Goal: Task Accomplishment & Management: Complete application form

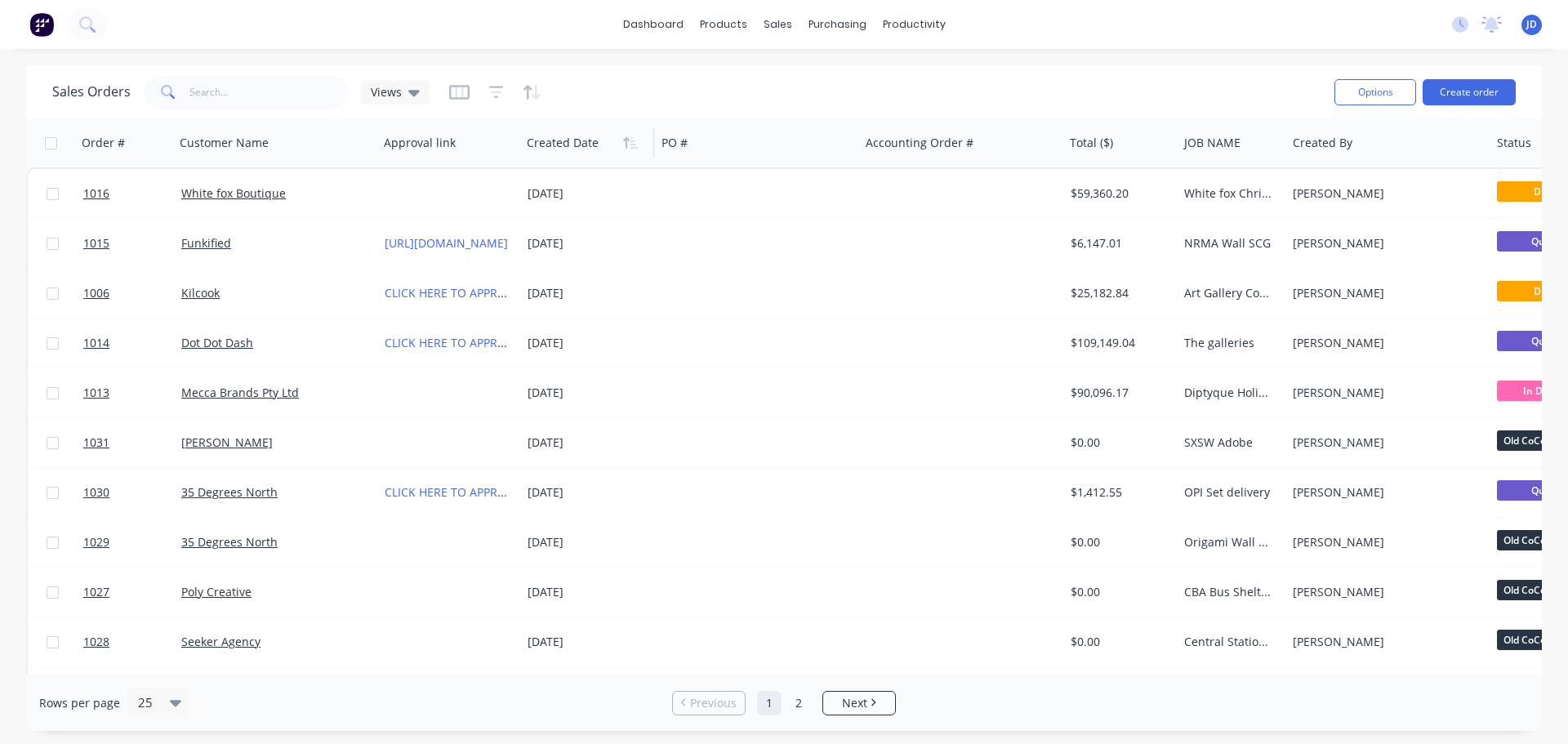
click at [583, 154] on div at bounding box center [585, 143] width 116 height 33
click at [628, 151] on button "button" at bounding box center [630, 143] width 25 height 25
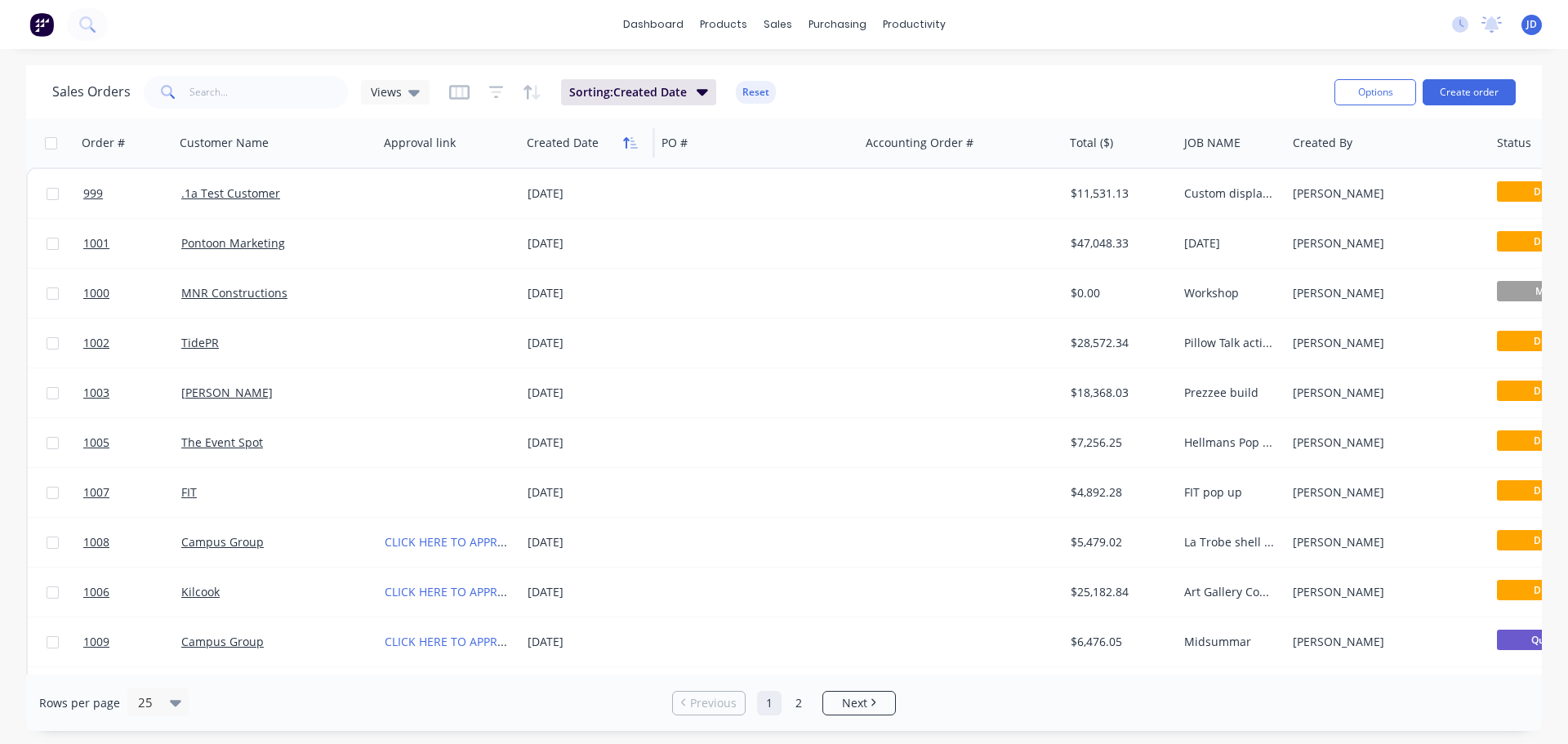
click at [628, 147] on icon "button" at bounding box center [630, 143] width 15 height 13
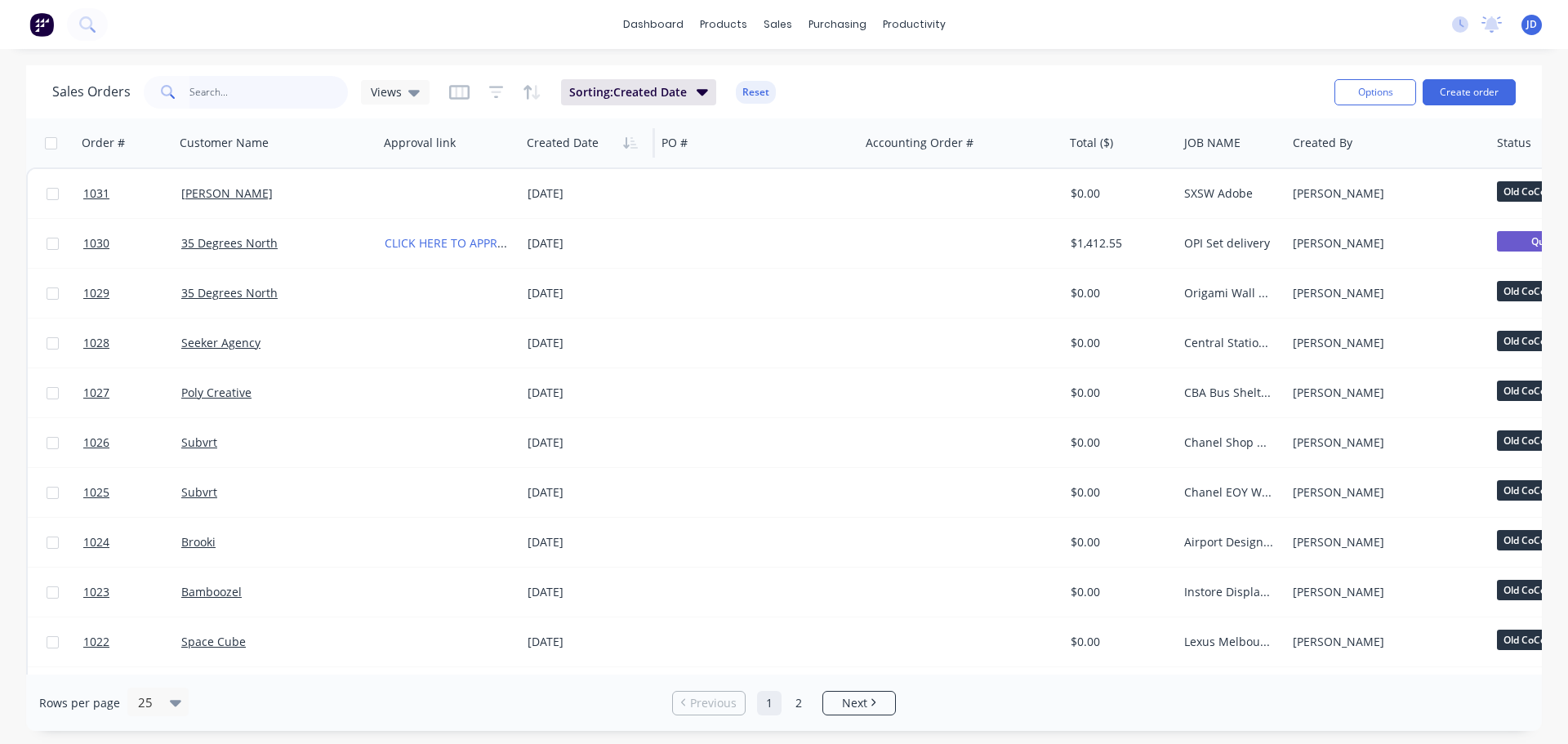
click at [259, 94] on input "text" at bounding box center [269, 92] width 160 height 33
click at [948, 174] on div "Timesheets" at bounding box center [948, 177] width 61 height 15
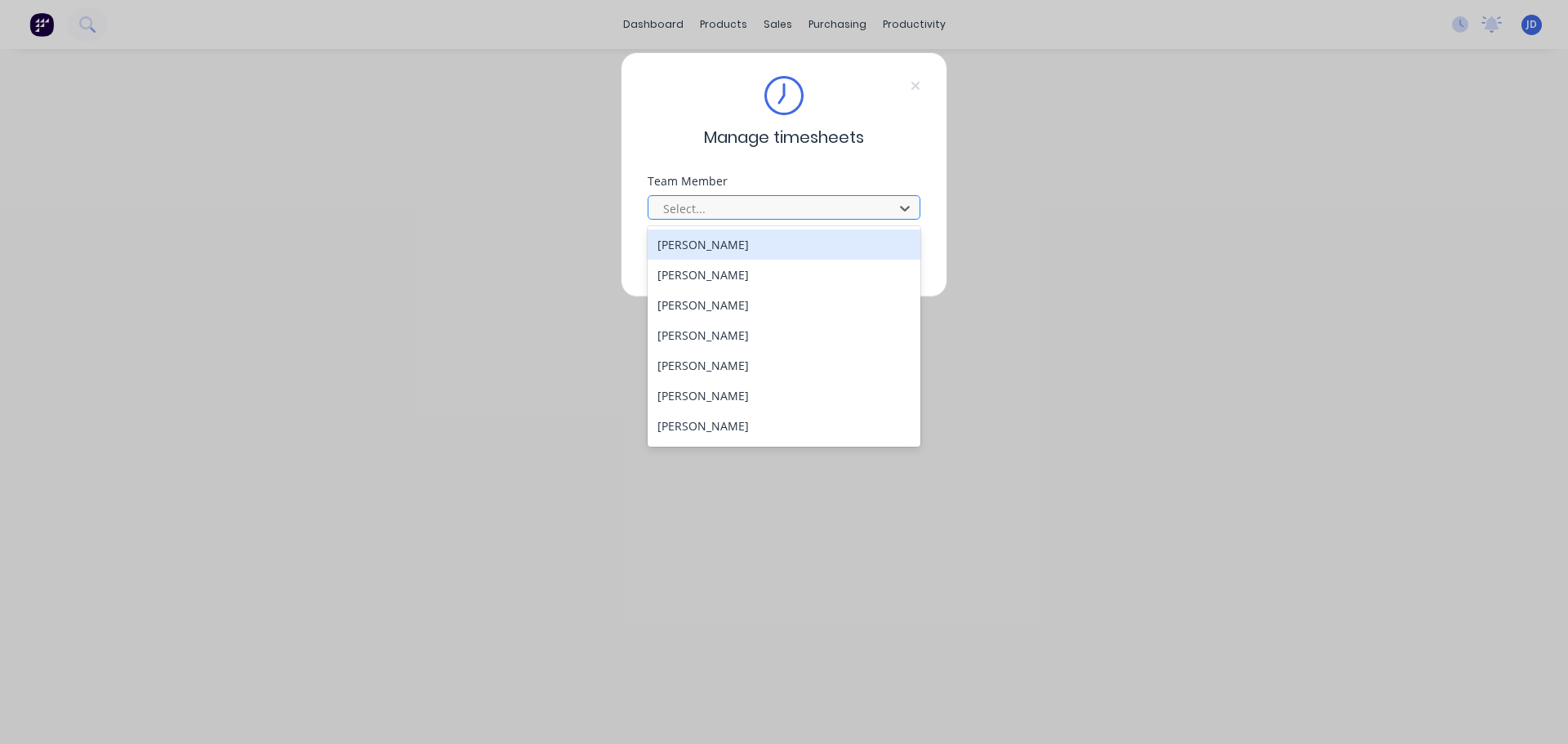
click at [888, 209] on div "Select..." at bounding box center [774, 208] width 234 height 25
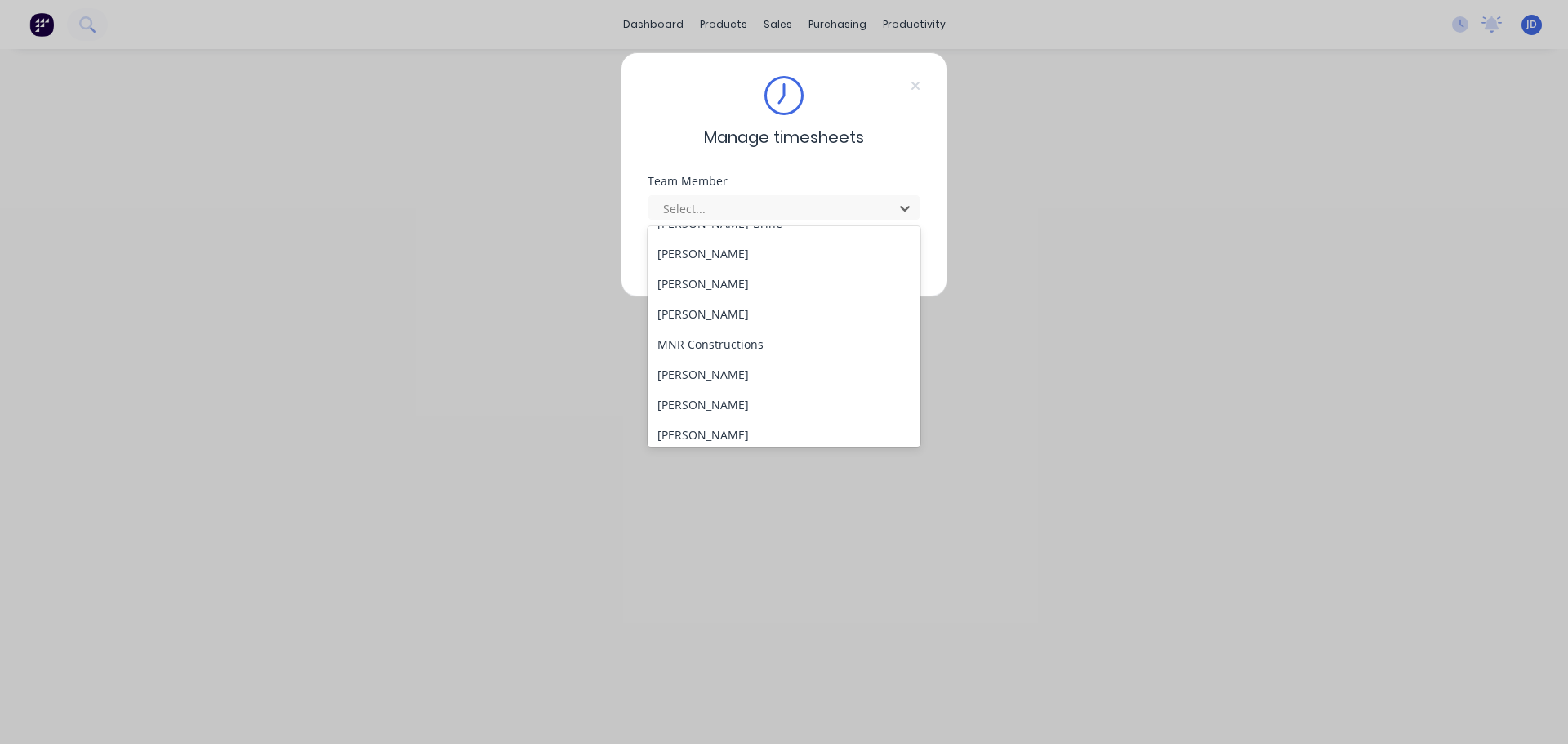
scroll to position [245, 0]
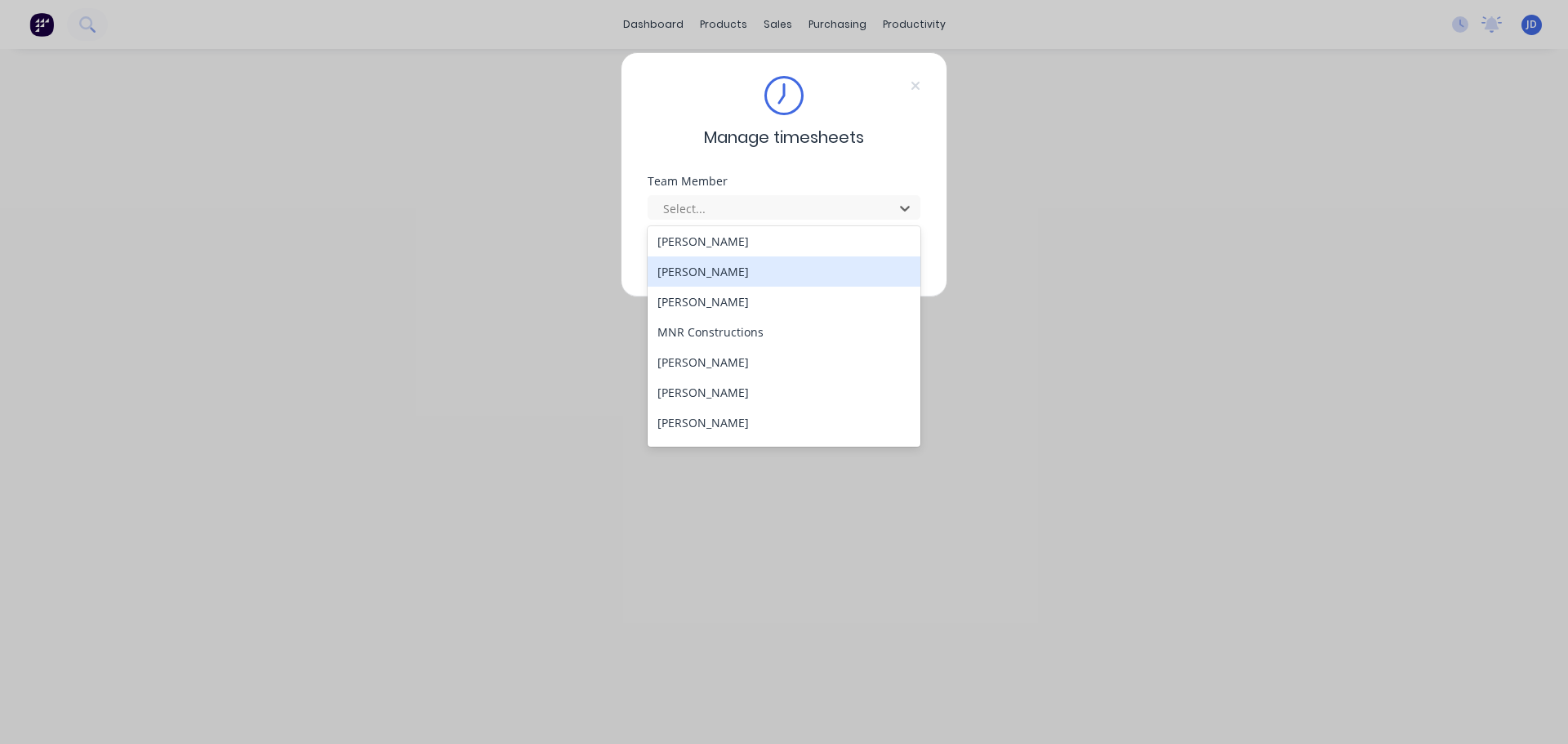
click at [826, 277] on div "[PERSON_NAME]" at bounding box center [784, 272] width 272 height 30
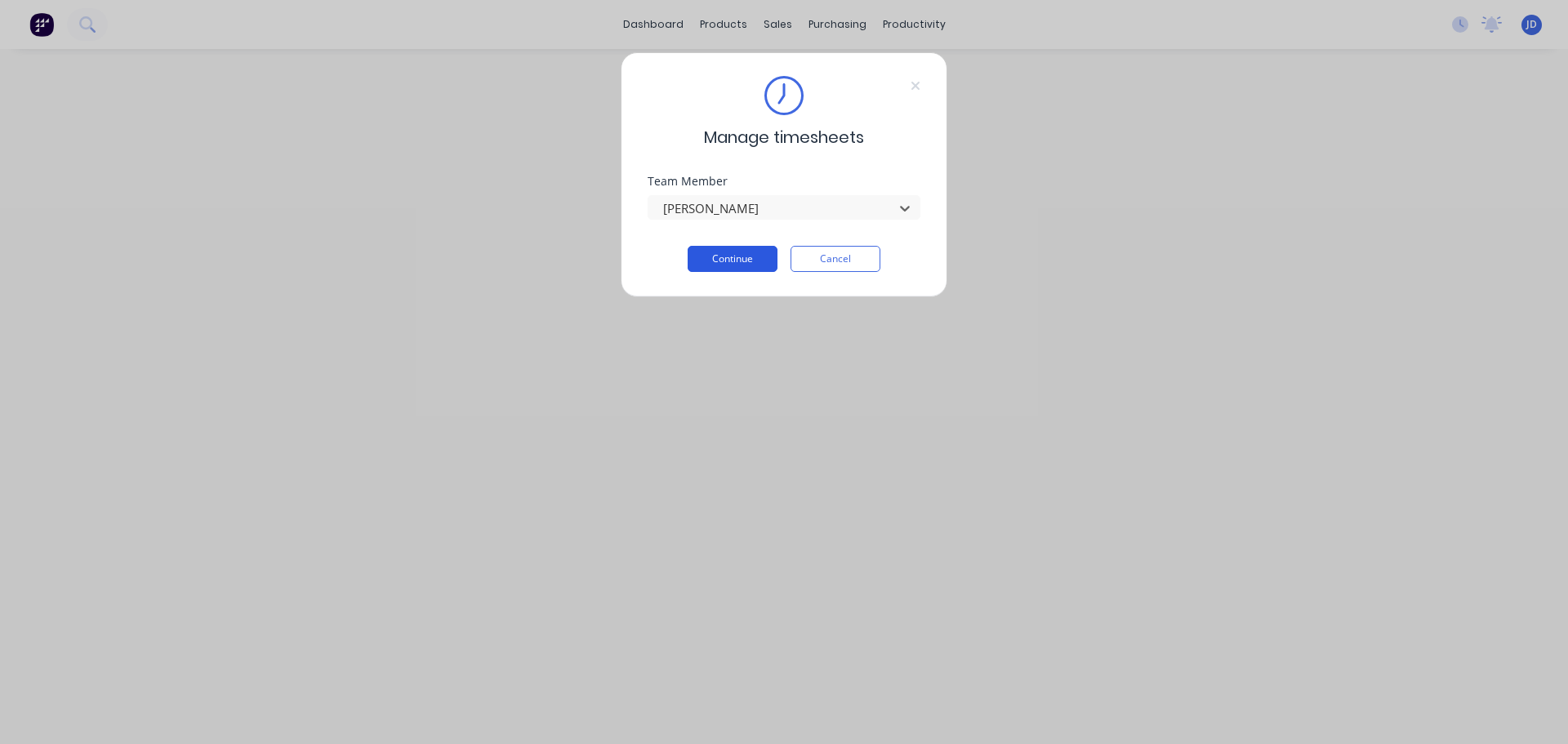
click at [717, 261] on button "Continue" at bounding box center [733, 259] width 90 height 26
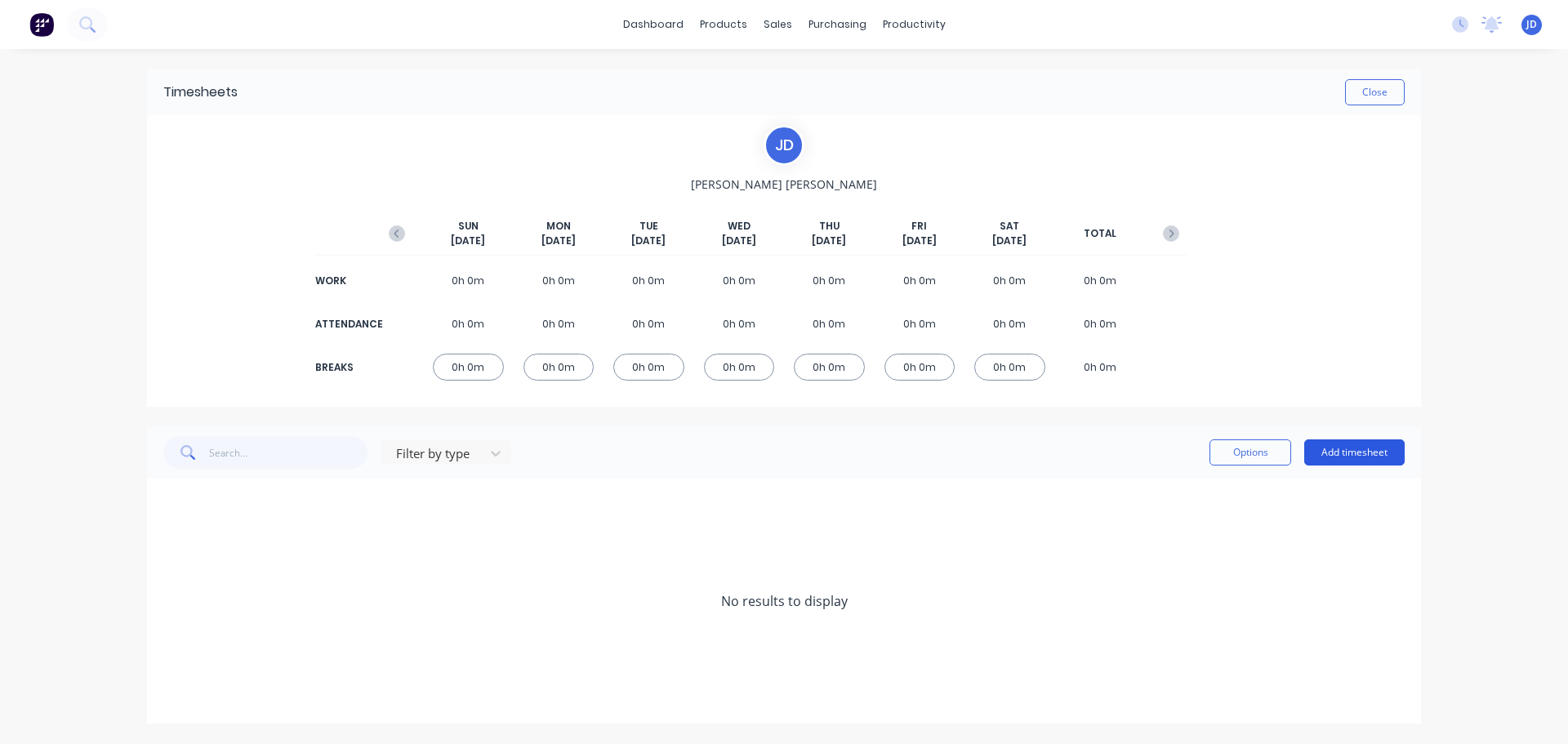
click at [1372, 456] on button "Add timesheet" at bounding box center [1353, 452] width 101 height 26
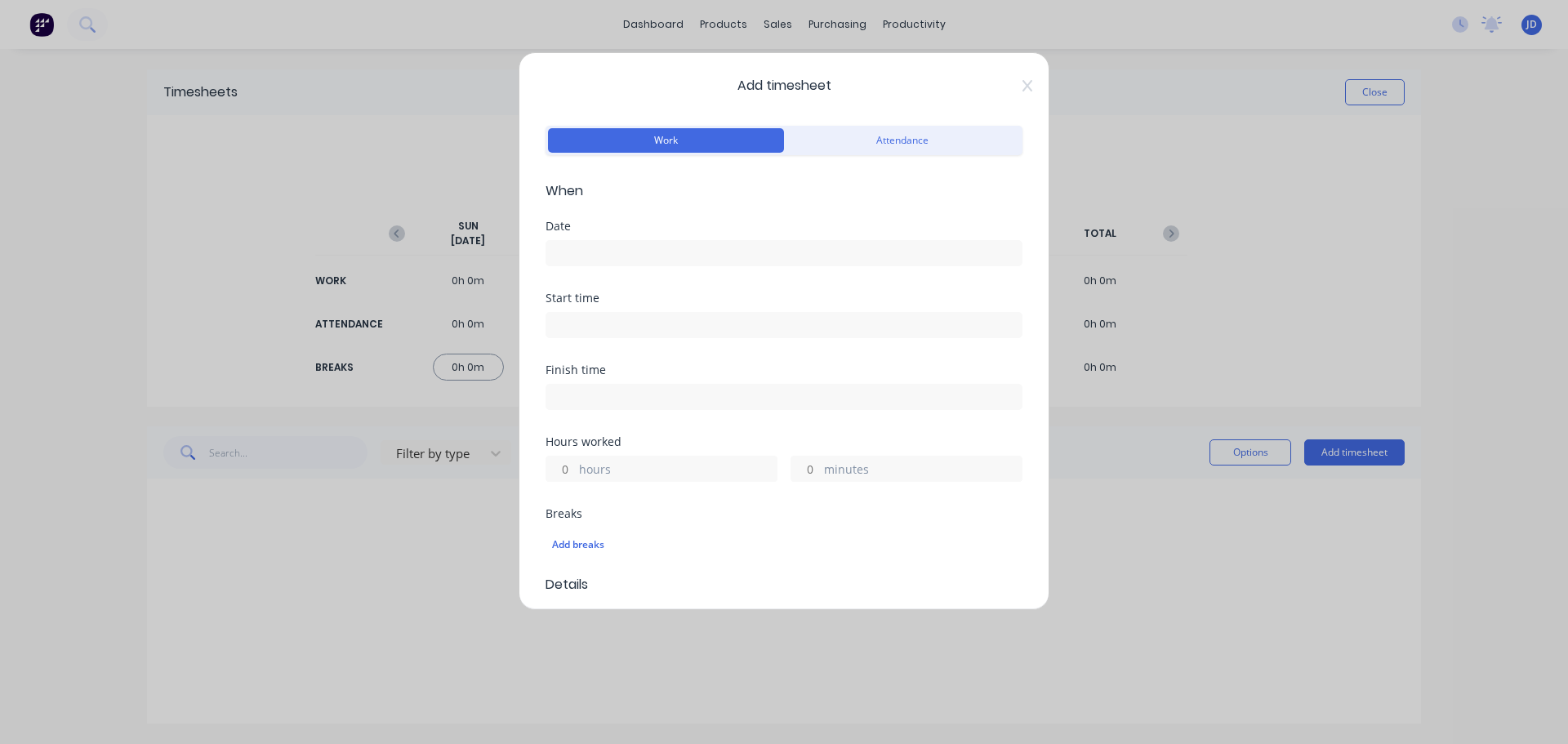
click at [674, 261] on input at bounding box center [784, 253] width 475 height 25
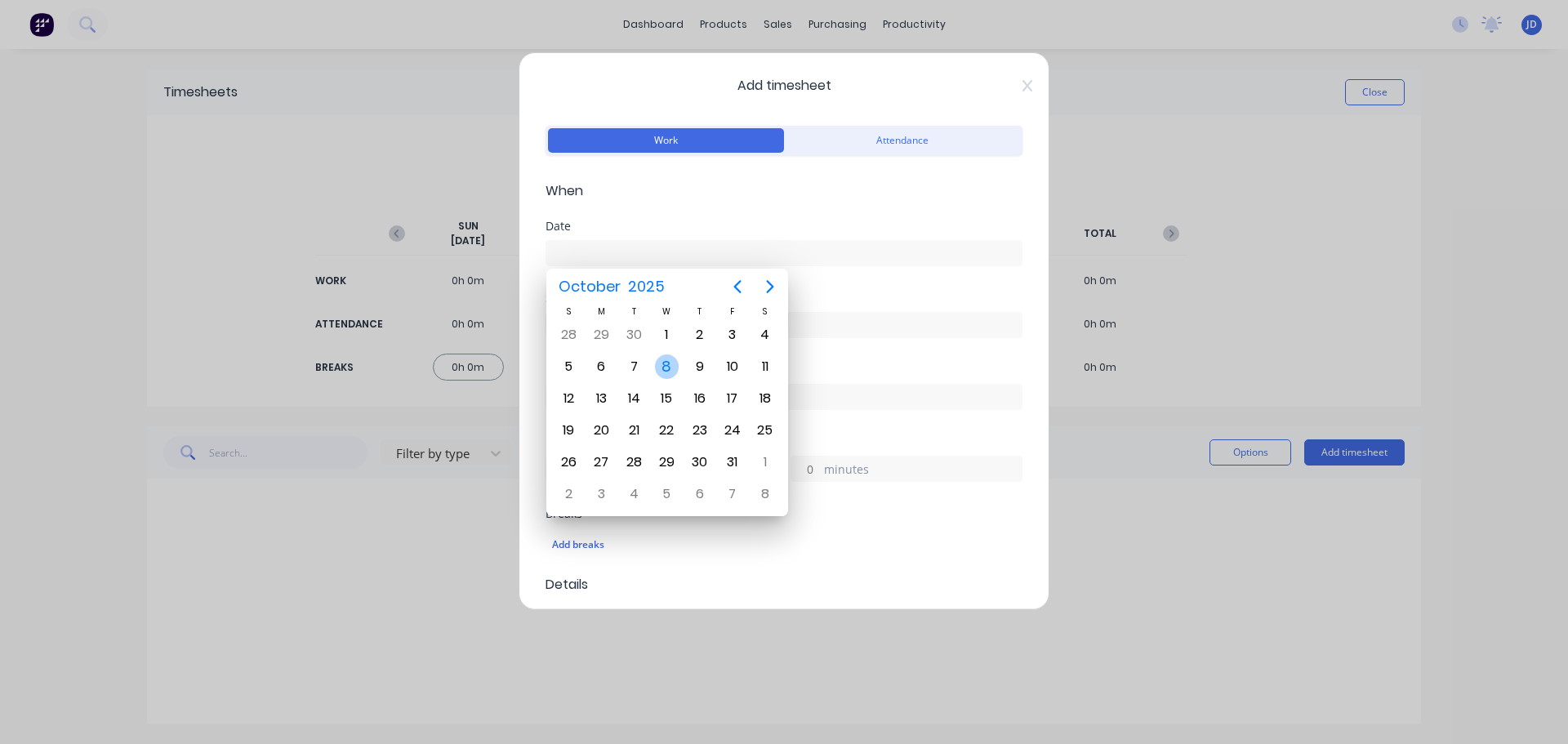
click at [671, 366] on div "8" at bounding box center [667, 367] width 25 height 25
type input "[DATE]"
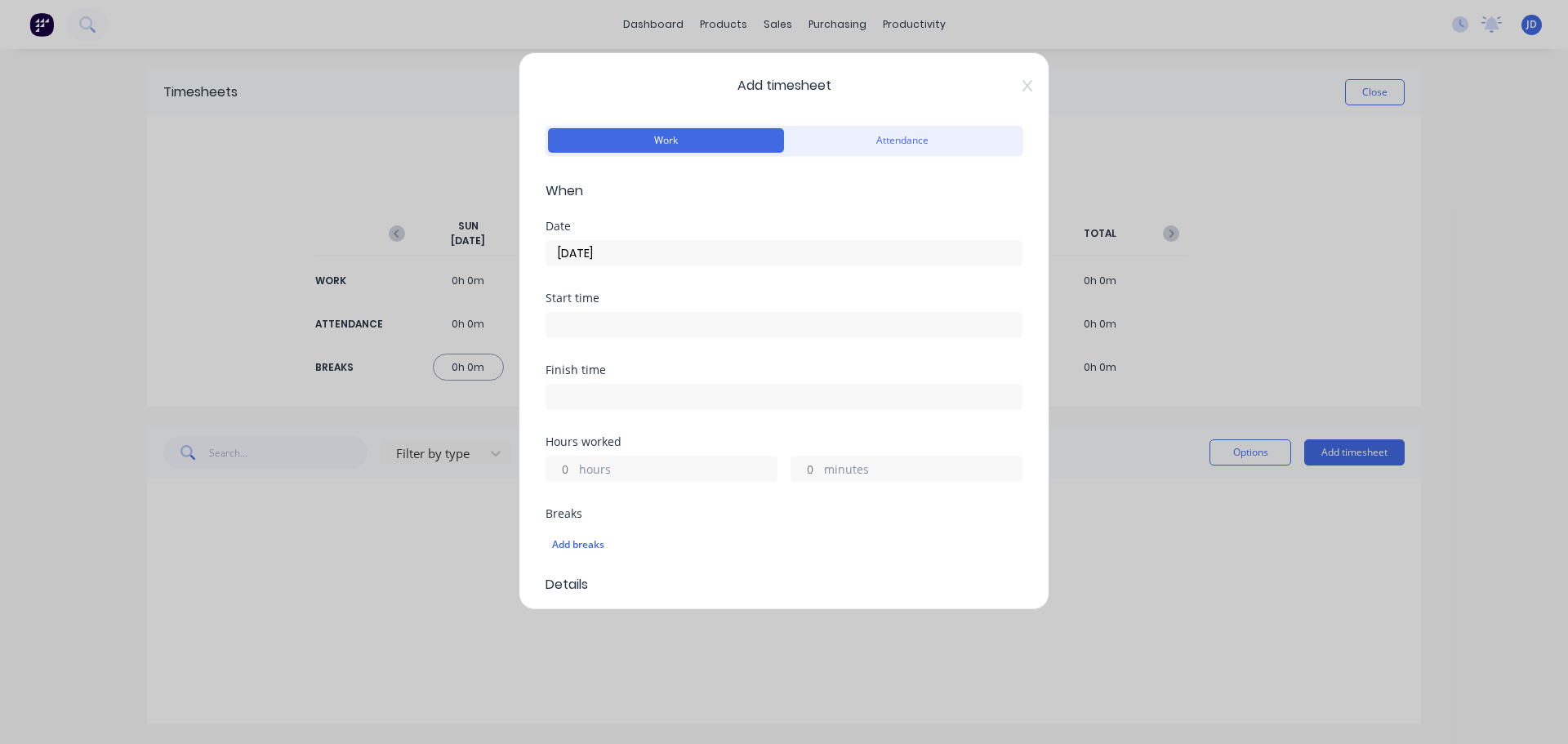
click at [654, 331] on input at bounding box center [784, 325] width 475 height 25
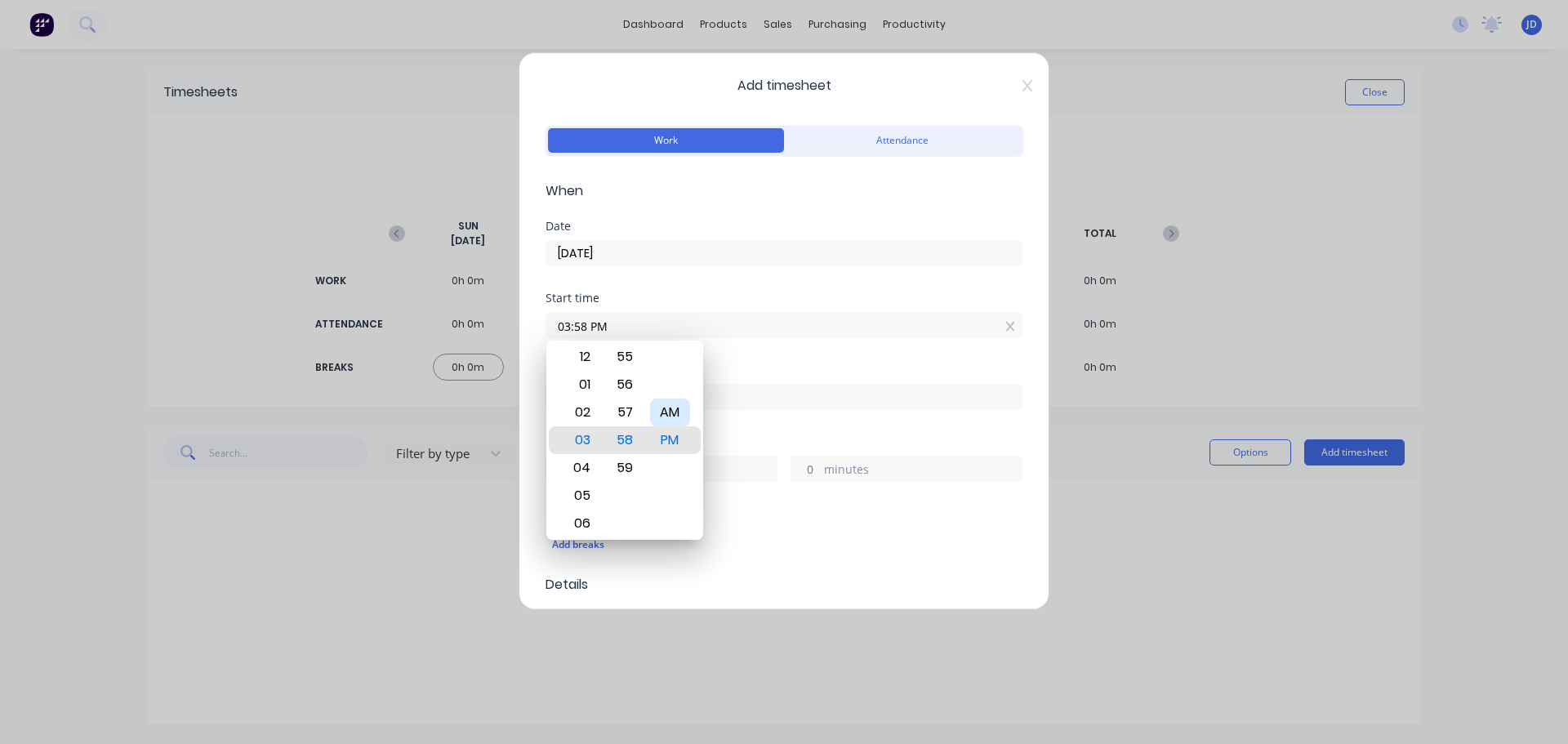
click at [676, 415] on div "AM" at bounding box center [670, 412] width 40 height 28
drag, startPoint x: 590, startPoint y: 480, endPoint x: 594, endPoint y: 389, distance: 91.1
click at [594, 389] on div "05" at bounding box center [580, 392] width 40 height 28
click at [631, 331] on input "07:58 AM" at bounding box center [784, 325] width 475 height 25
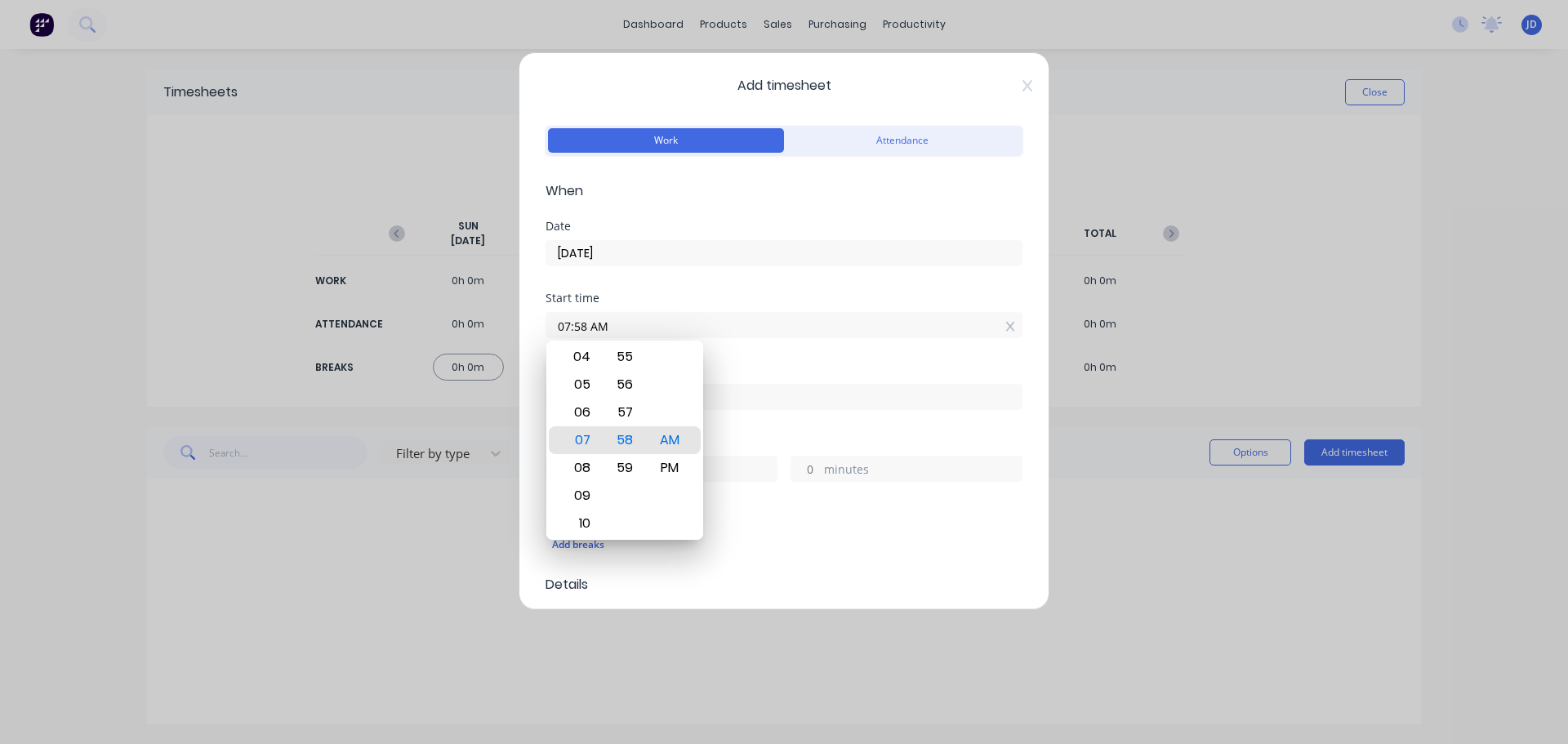
click at [631, 331] on input "07:58 AM" at bounding box center [784, 325] width 475 height 25
type input "07:30 AM"
click at [676, 434] on div "AM" at bounding box center [670, 440] width 40 height 28
click at [819, 405] on input at bounding box center [784, 396] width 475 height 25
type input "03:59 PM"
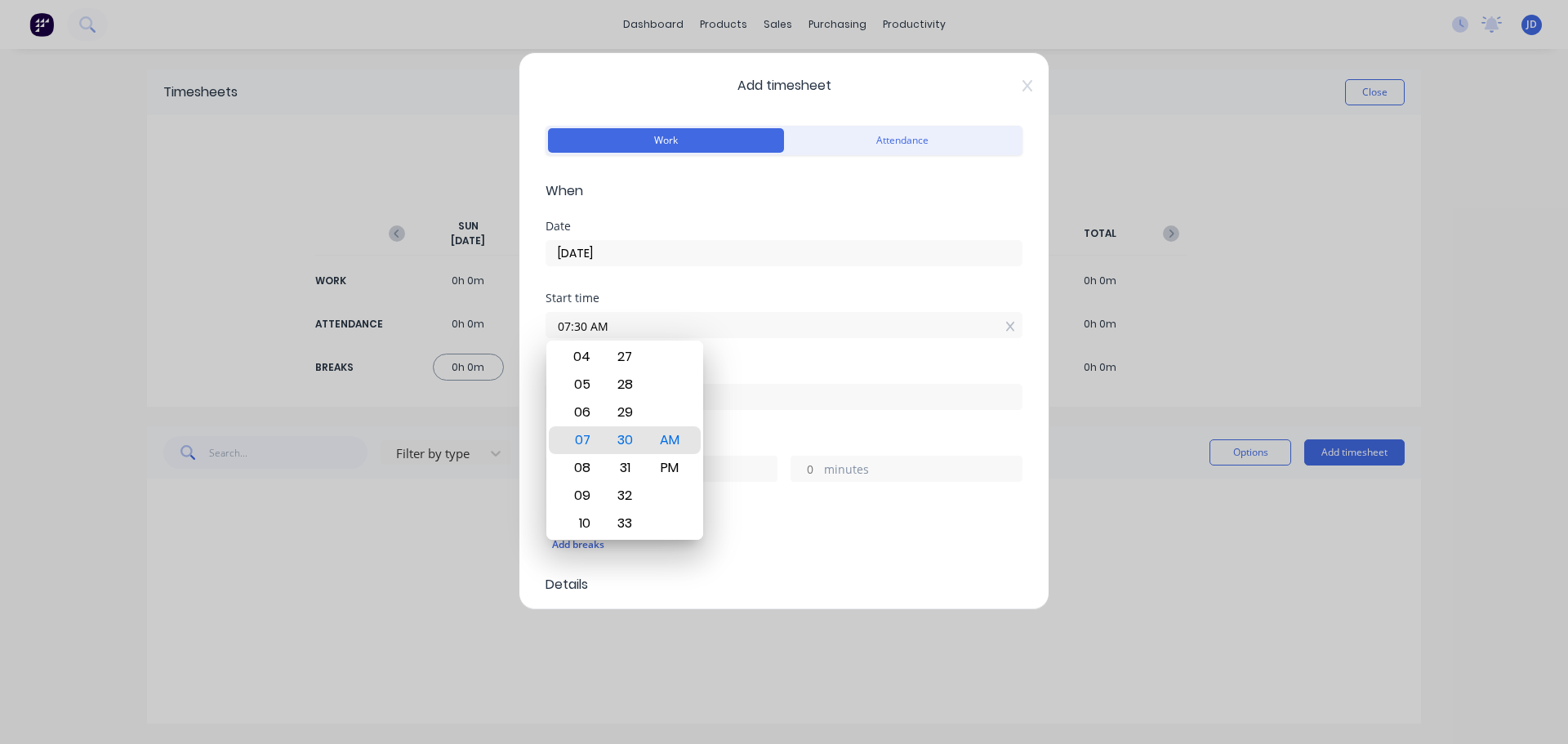
type input "8"
type input "29"
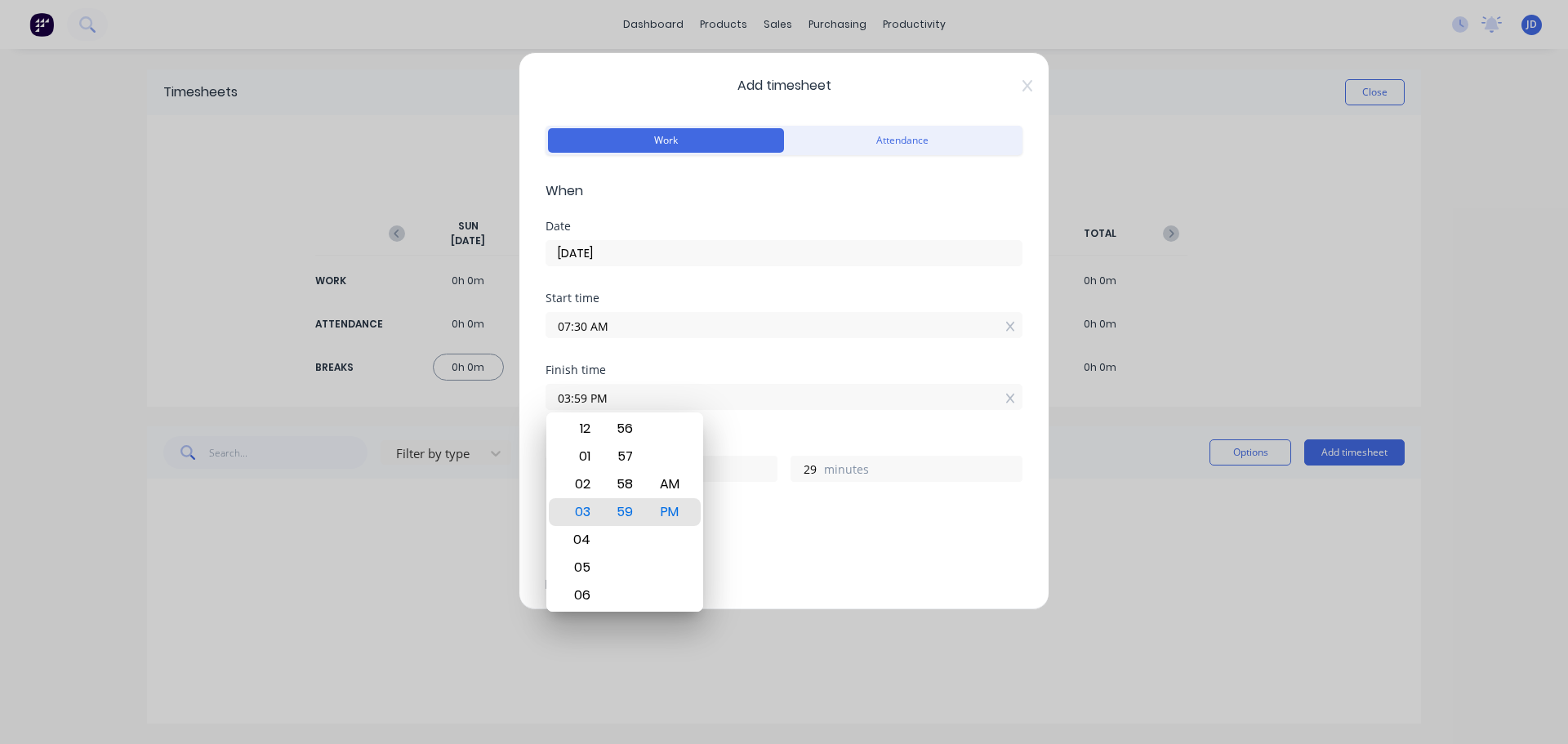
click at [814, 400] on input "03:59 PM" at bounding box center [784, 396] width 475 height 25
click at [584, 535] on div "04" at bounding box center [580, 540] width 40 height 28
type input "04:59 PM"
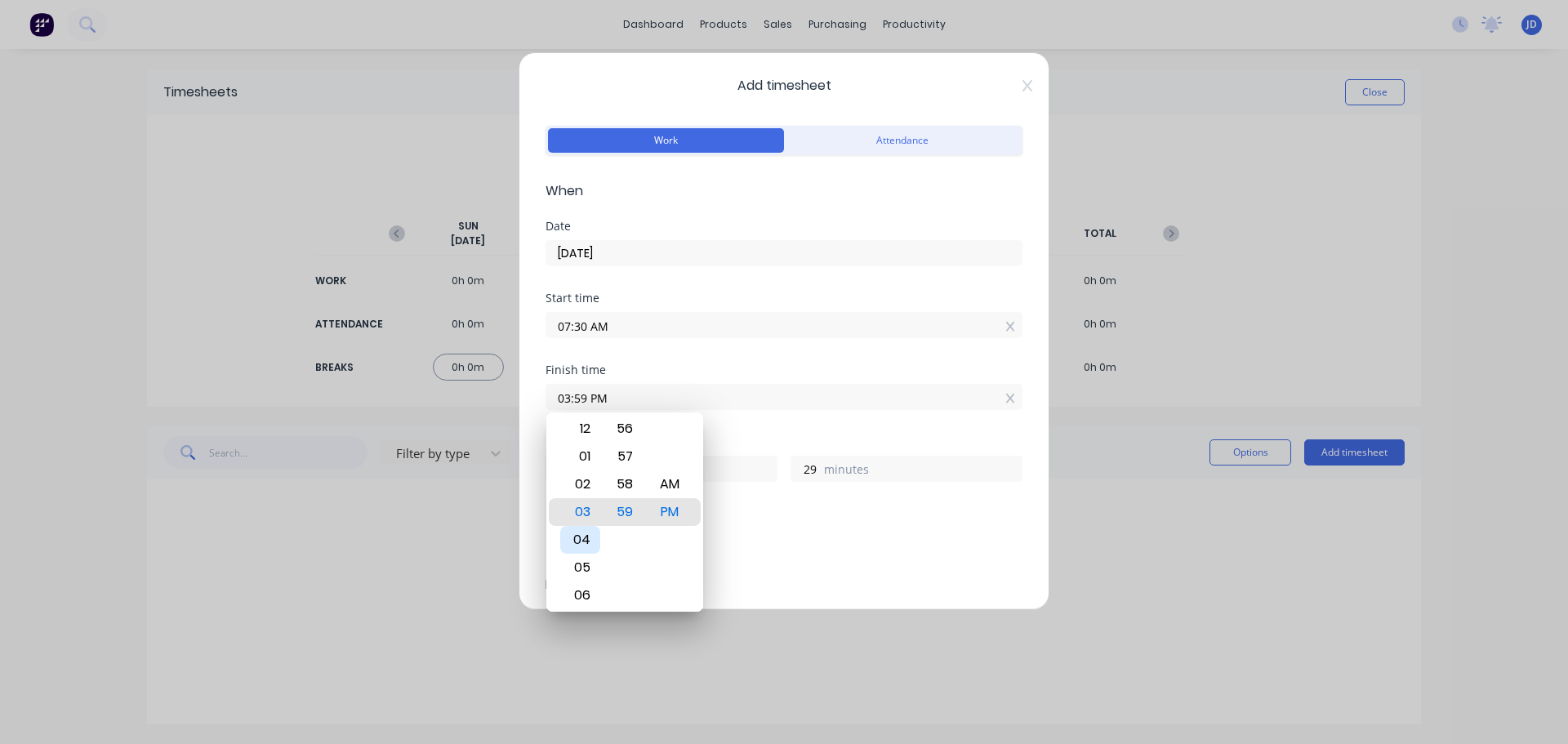
type input "9"
click at [626, 389] on input "04:59 PM" at bounding box center [784, 396] width 475 height 25
type input "04:00 AM"
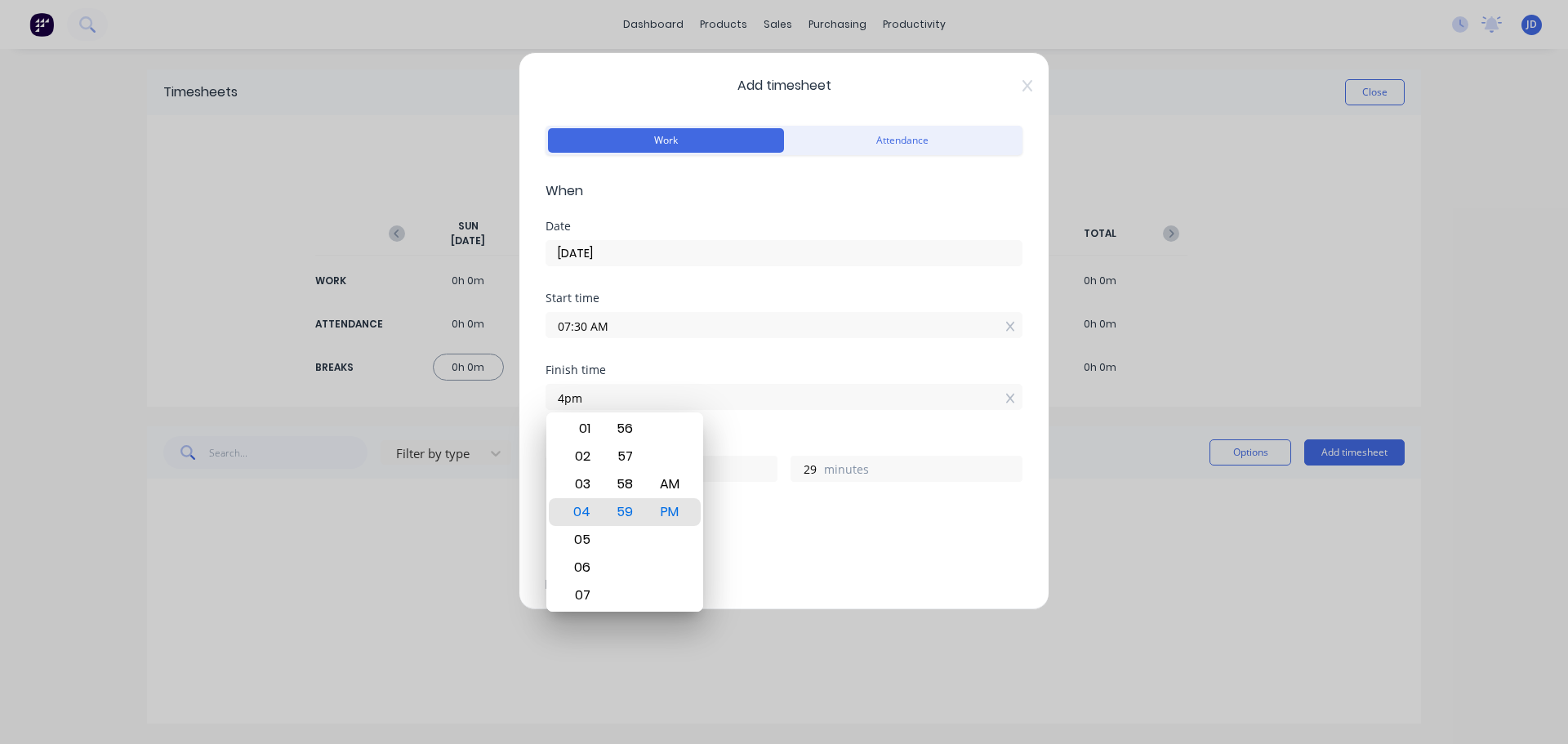
type input "20"
type input "30"
click at [656, 369] on div "Finish time" at bounding box center [784, 370] width 477 height 11
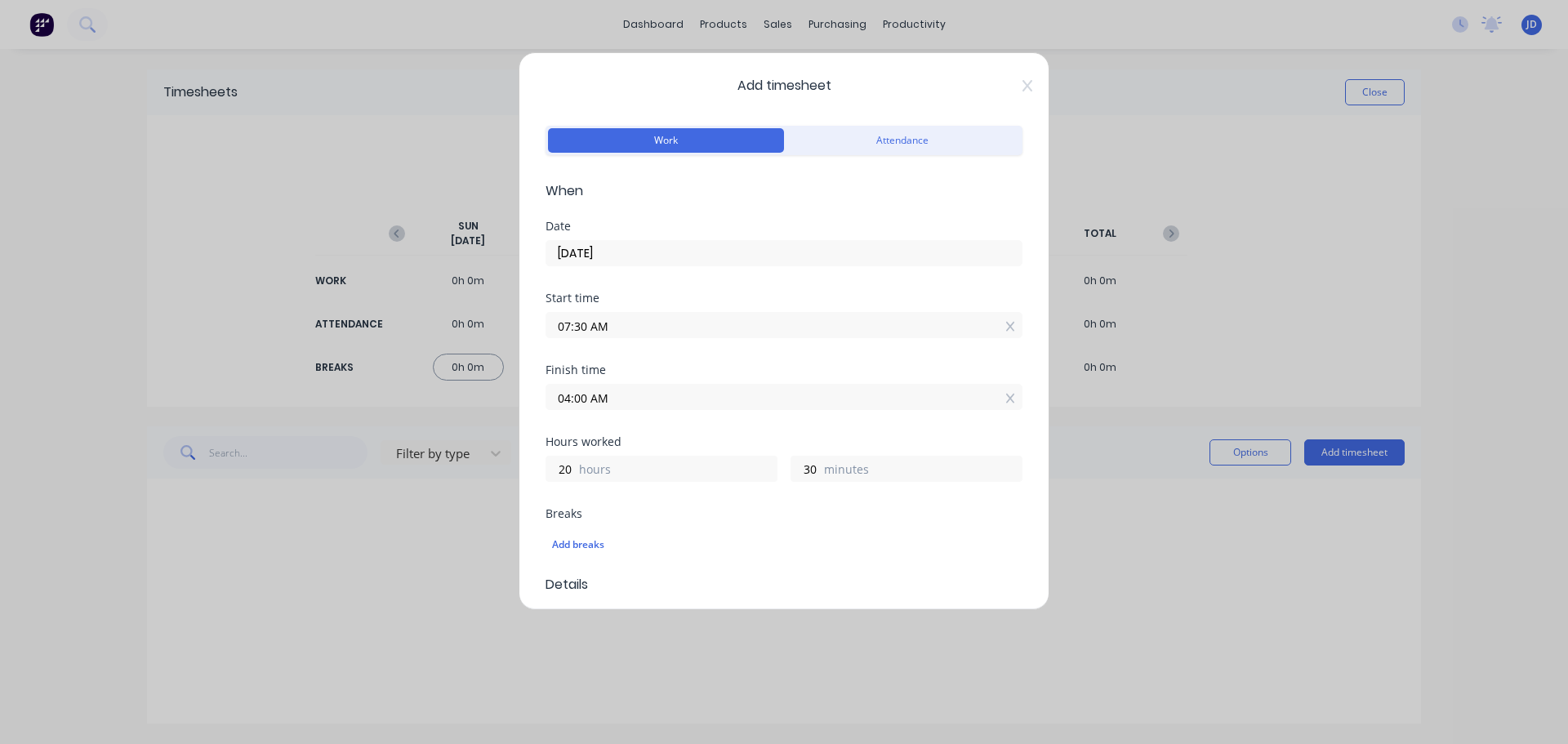
click at [739, 403] on input "04:00 AM" at bounding box center [784, 396] width 475 height 25
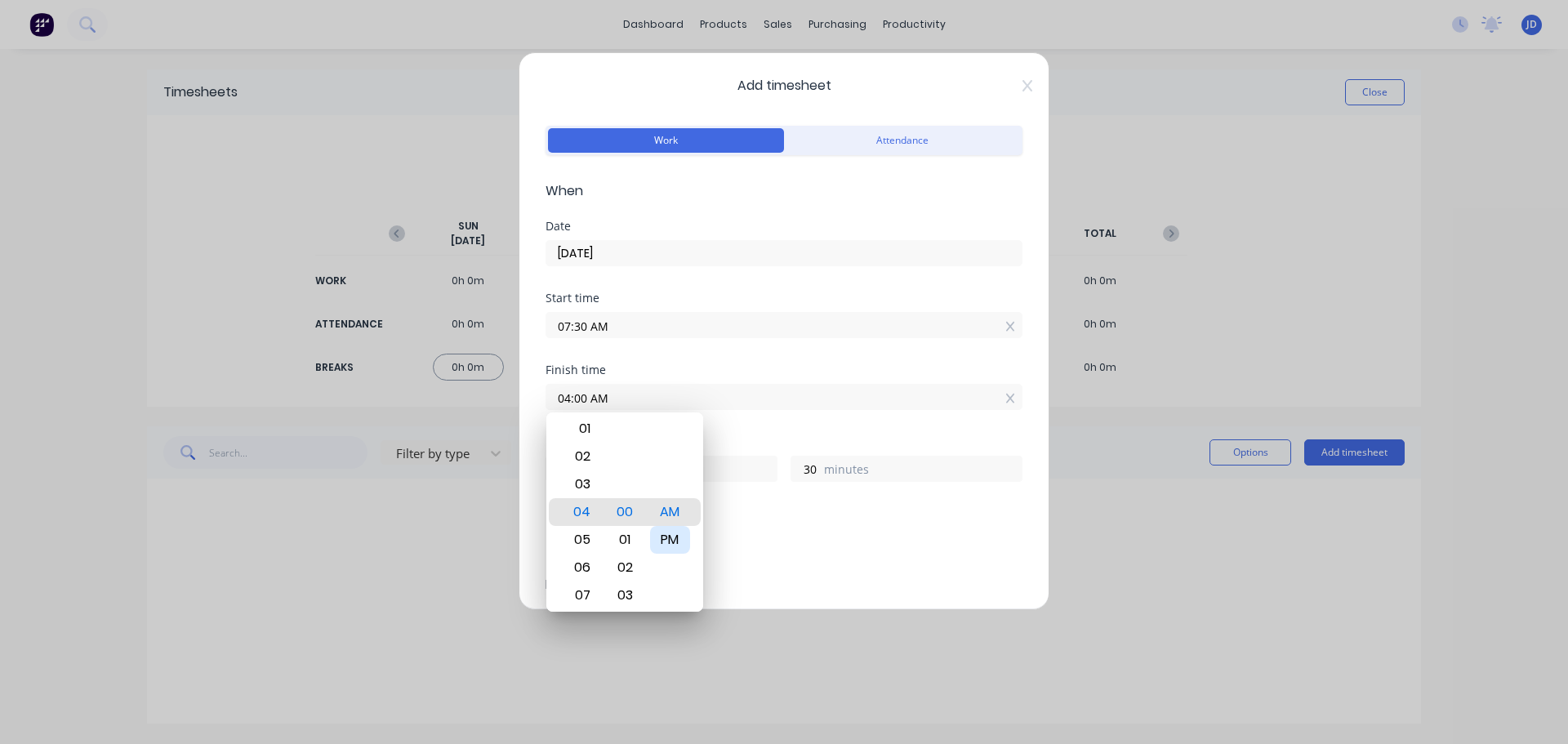
click at [664, 541] on div "PM" at bounding box center [670, 540] width 40 height 28
type input "04:00 PM"
type input "8"
click at [814, 555] on div "Add breaks" at bounding box center [784, 544] width 477 height 34
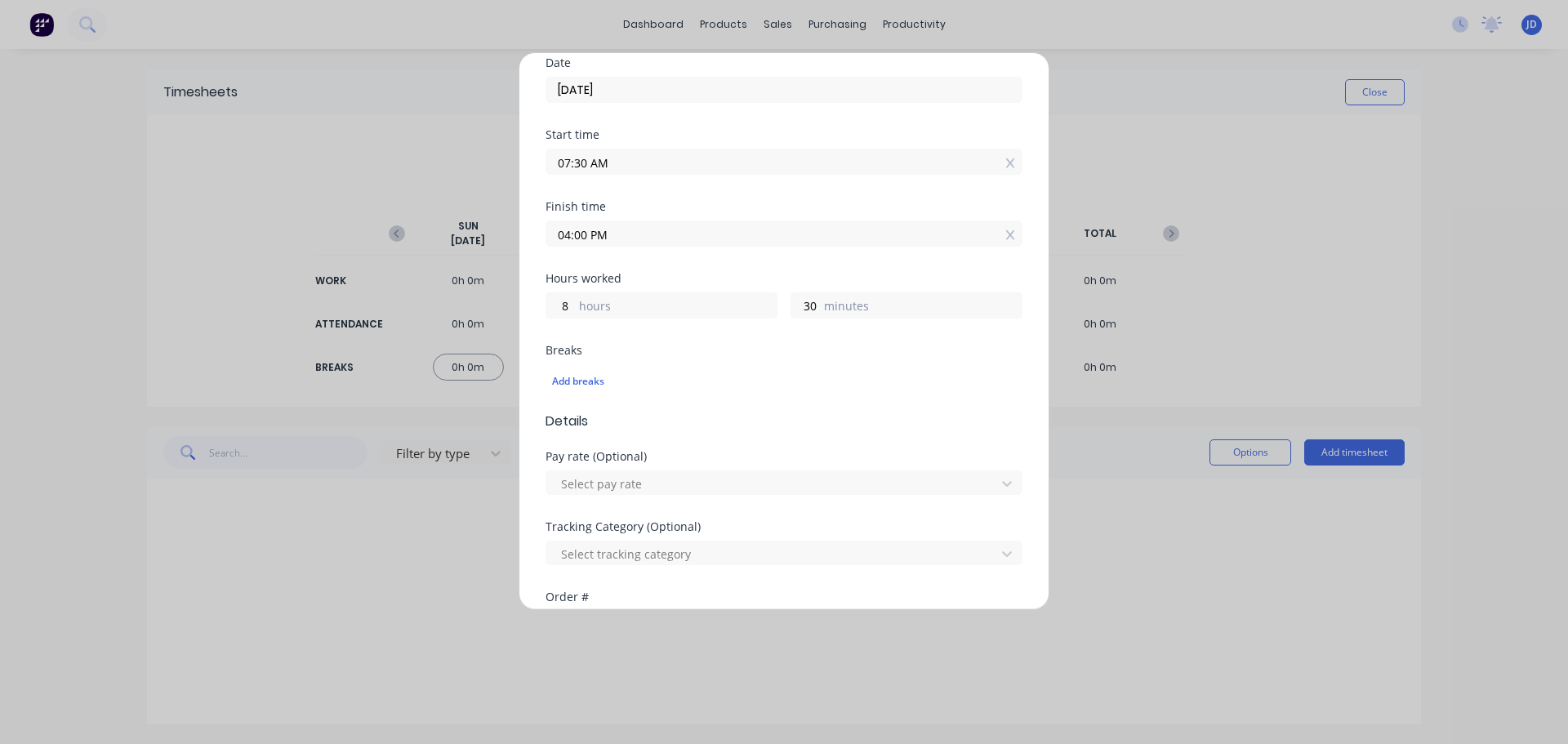
scroll to position [245, 0]
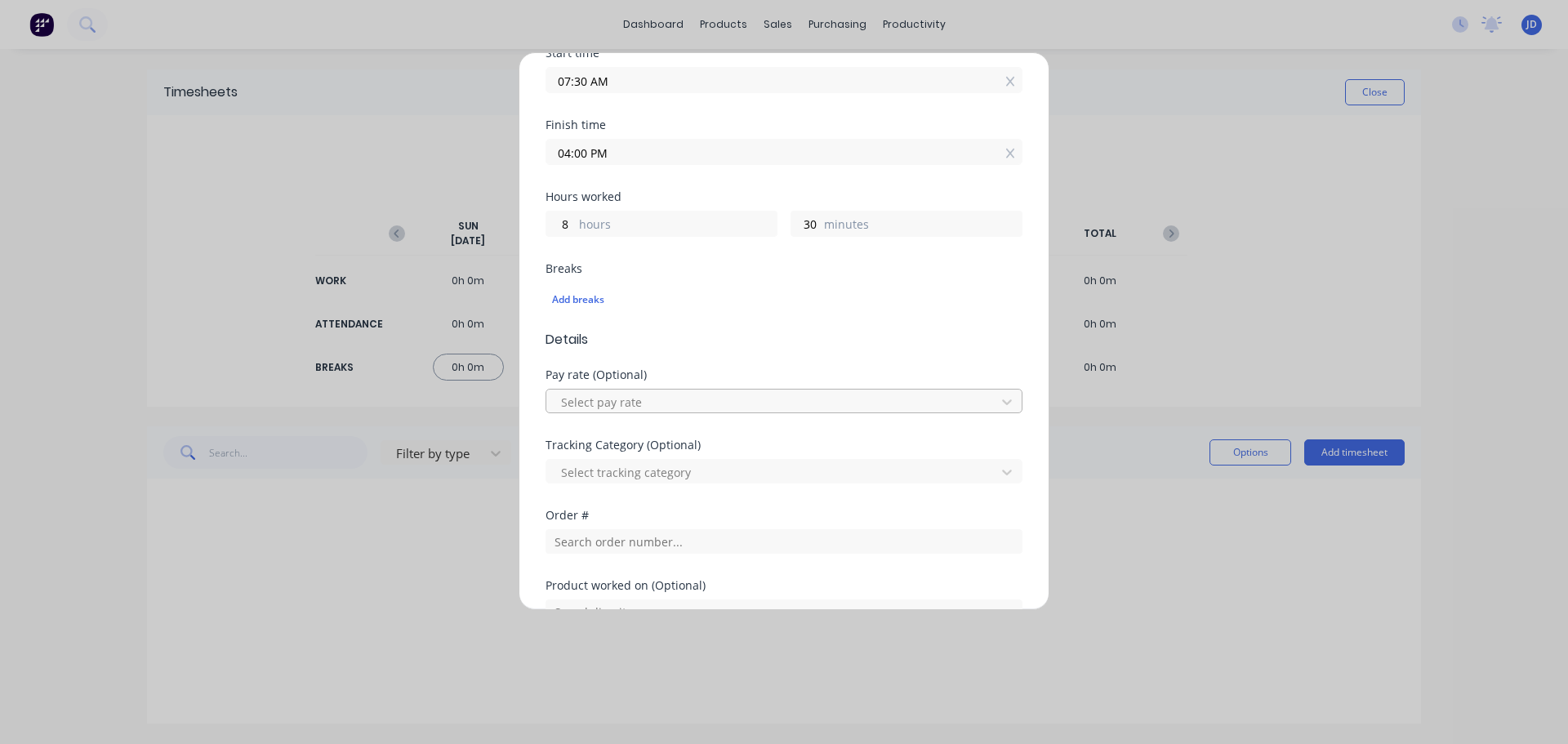
click at [727, 397] on div at bounding box center [773, 402] width 428 height 20
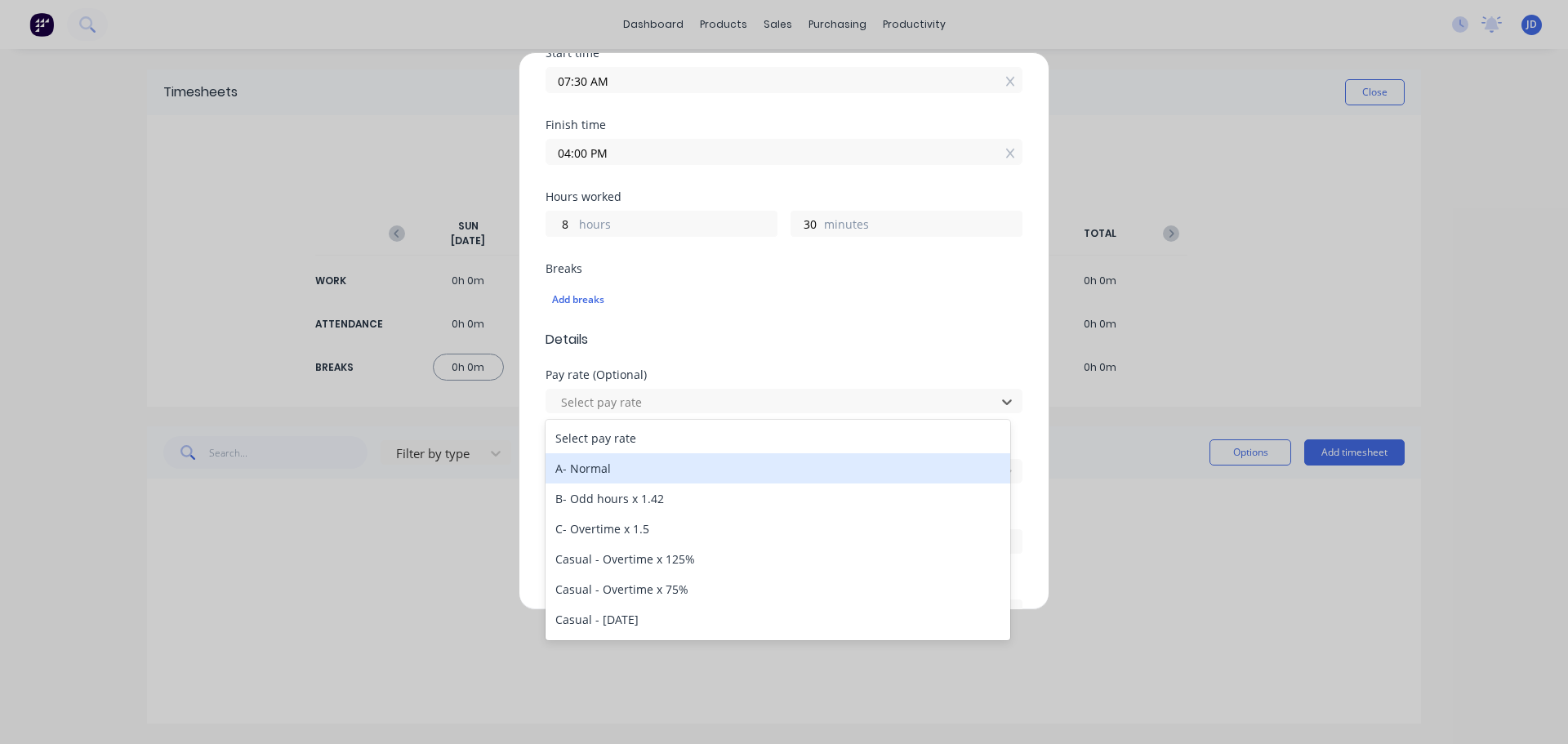
click at [721, 464] on div "A- Normal" at bounding box center [777, 468] width 464 height 30
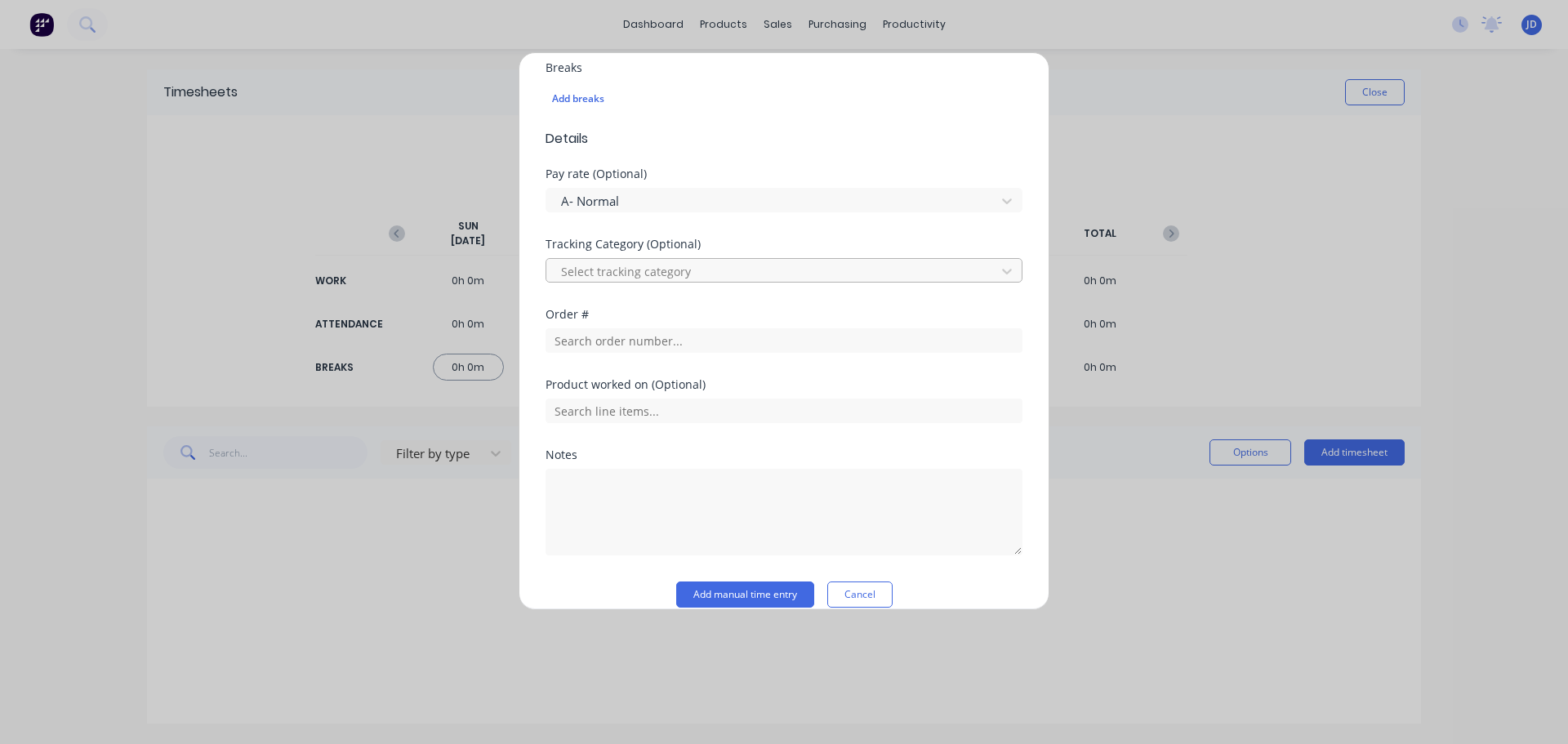
scroll to position [467, 0]
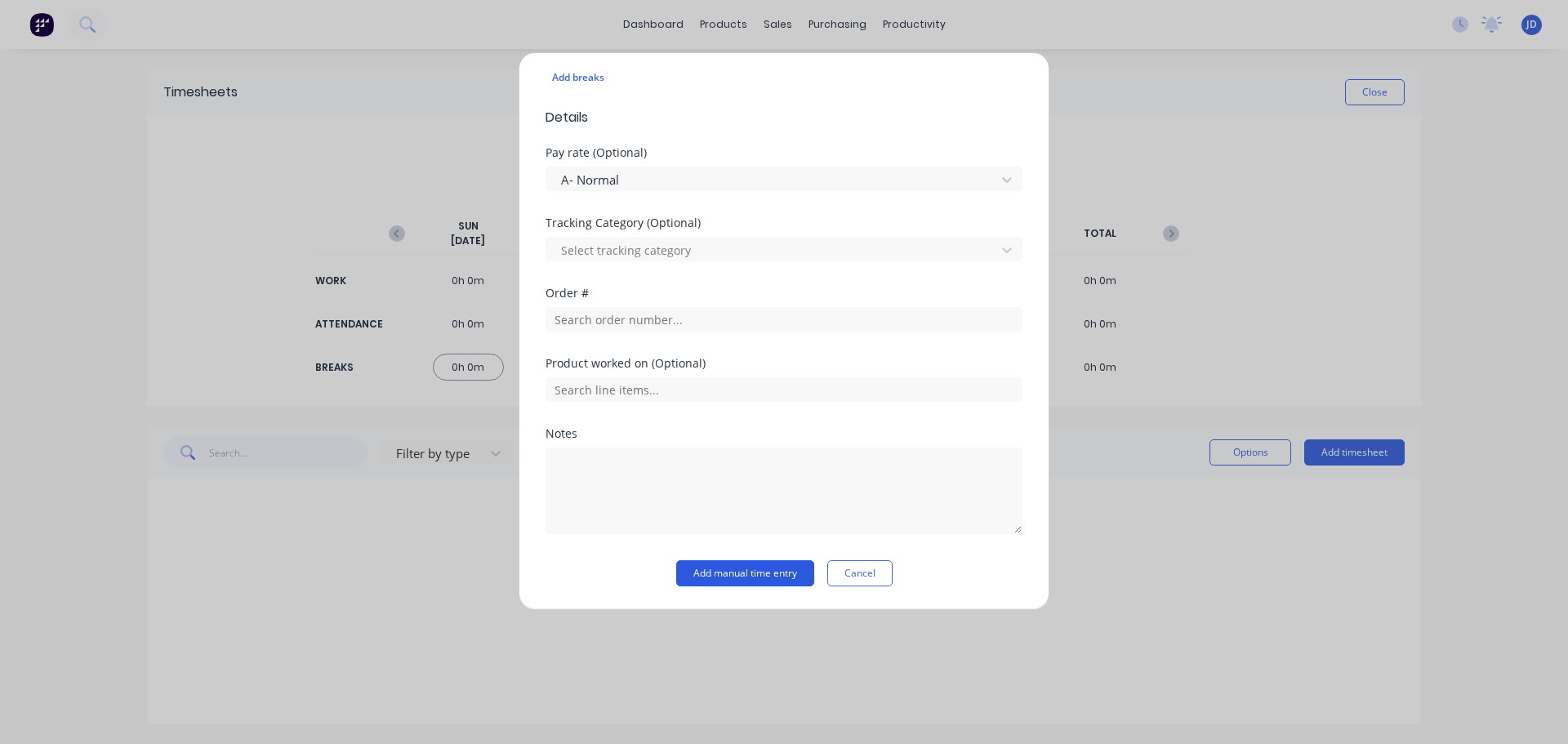
click at [748, 577] on button "Add manual time entry" at bounding box center [745, 573] width 138 height 26
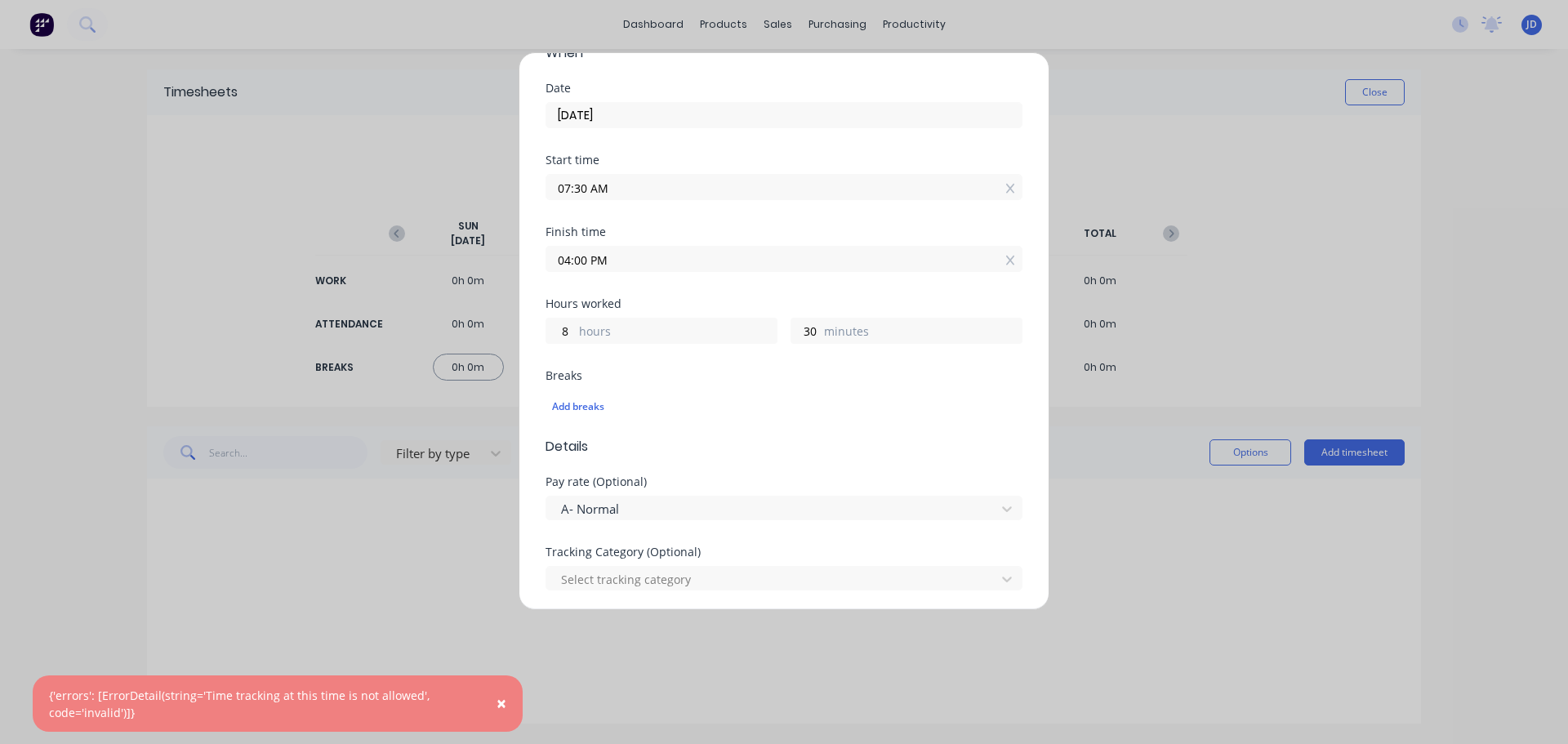
scroll to position [0, 0]
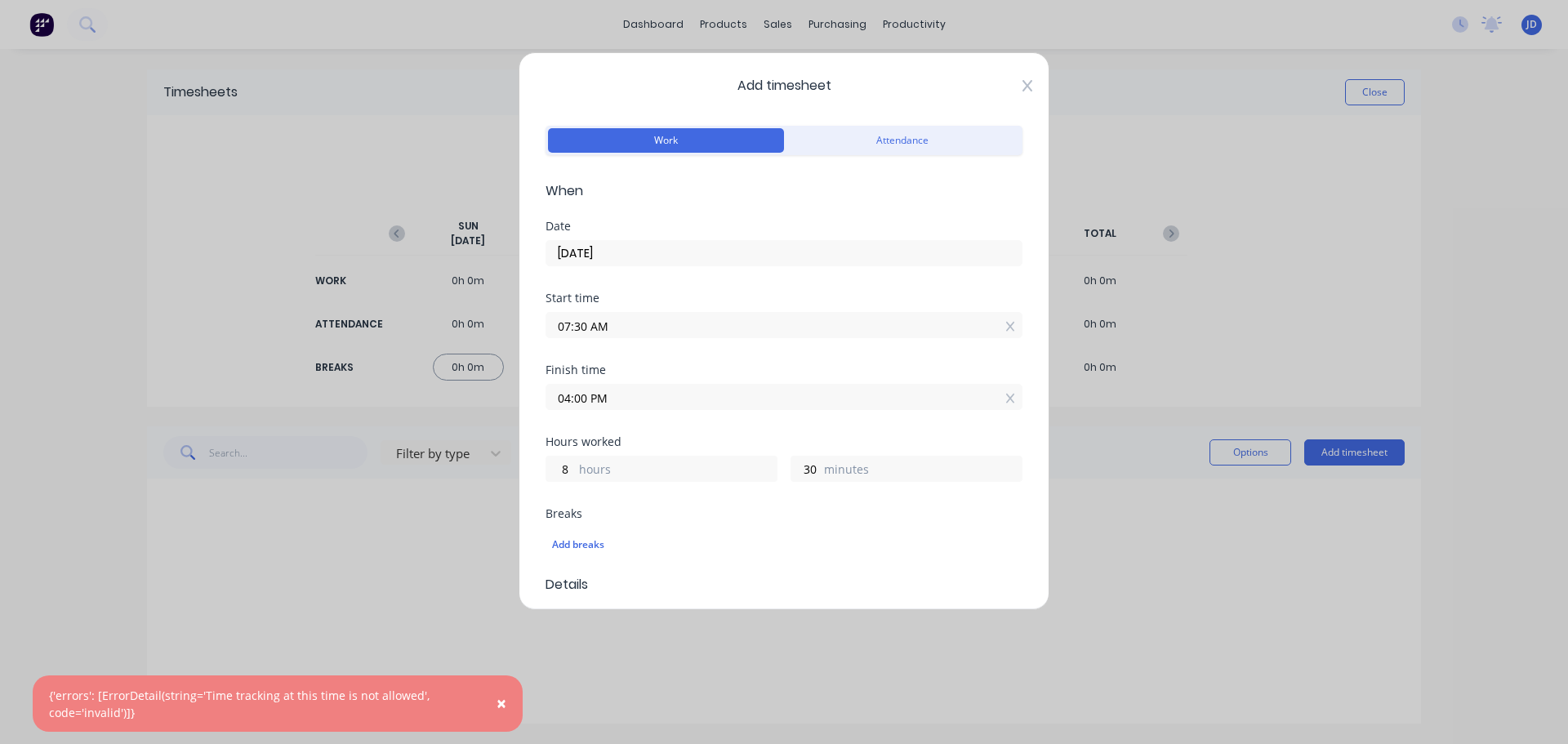
click at [1022, 81] on icon at bounding box center [1027, 85] width 10 height 13
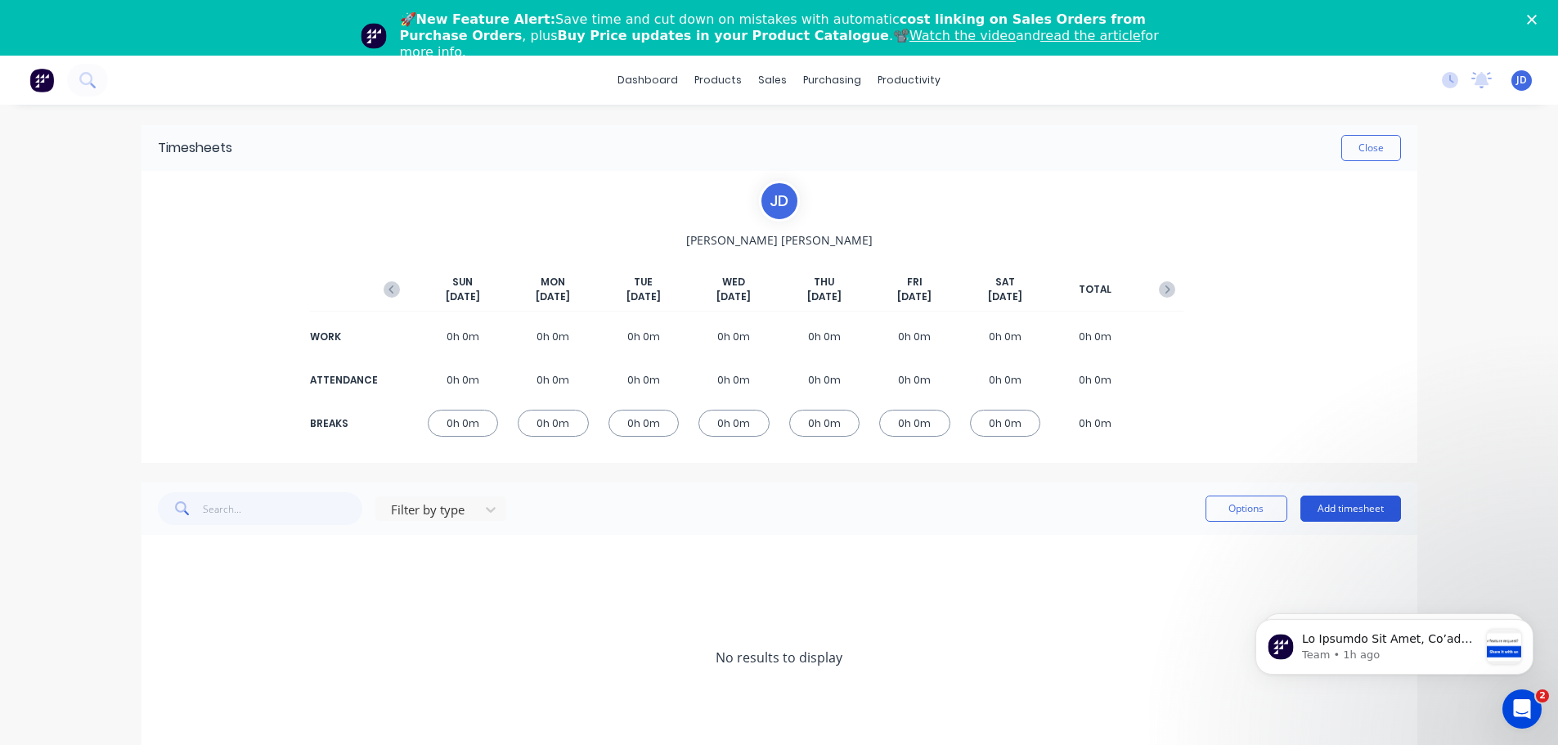
click at [1369, 515] on button "Add timesheet" at bounding box center [1351, 509] width 101 height 26
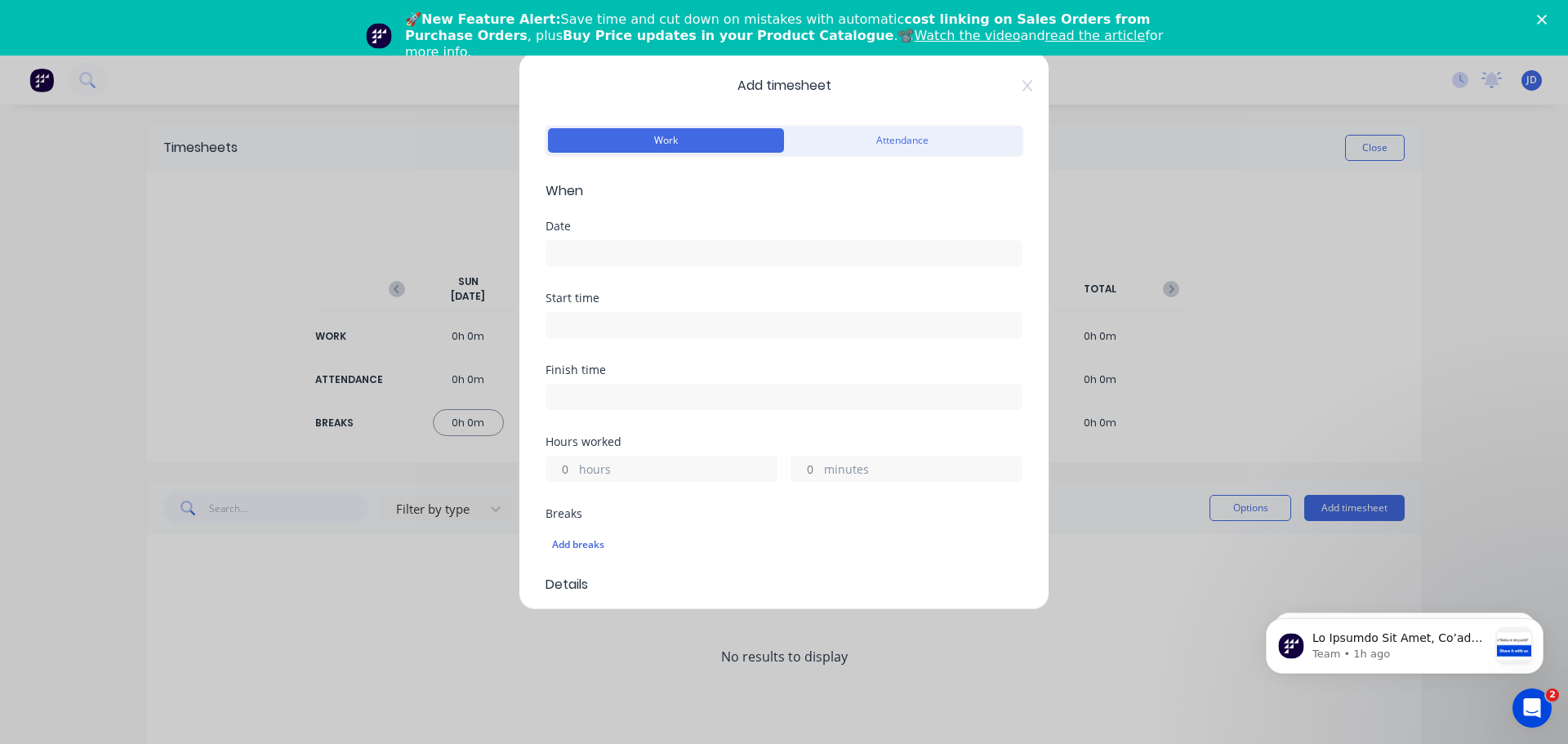
click at [738, 245] on input at bounding box center [784, 253] width 475 height 25
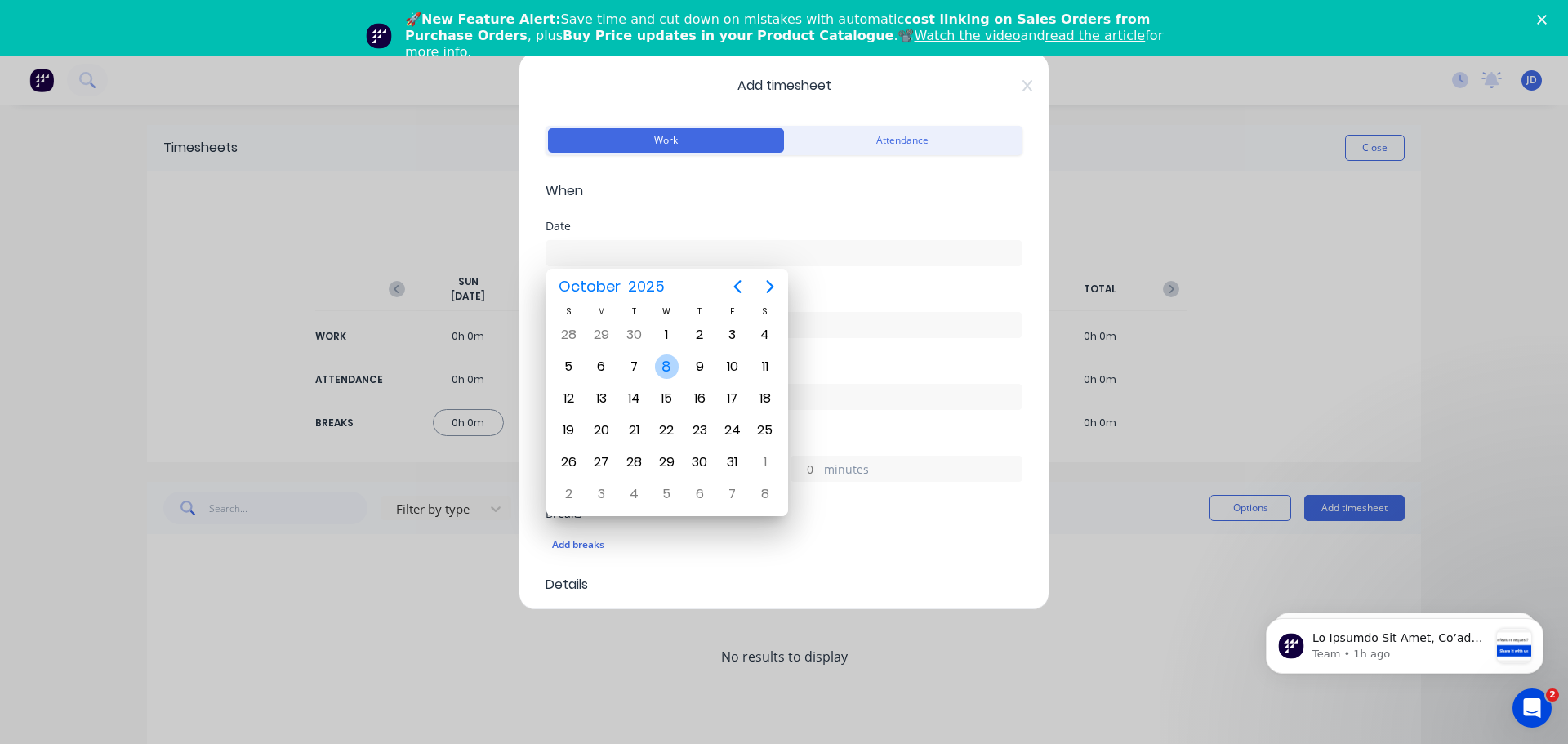
click at [673, 367] on div "8" at bounding box center [667, 367] width 25 height 25
type input "[DATE]"
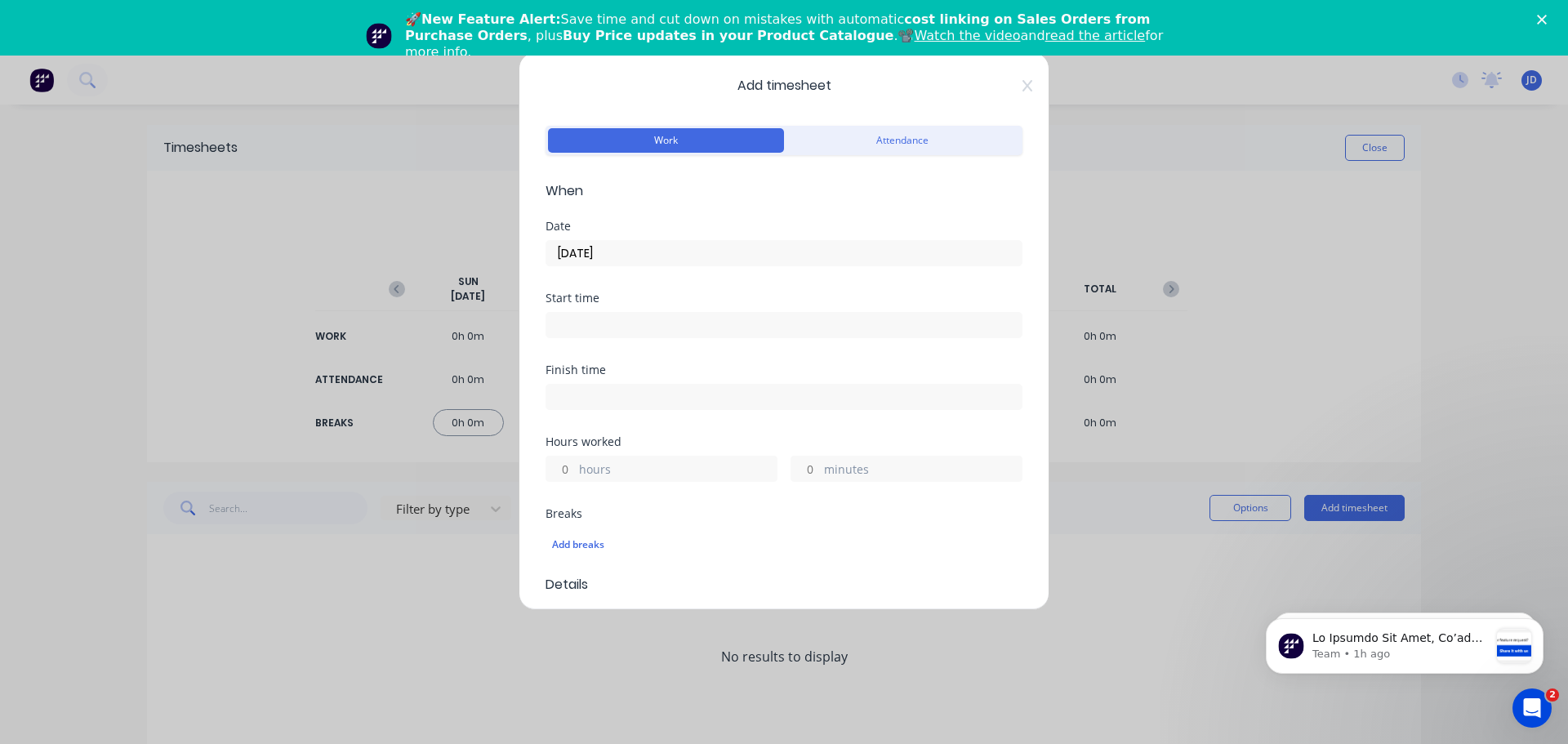
click at [665, 321] on input at bounding box center [784, 325] width 475 height 25
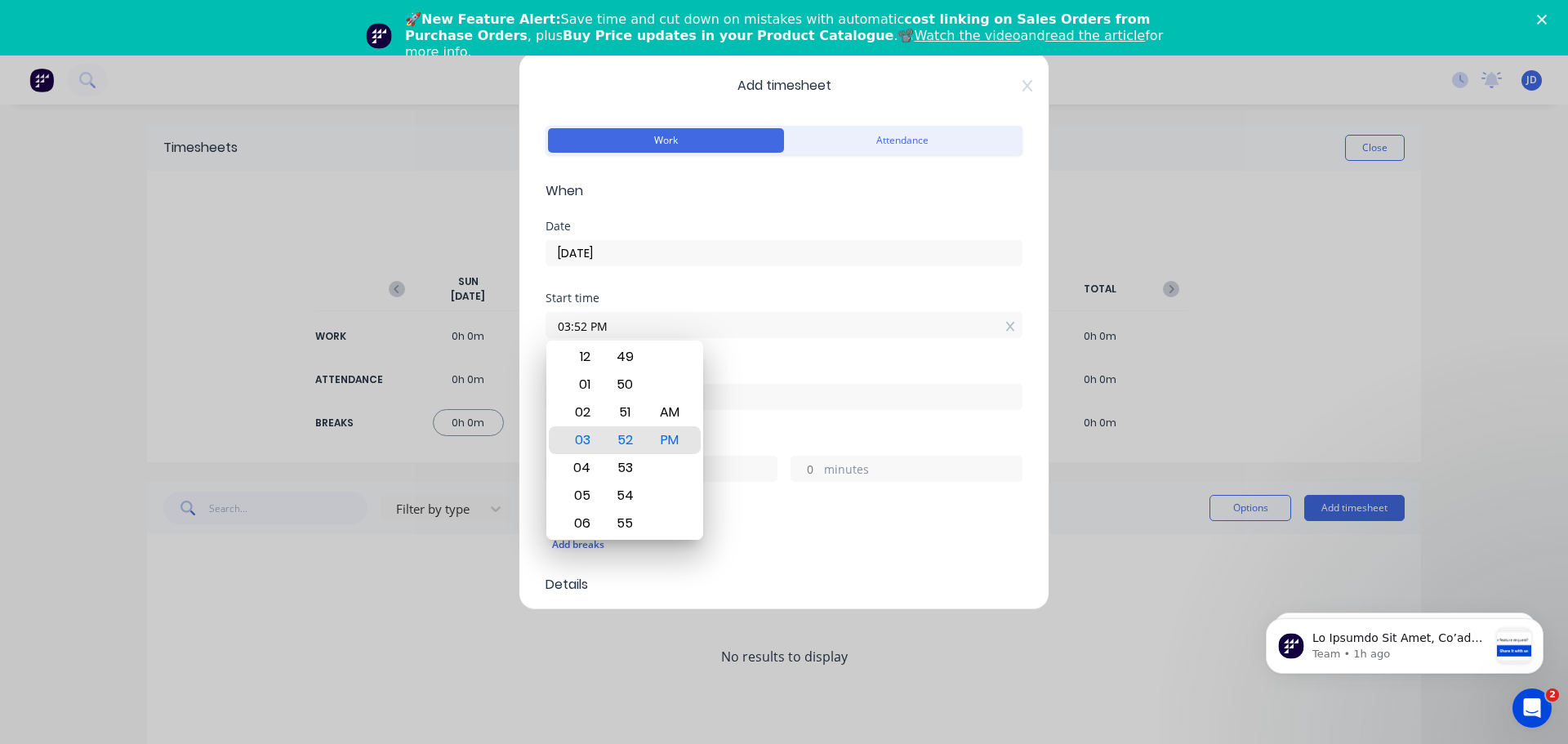
click at [1005, 326] on icon at bounding box center [1009, 327] width 9 height 10
type input "03:52 PM"
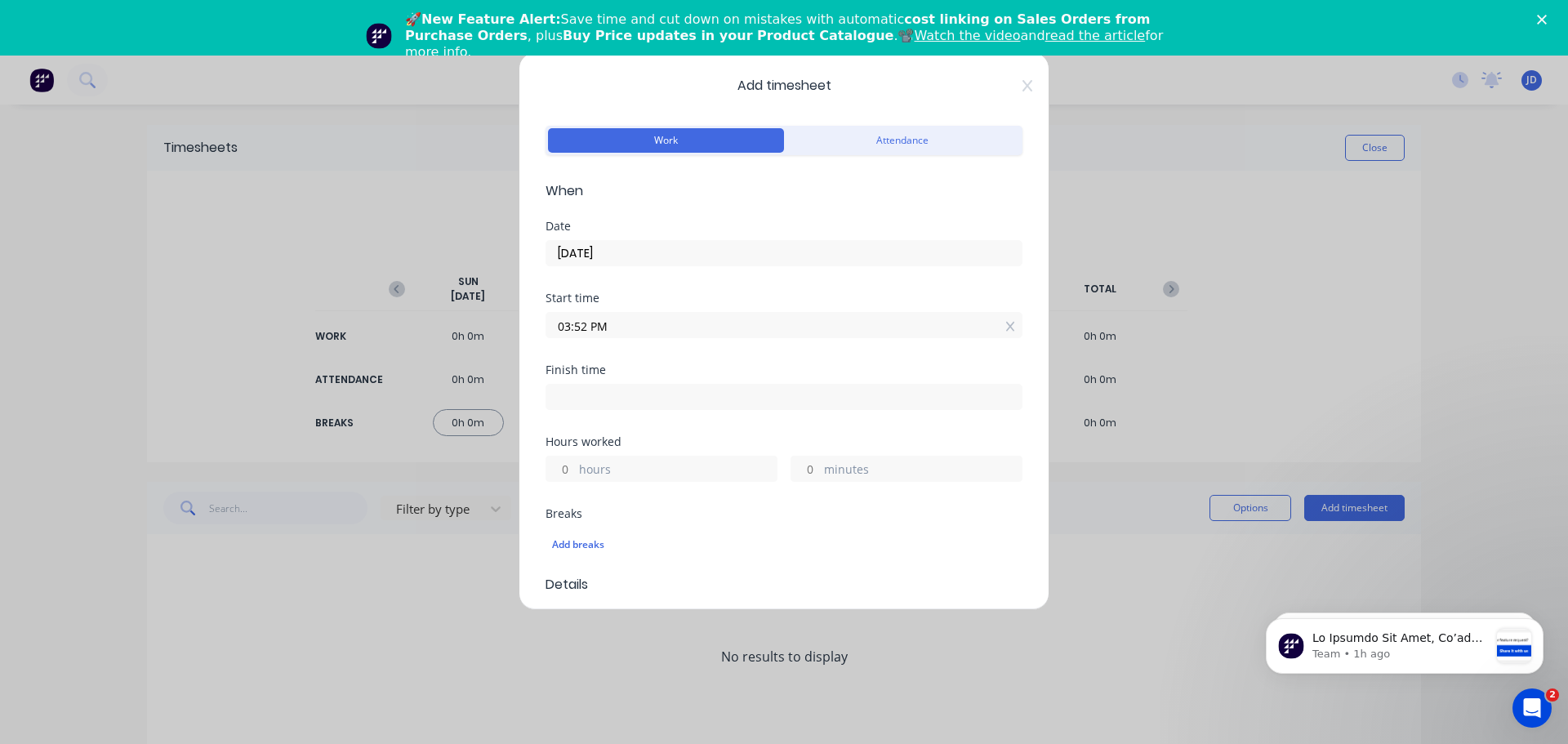
click at [612, 461] on label "hours" at bounding box center [678, 470] width 198 height 20
click at [575, 461] on input "hours" at bounding box center [560, 468] width 29 height 25
type input "8"
type input "11:52 PM"
type input "0"
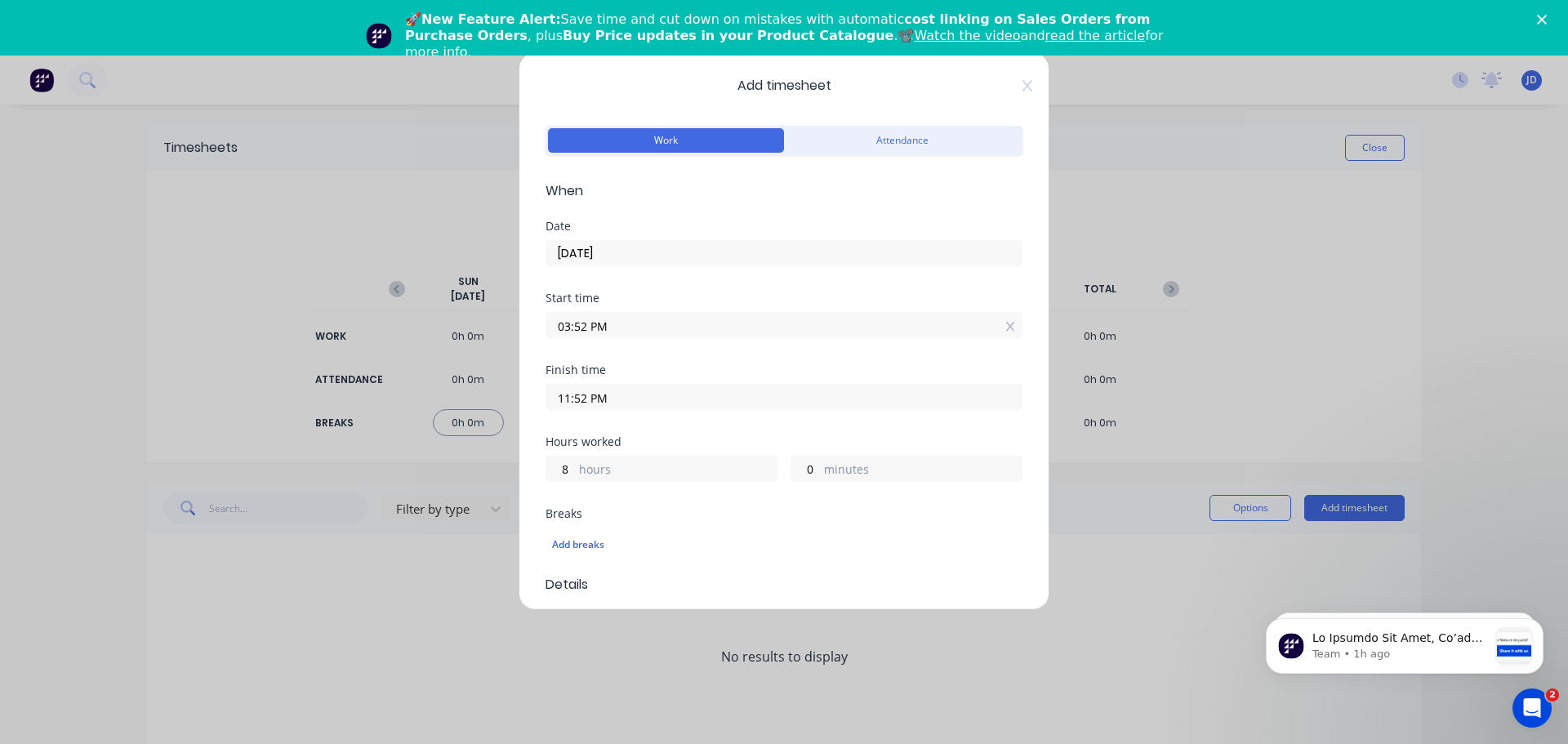
click at [643, 437] on div "Hours worked" at bounding box center [784, 441] width 477 height 11
click at [659, 324] on input "03:52 PM" at bounding box center [784, 325] width 475 height 25
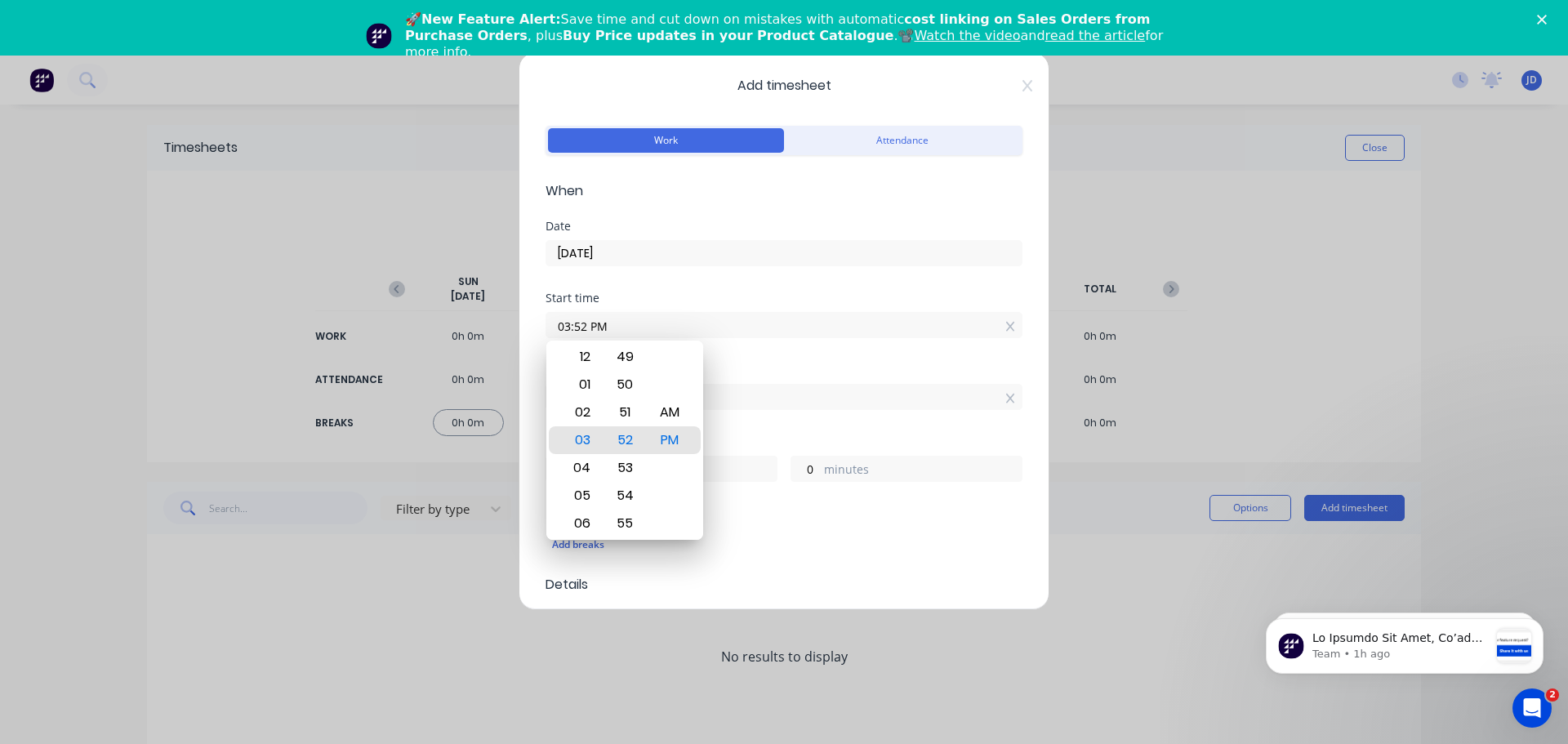
click at [659, 324] on input "03:52 PM" at bounding box center [784, 325] width 475 height 25
type input "02:52 PM"
type input "9"
click at [672, 411] on div "AM" at bounding box center [670, 412] width 40 height 28
type input "02:52 AM"
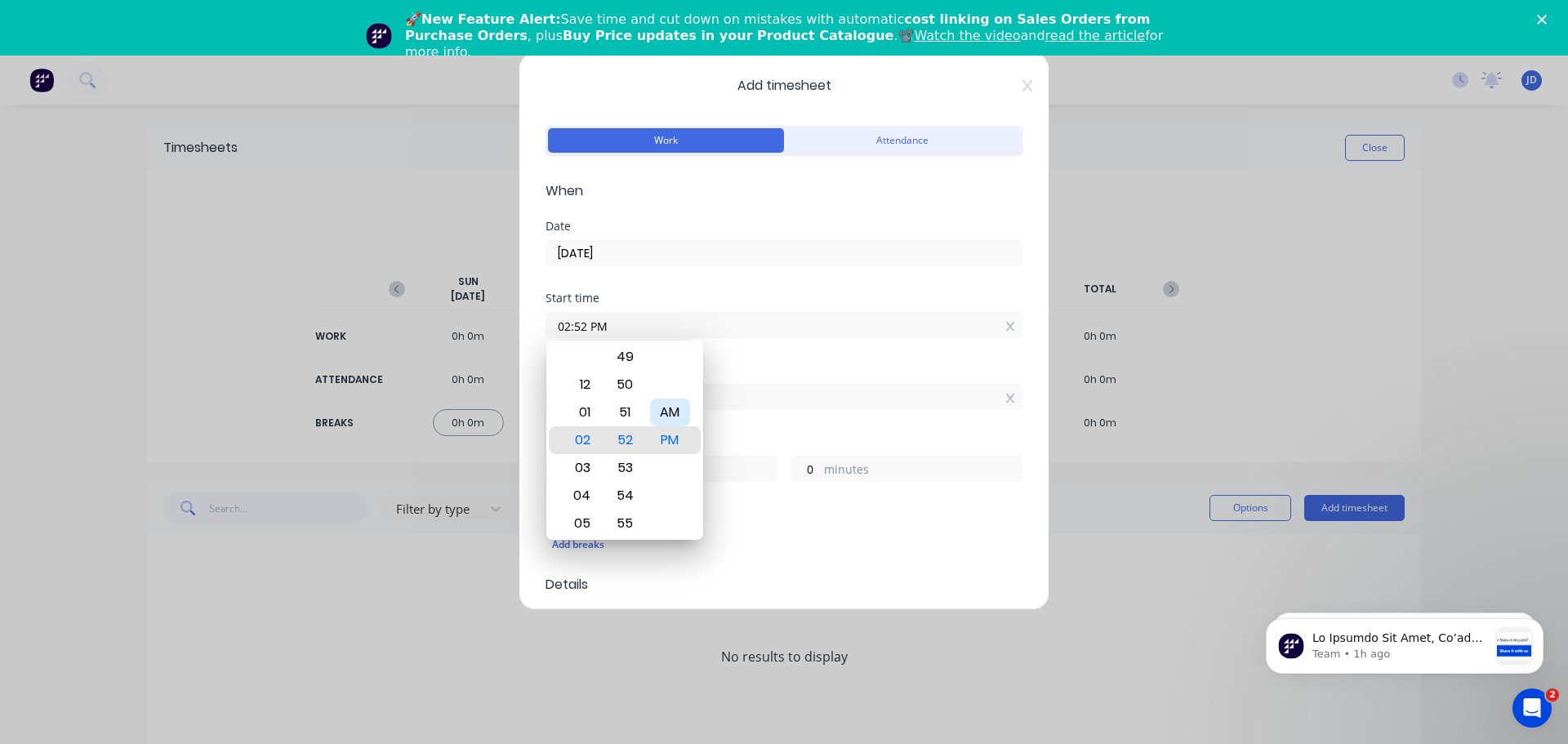
type input "21"
drag, startPoint x: 581, startPoint y: 479, endPoint x: 595, endPoint y: 344, distance: 135.7
click at [595, 344] on div "03" at bounding box center [580, 334] width 40 height 28
type input "07:52 AM"
type input "16"
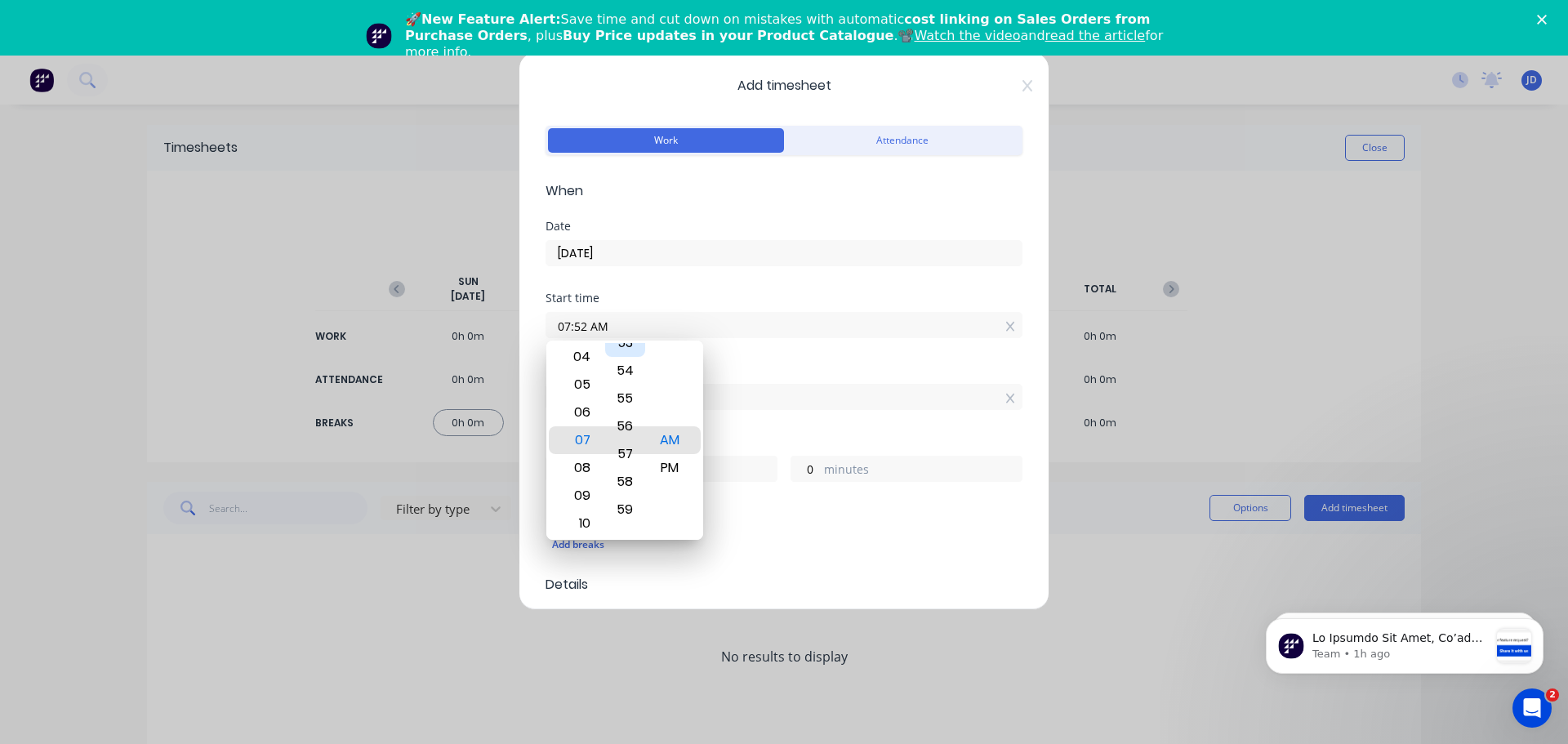
drag, startPoint x: 628, startPoint y: 481, endPoint x: 634, endPoint y: 357, distance: 124.1
click at [634, 357] on div "53" at bounding box center [625, 344] width 40 height 28
type input "07:57 AM"
type input "15"
type input "55"
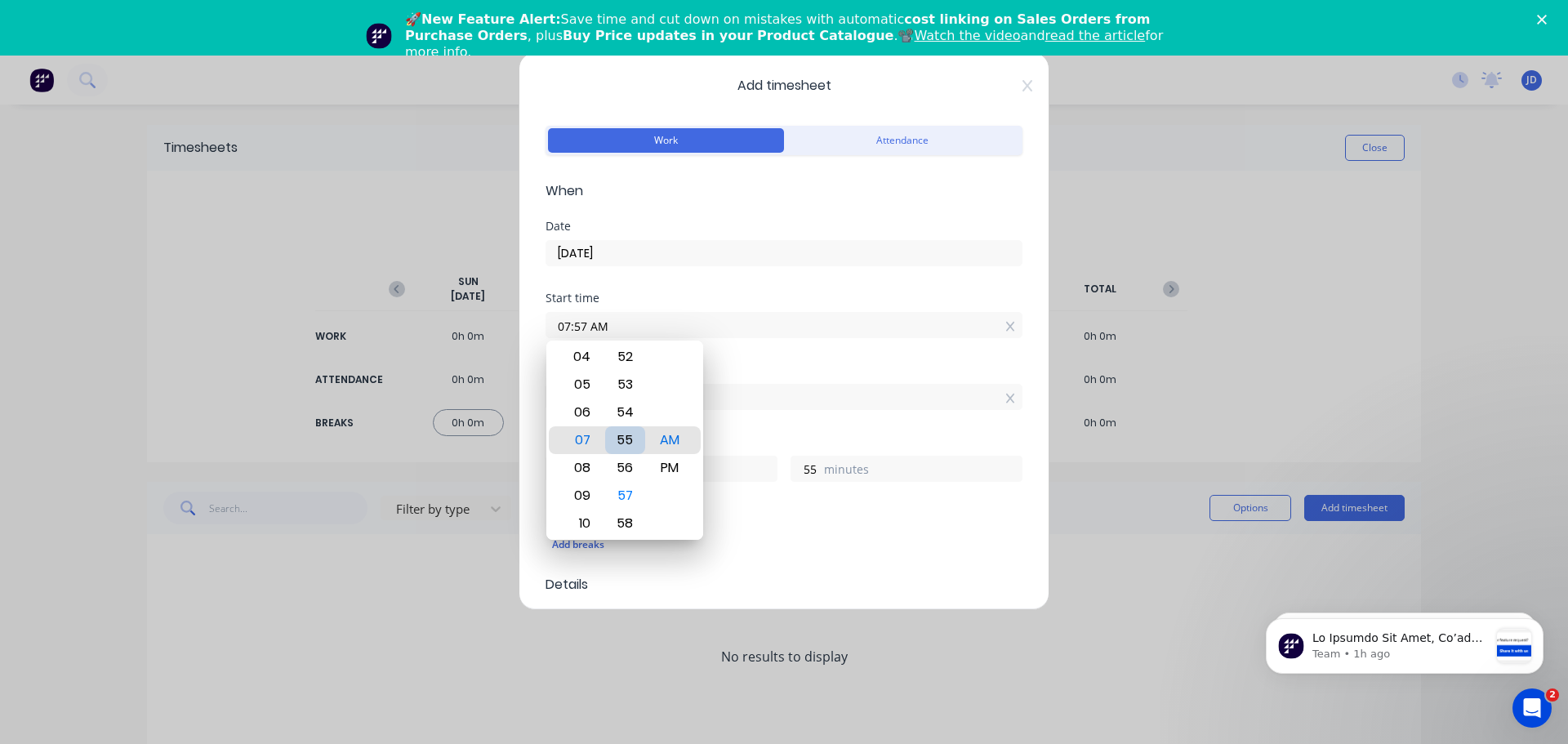
type input "07:55 AM"
type input "57"
type input "07:56 AM"
type input "56"
type input "07:58 AM"
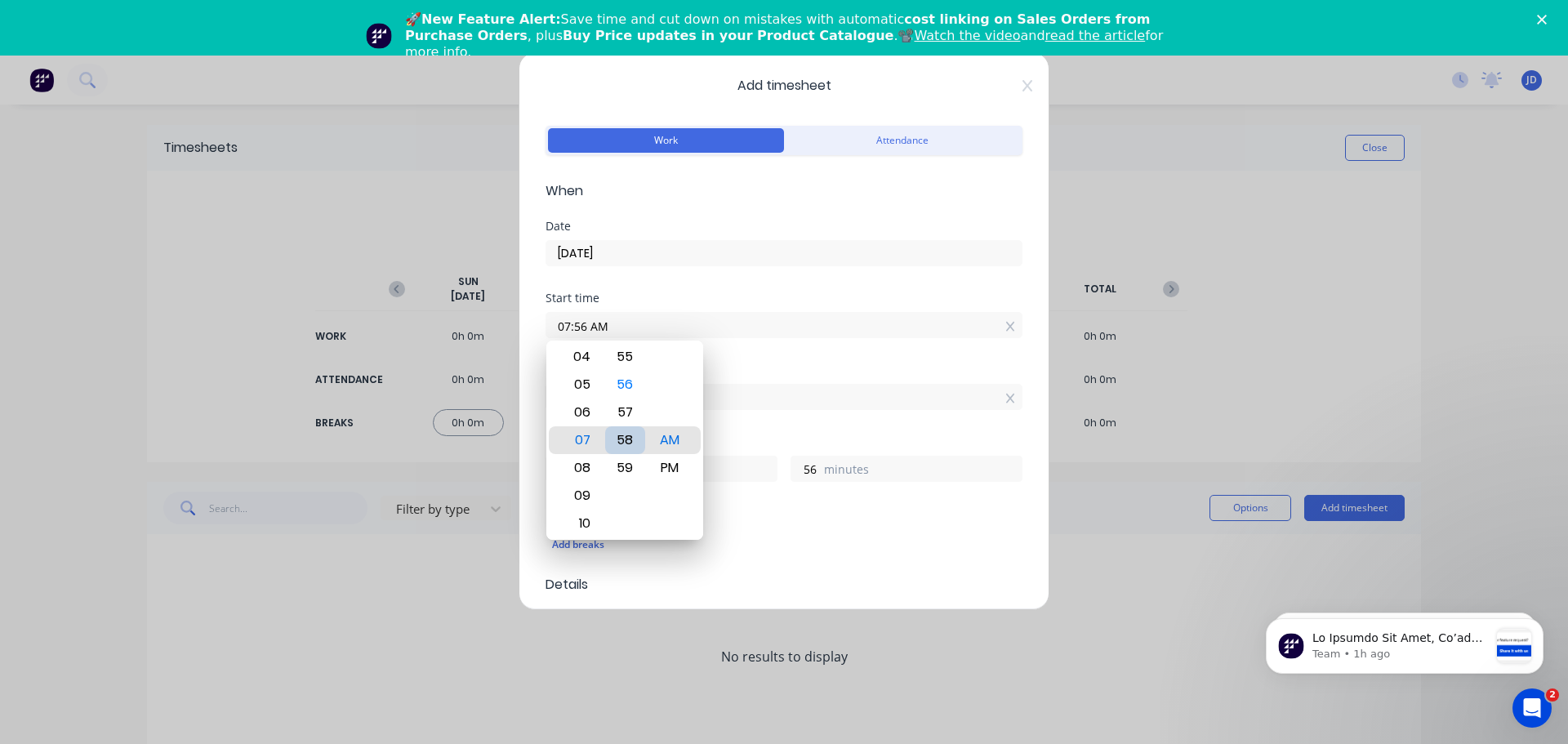
type input "54"
type input "07:57 AM"
type input "55"
type input "07:54 AM"
type input "58"
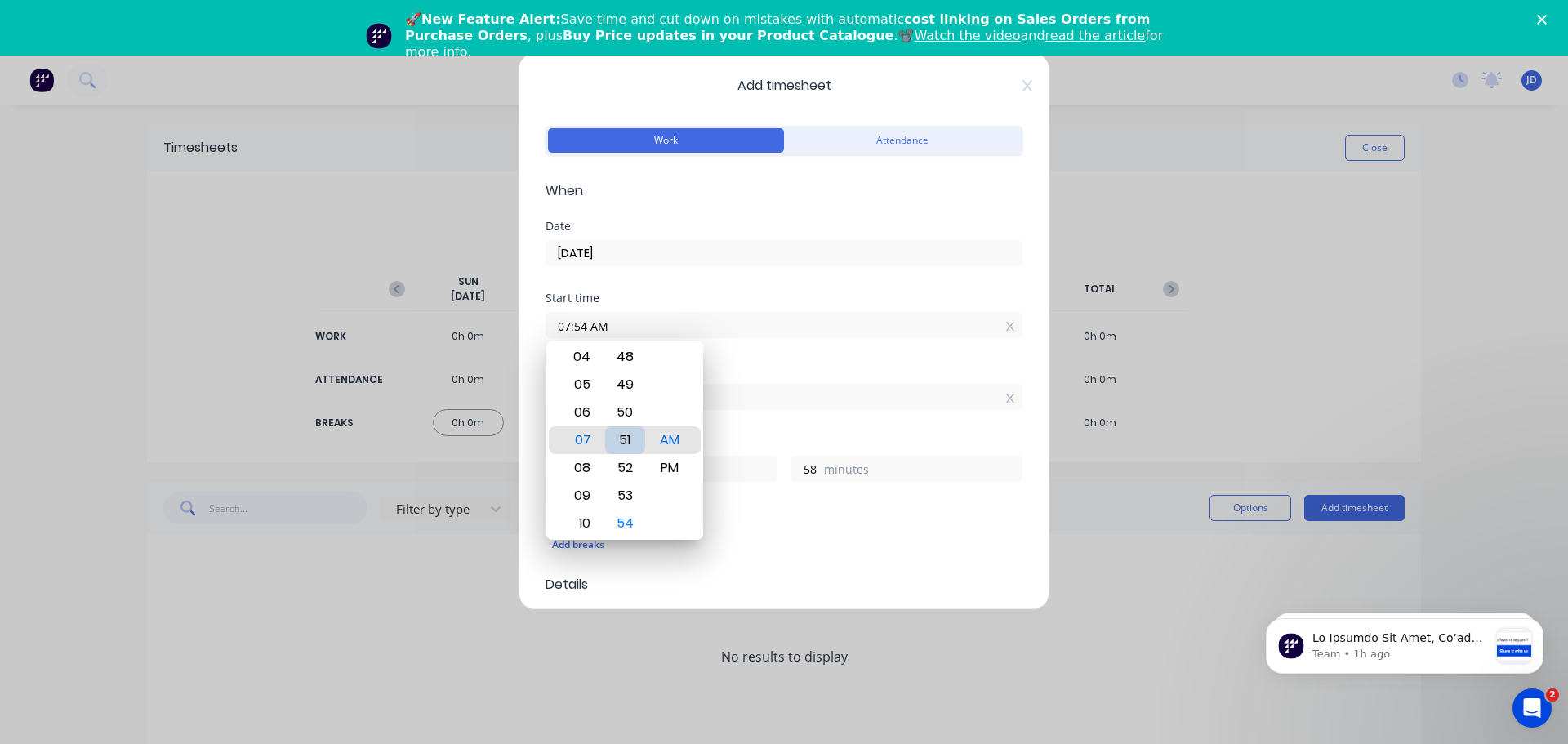
type input "07:51 AM"
type input "16"
type input "1"
type input "07:48 AM"
type input "4"
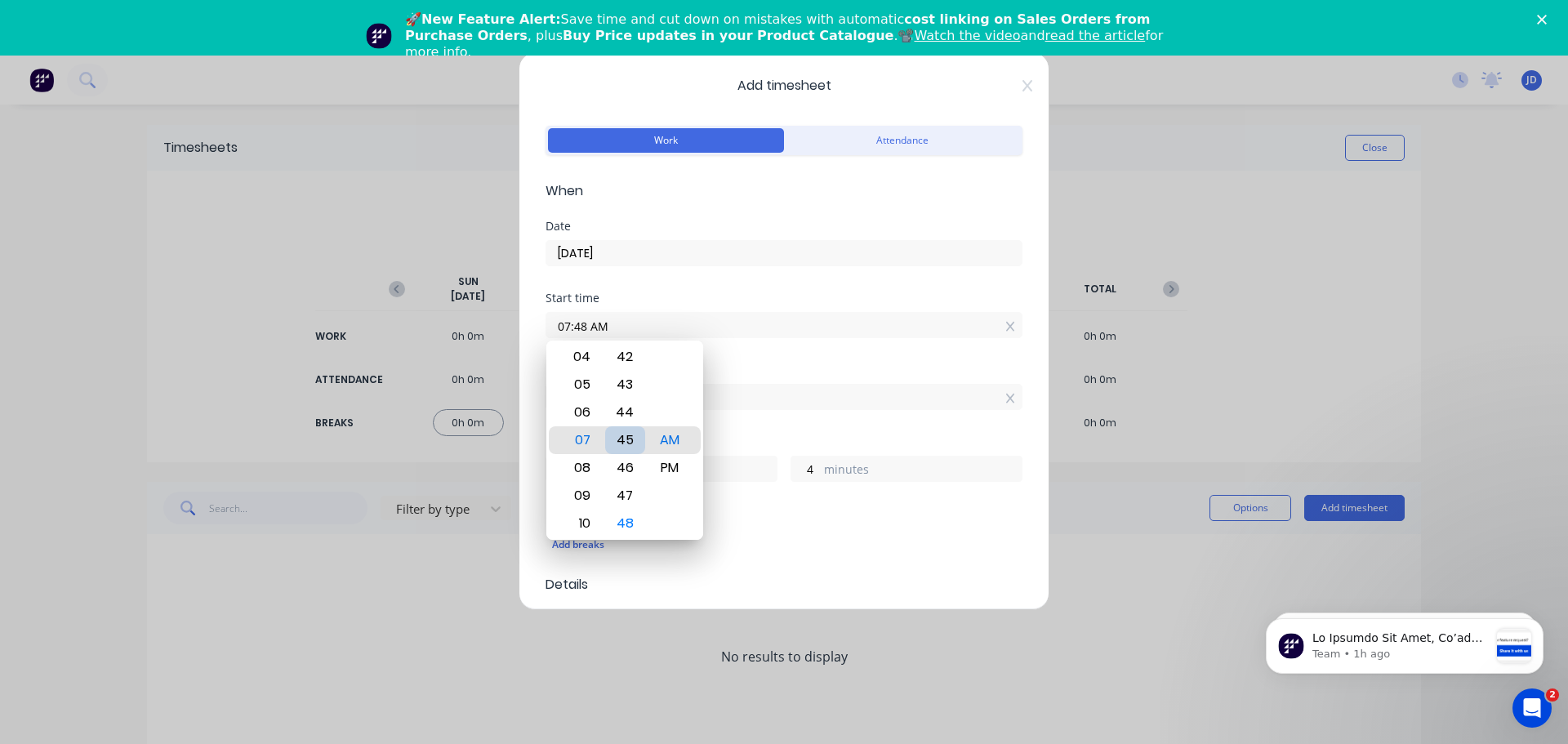
type input "07:44 AM"
type input "8"
type input "07:41 AM"
type input "11"
type input "07:38 AM"
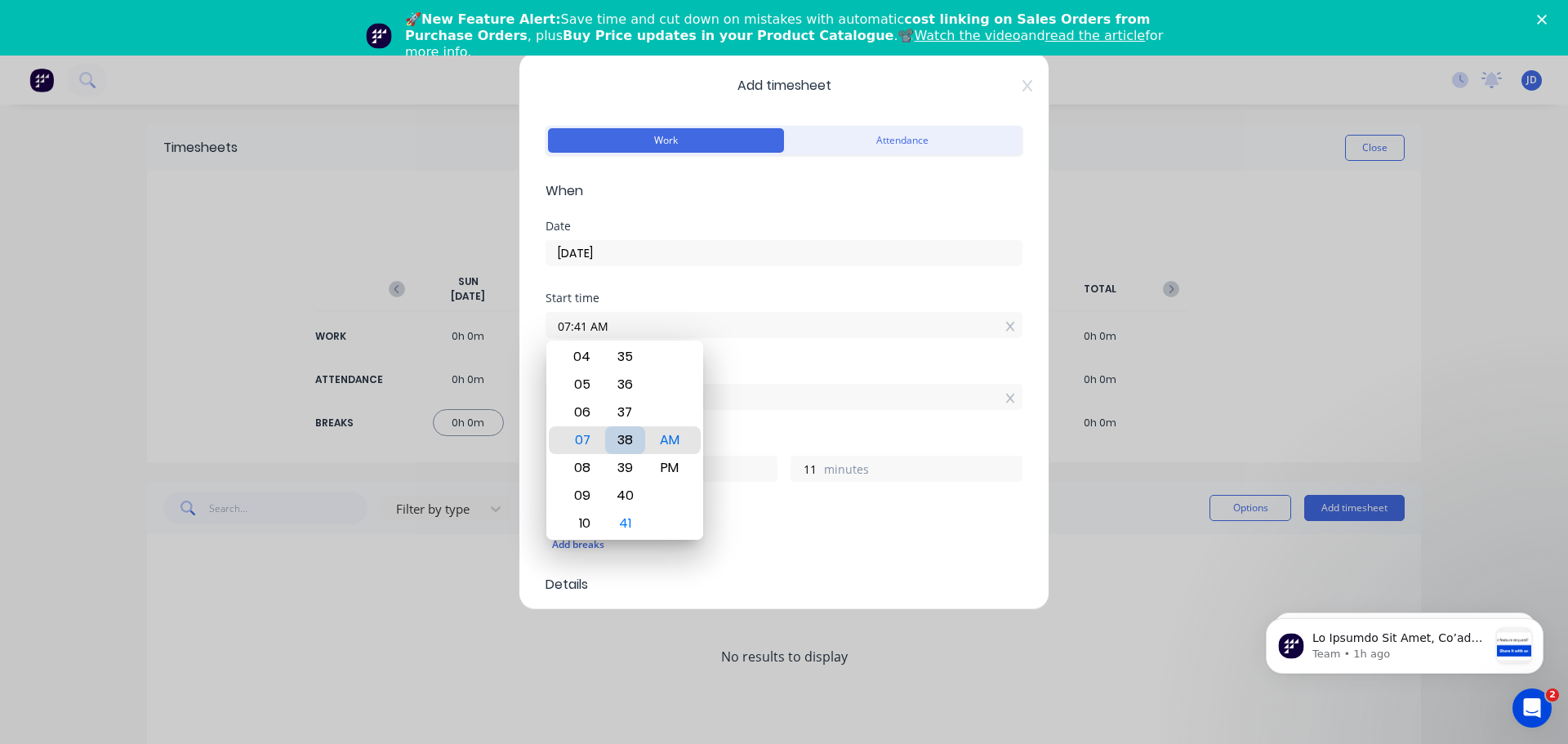
type input "14"
type input "07:34 AM"
type input "18"
type input "07:31 AM"
type input "21"
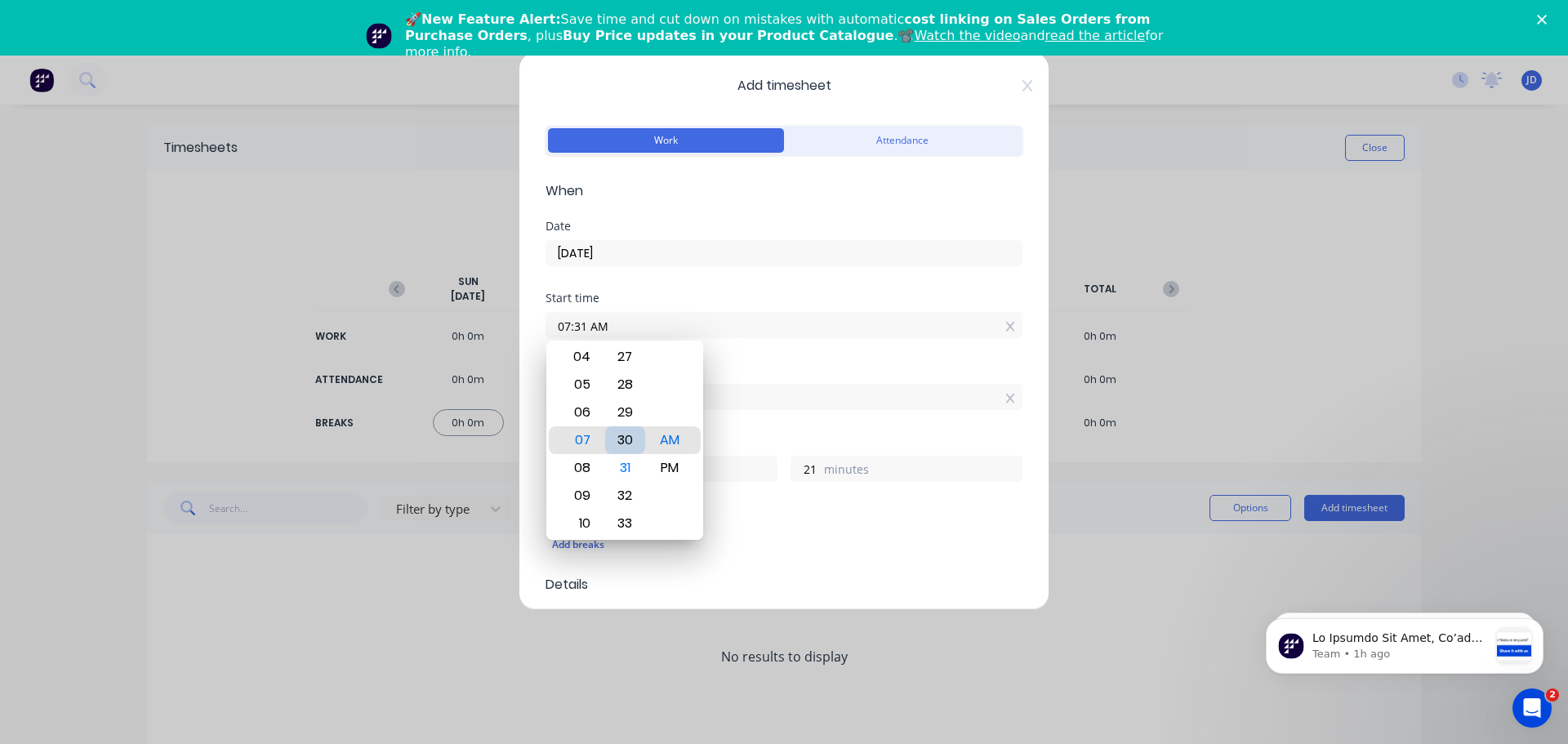
type input "07:30 AM"
type input "22"
click at [843, 517] on div "Breaks" at bounding box center [784, 513] width 477 height 11
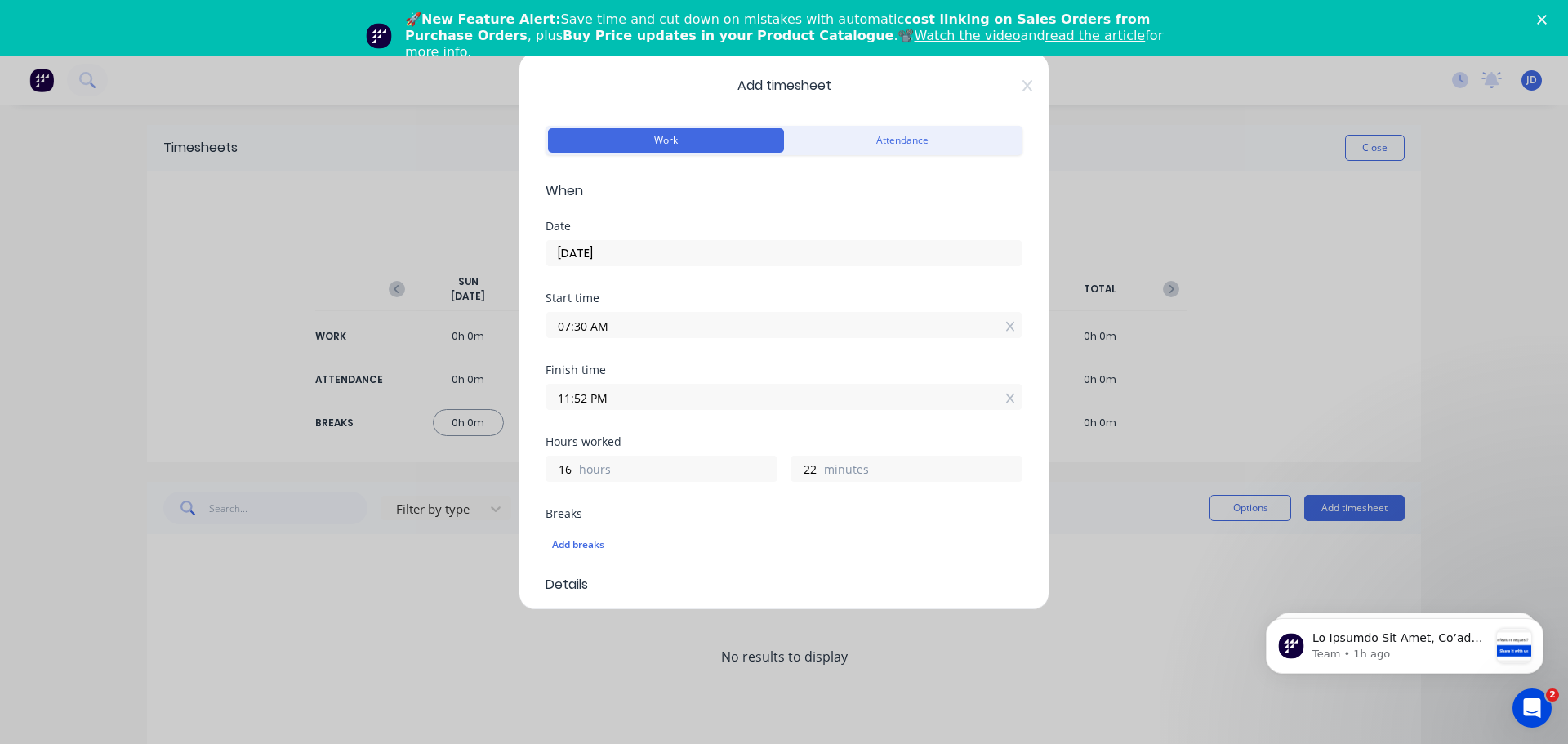
click at [667, 406] on input "11:52 PM" at bounding box center [784, 396] width 475 height 25
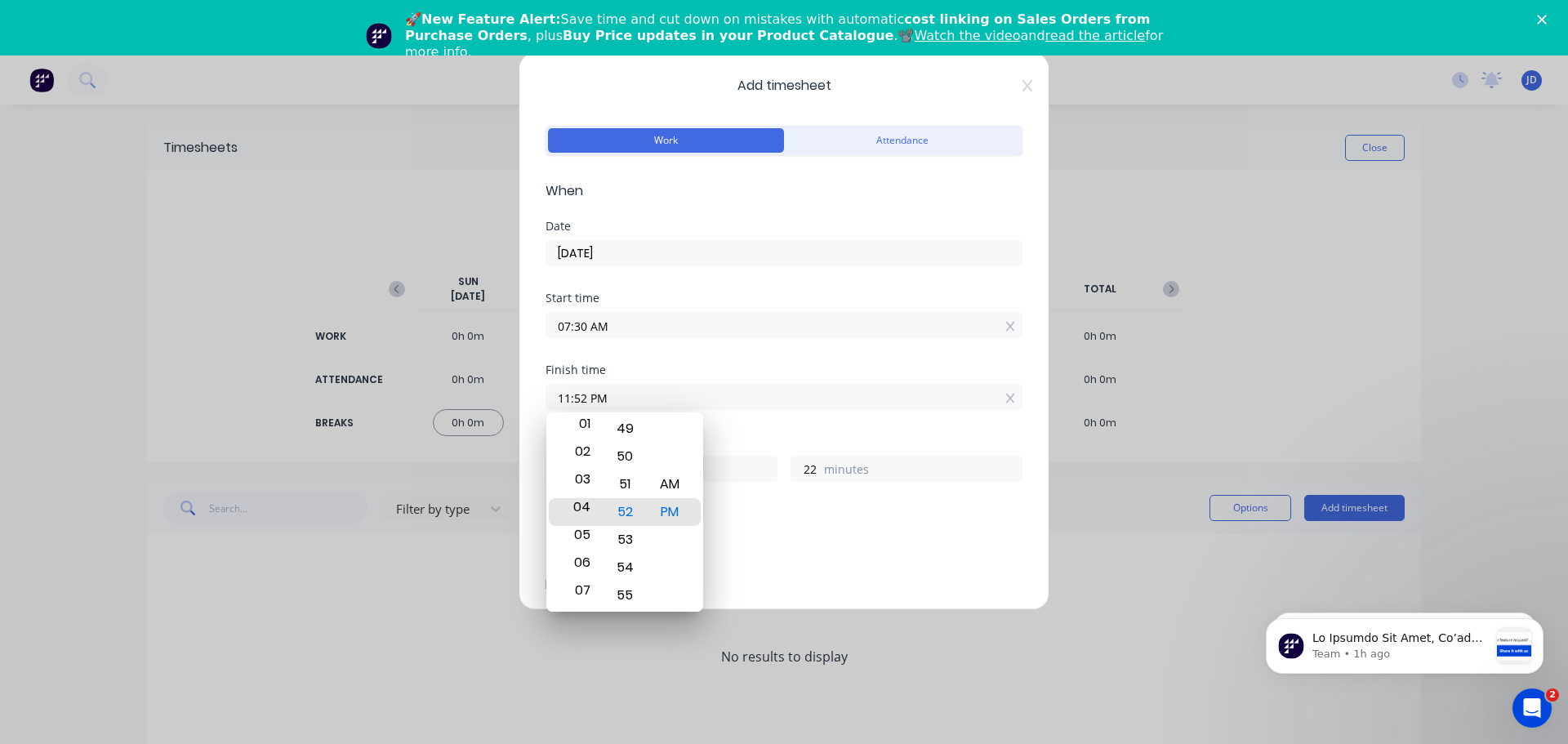
drag, startPoint x: 583, startPoint y: 482, endPoint x: 585, endPoint y: 671, distance: 189.0
click at [585, 671] on body "dashboard products sales purchasing productivity dashboard products Product Cat…" at bounding box center [784, 427] width 1568 height 744
type input "04:52 PM"
type input "9"
drag, startPoint x: 631, startPoint y: 590, endPoint x: 626, endPoint y: 704, distance: 114.1
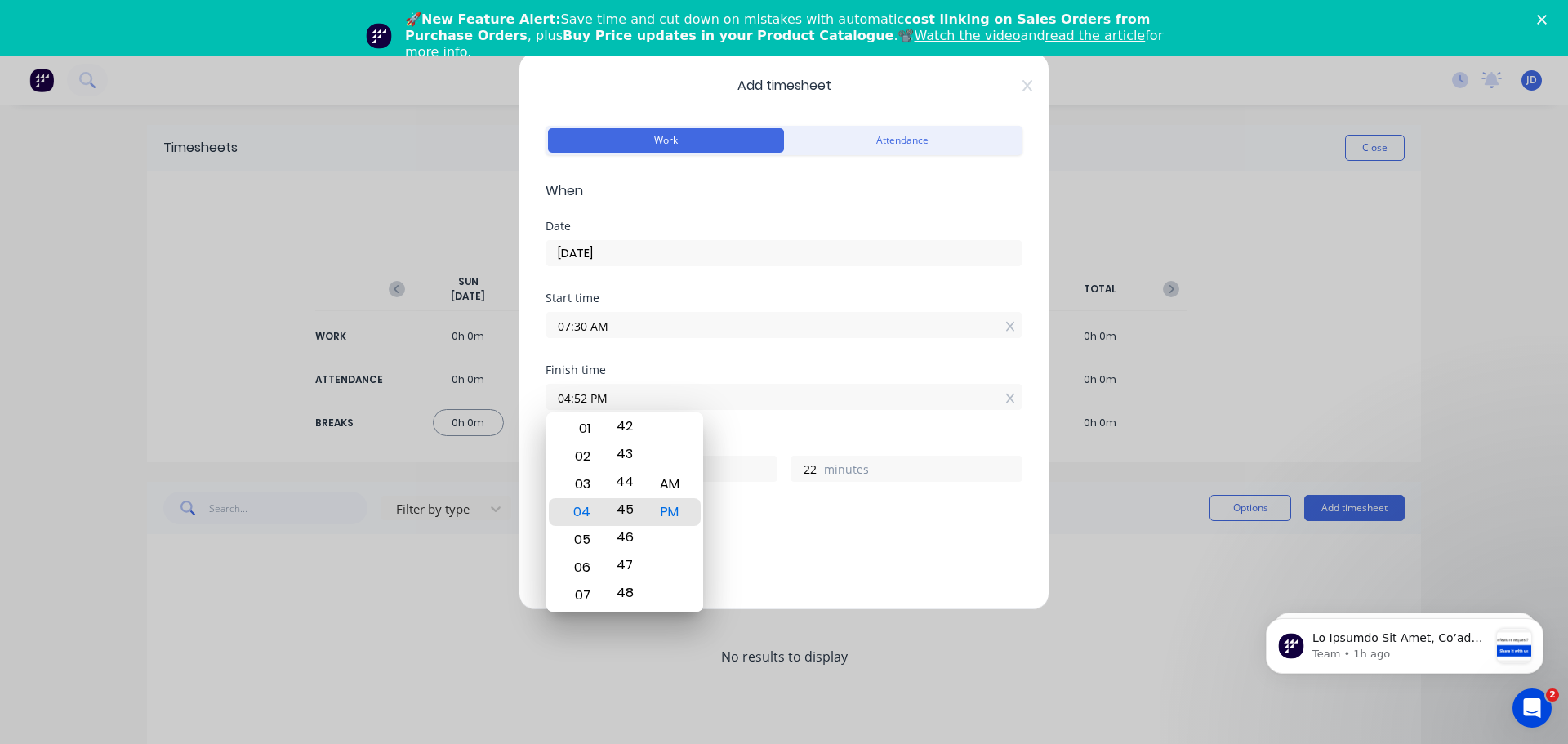
click at [627, 743] on html "dashboard products sales purchasing productivity dashboard products Product Cat…" at bounding box center [784, 399] width 1568 height 800
type input "04:45 PM"
type input "15"
drag, startPoint x: 622, startPoint y: 459, endPoint x: 614, endPoint y: 766, distance: 307.1
click at [614, 743] on html "dashboard products sales purchasing productivity dashboard products Product Cat…" at bounding box center [784, 399] width 1568 height 800
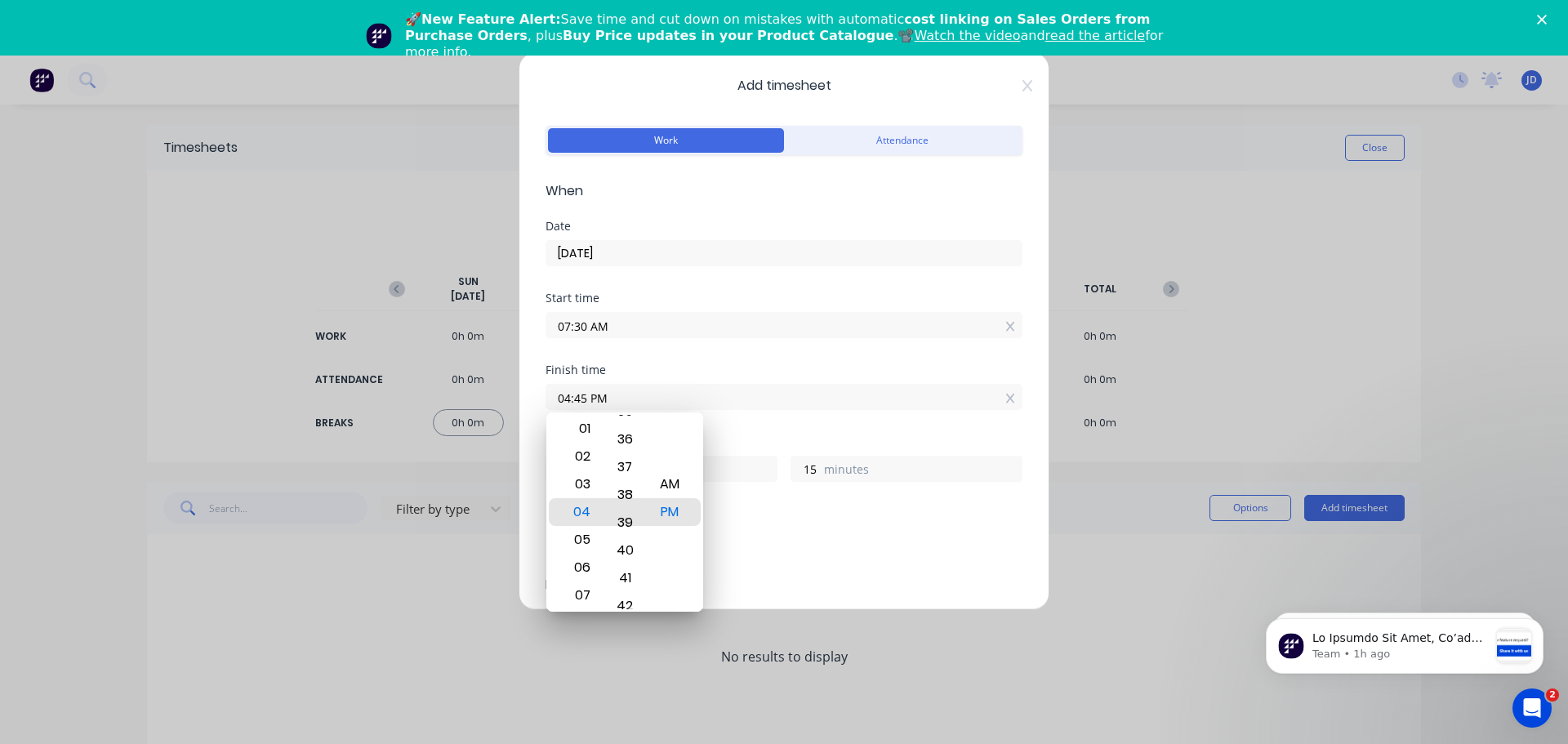
type input "04:33 PM"
type input "3"
drag, startPoint x: 617, startPoint y: 428, endPoint x: 615, endPoint y: 686, distance: 258.0
click at [615, 686] on body "dashboard products sales purchasing productivity dashboard products Product Cat…" at bounding box center [784, 427] width 1568 height 744
type input "04:24 PM"
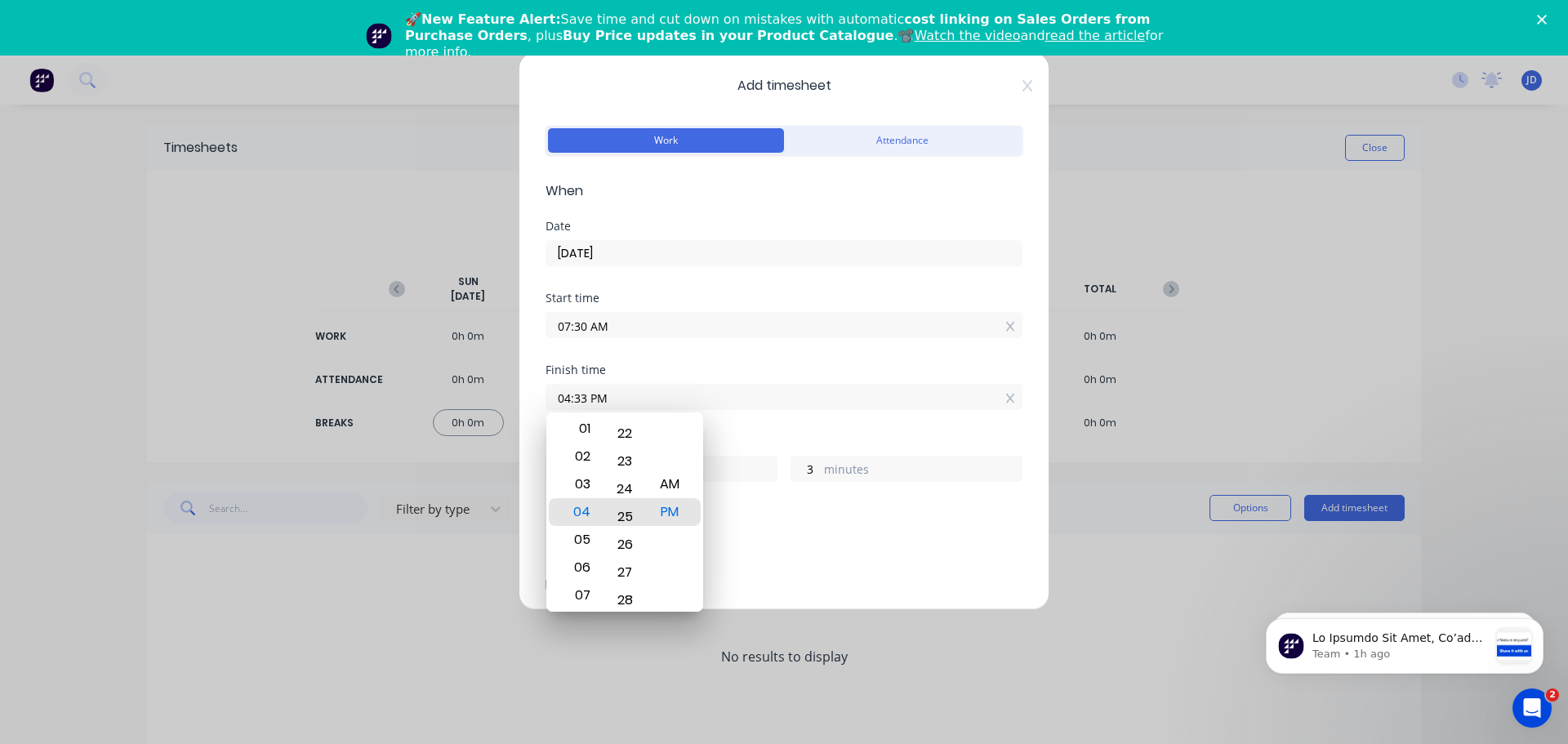
type input "8"
type input "54"
drag, startPoint x: 623, startPoint y: 451, endPoint x: 618, endPoint y: 649, distance: 198.1
click at [618, 649] on body "dashboard products sales purchasing productivity dashboard products Product Cat…" at bounding box center [784, 427] width 1568 height 744
type input "04:16 PM"
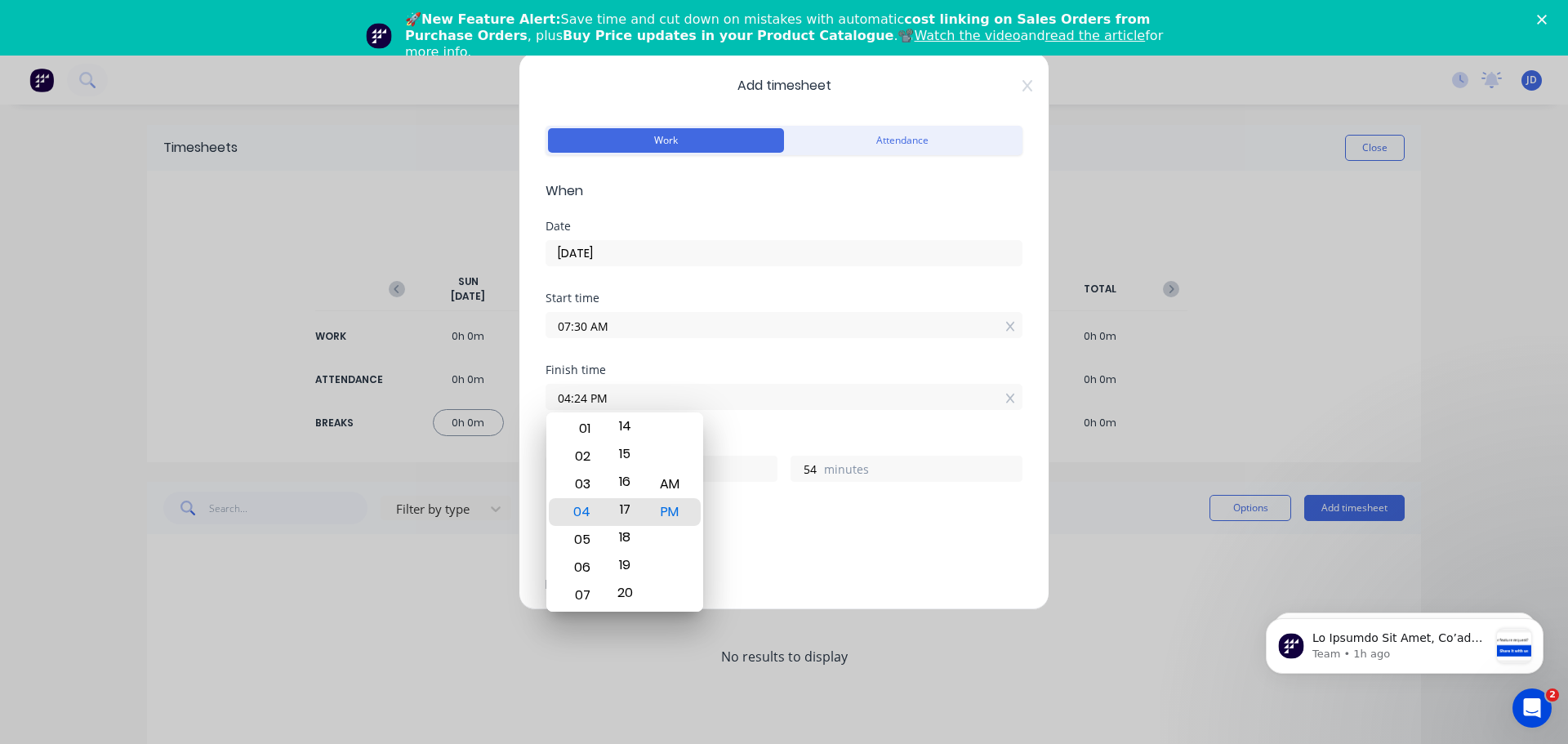
type input "46"
drag, startPoint x: 626, startPoint y: 462, endPoint x: 601, endPoint y: 778, distance: 317.0
click at [601, 743] on html "dashboard products sales purchasing productivity dashboard products Product Cat…" at bounding box center [784, 399] width 1568 height 800
type input "04:05 PM"
type input "35"
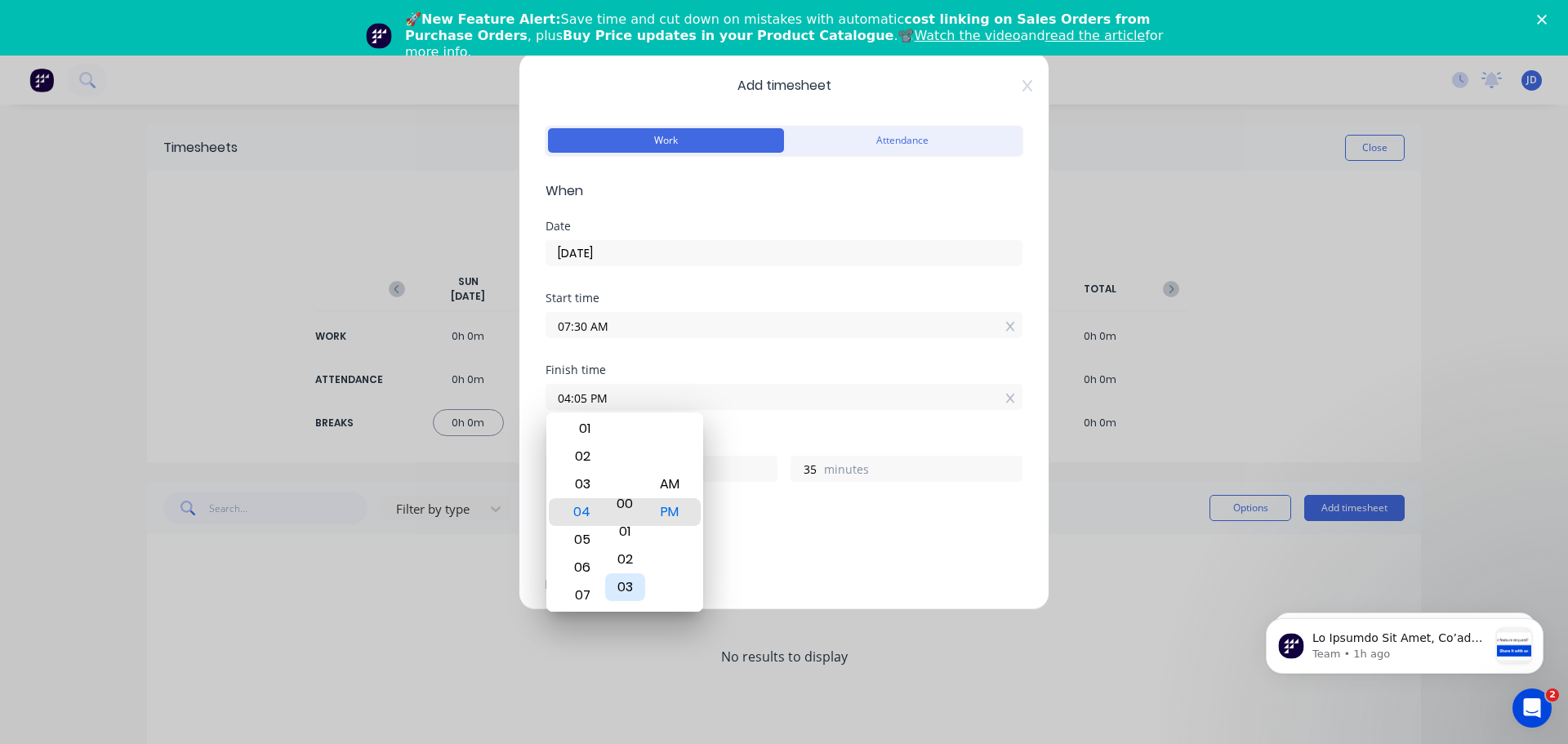
drag, startPoint x: 627, startPoint y: 461, endPoint x: 622, endPoint y: 592, distance: 131.1
click at [622, 592] on div "03" at bounding box center [625, 587] width 40 height 28
type input "04:00 PM"
type input "30"
click at [797, 574] on div "Breaks Add breaks" at bounding box center [784, 541] width 477 height 67
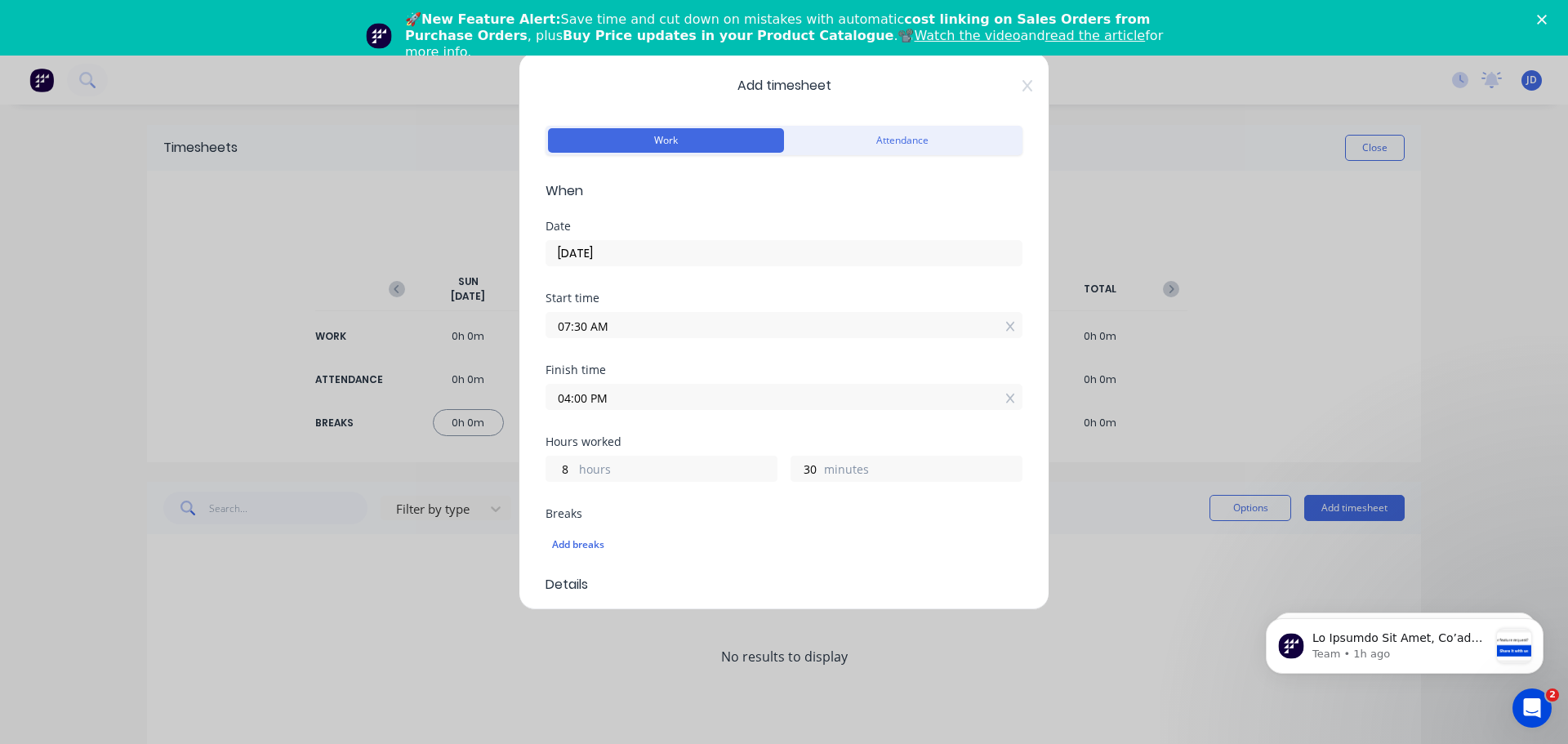
click at [800, 560] on div "Add breaks" at bounding box center [784, 544] width 477 height 34
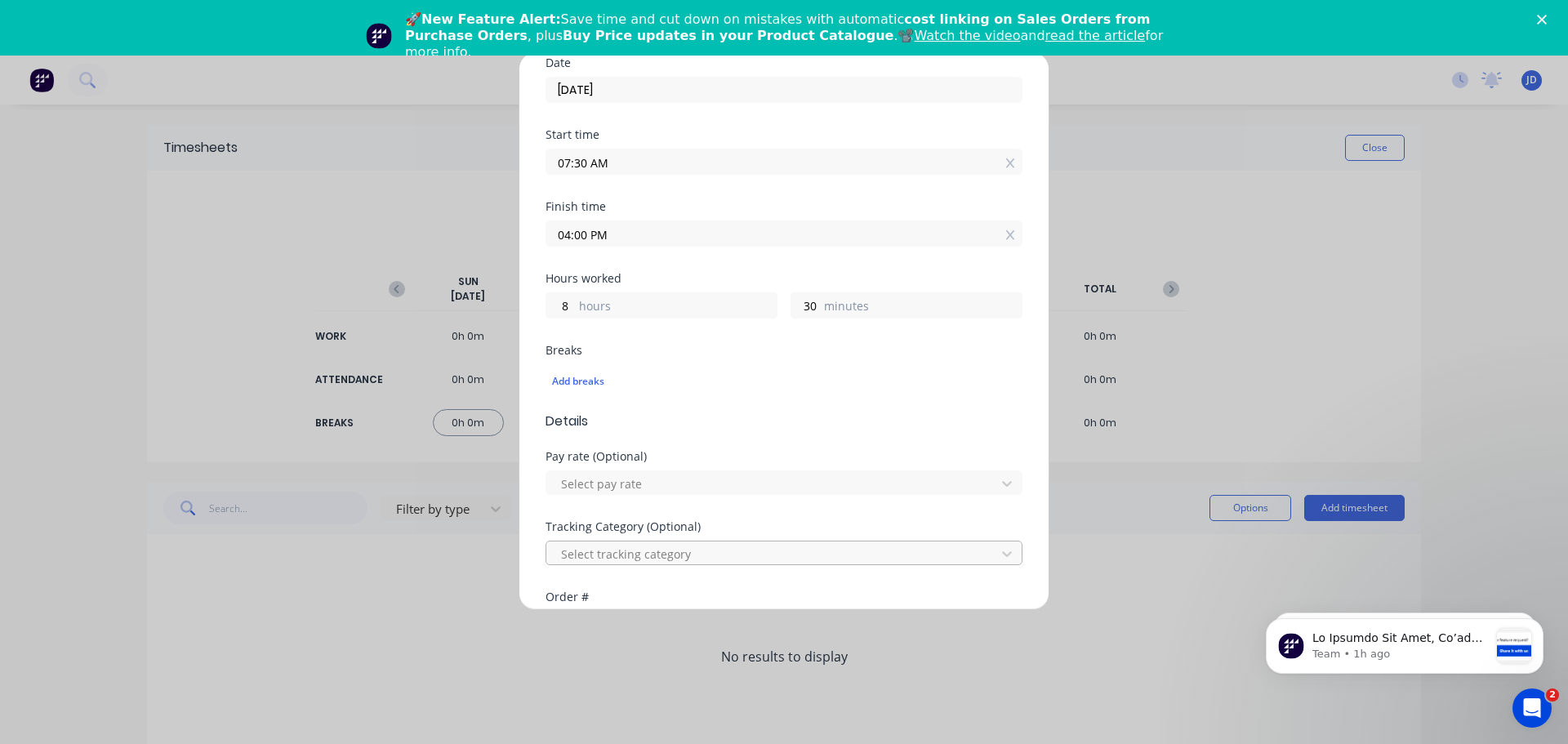
scroll to position [245, 0]
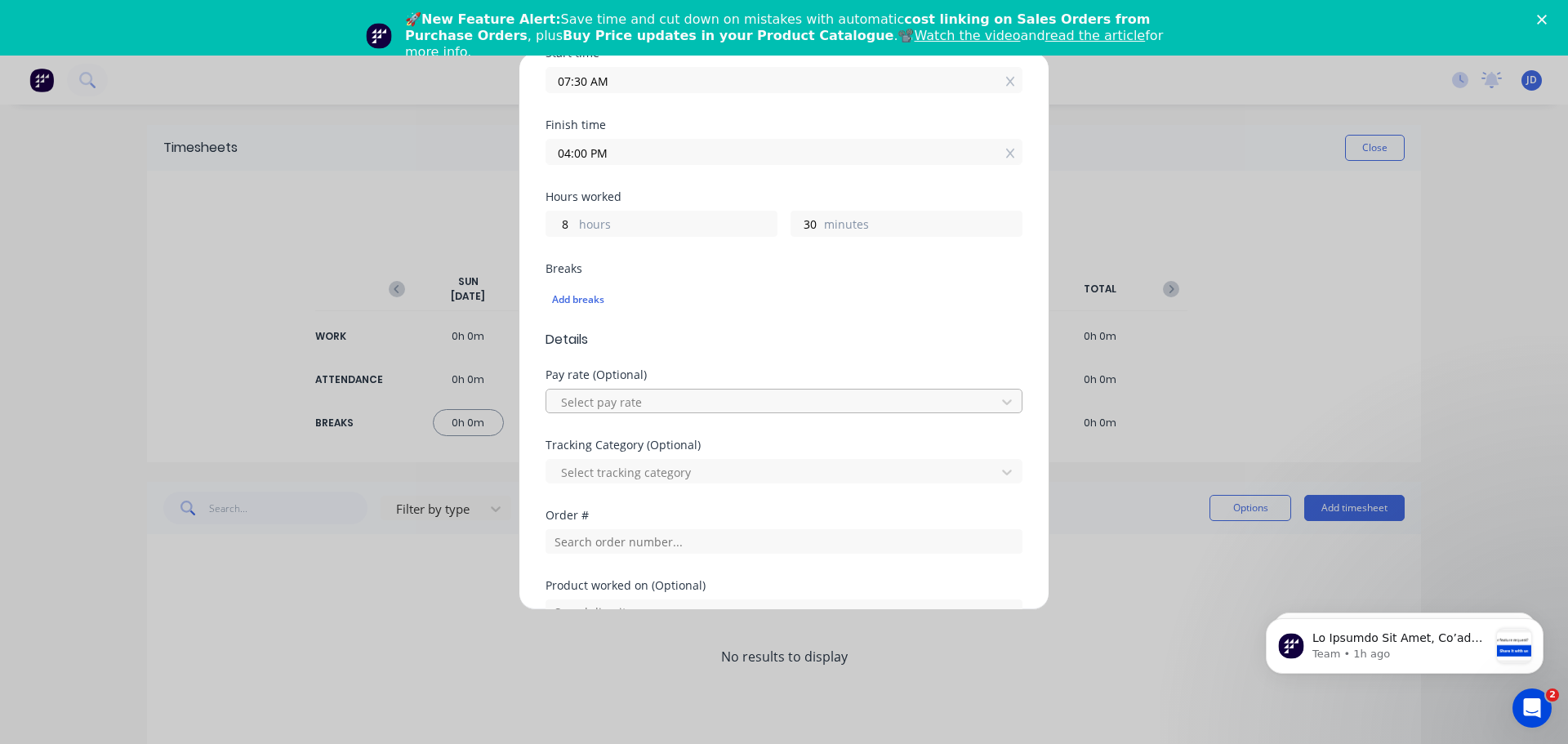
click at [713, 398] on div at bounding box center [773, 402] width 428 height 20
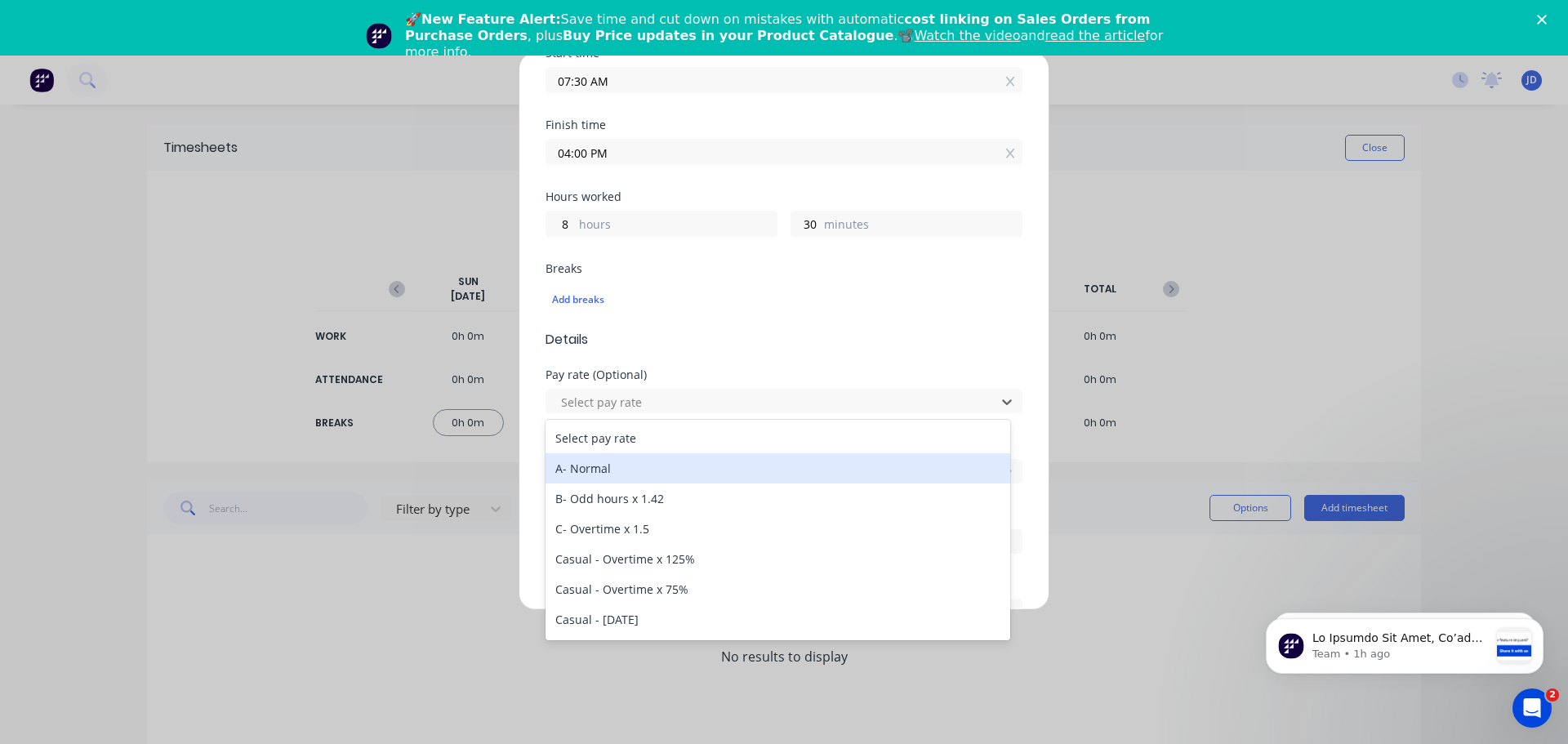
click at [746, 462] on div "A- Normal" at bounding box center [777, 468] width 464 height 30
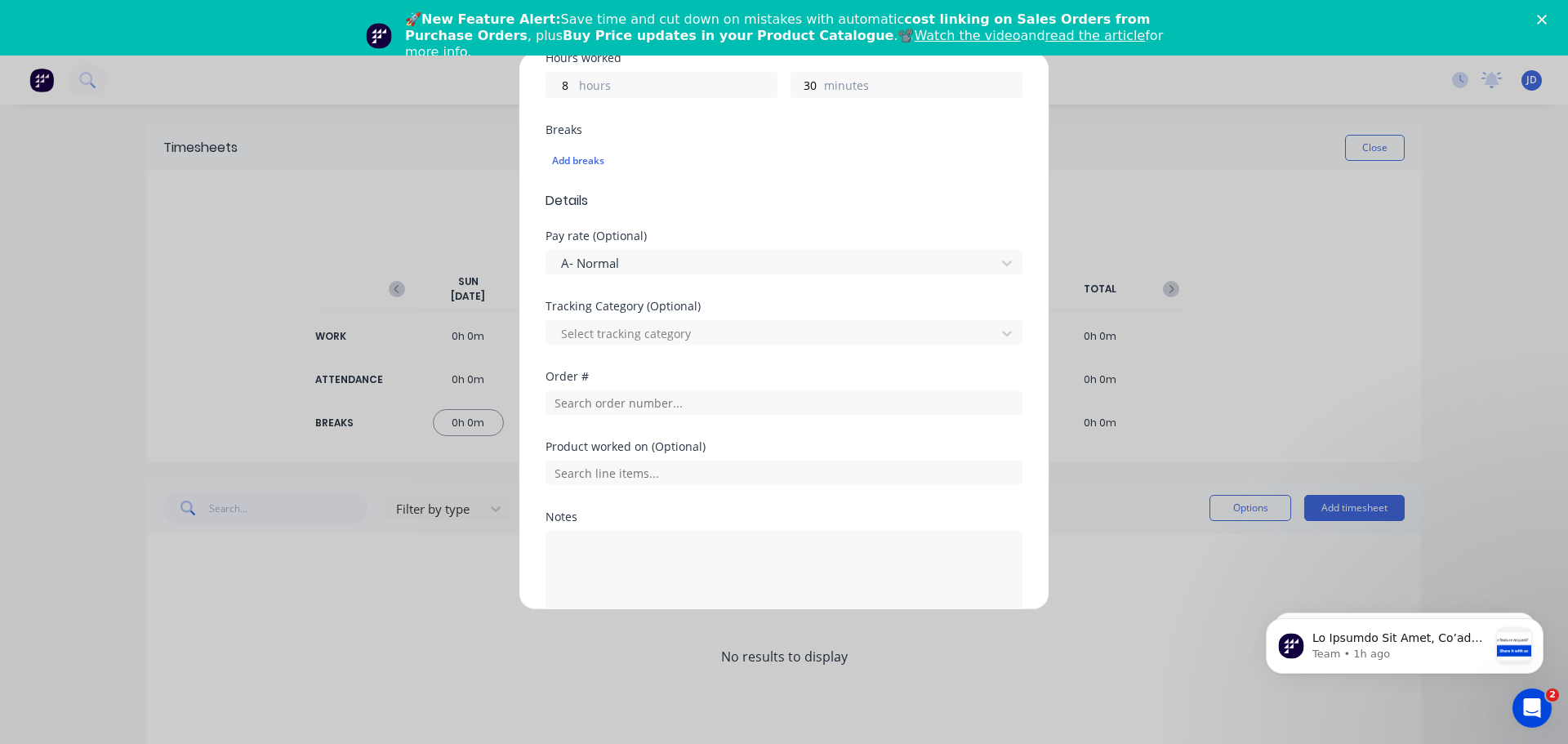
scroll to position [467, 0]
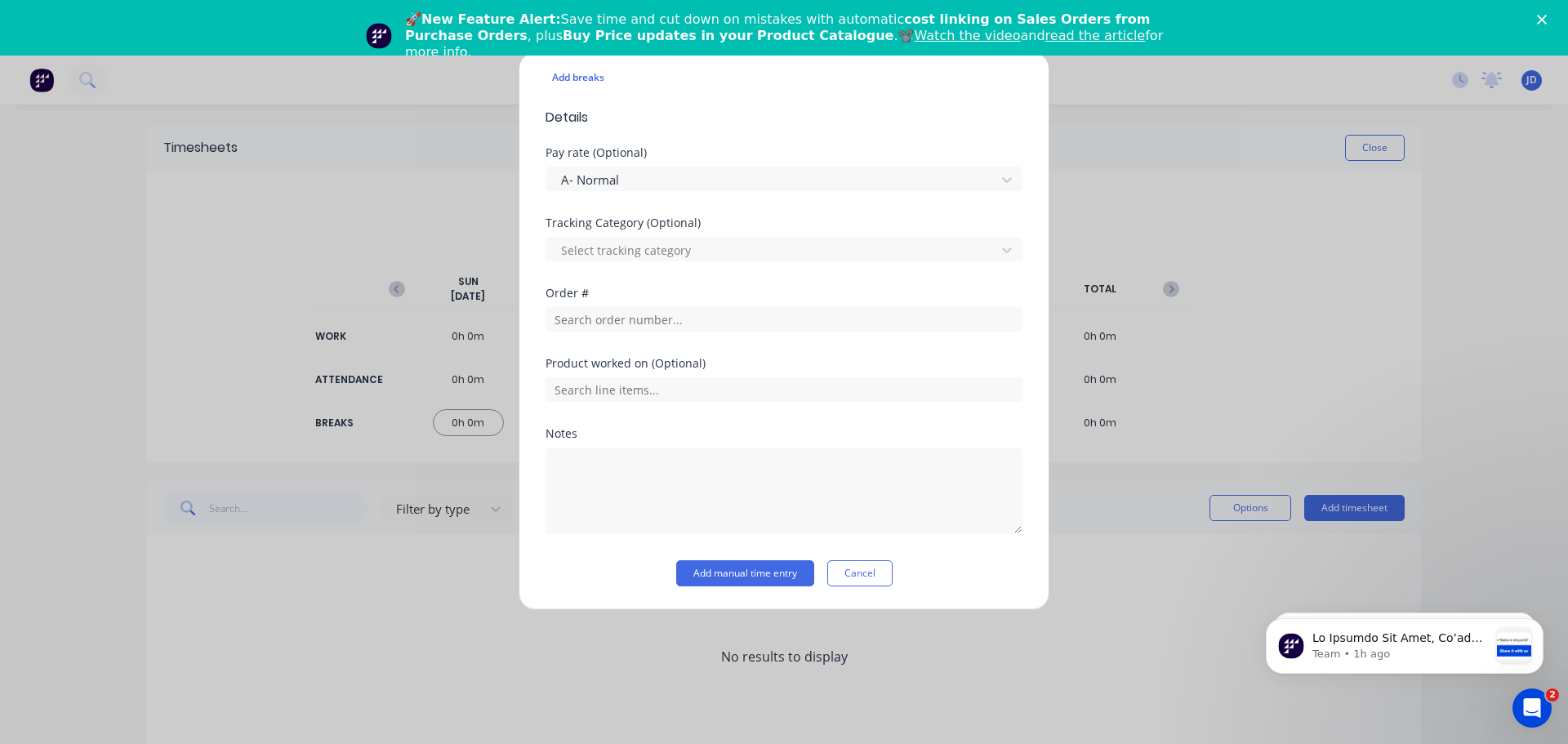
click at [749, 280] on div "Tracking Category (Optional) Select tracking category" at bounding box center [784, 253] width 477 height 70
click at [742, 577] on button "Add manual time entry" at bounding box center [745, 573] width 138 height 26
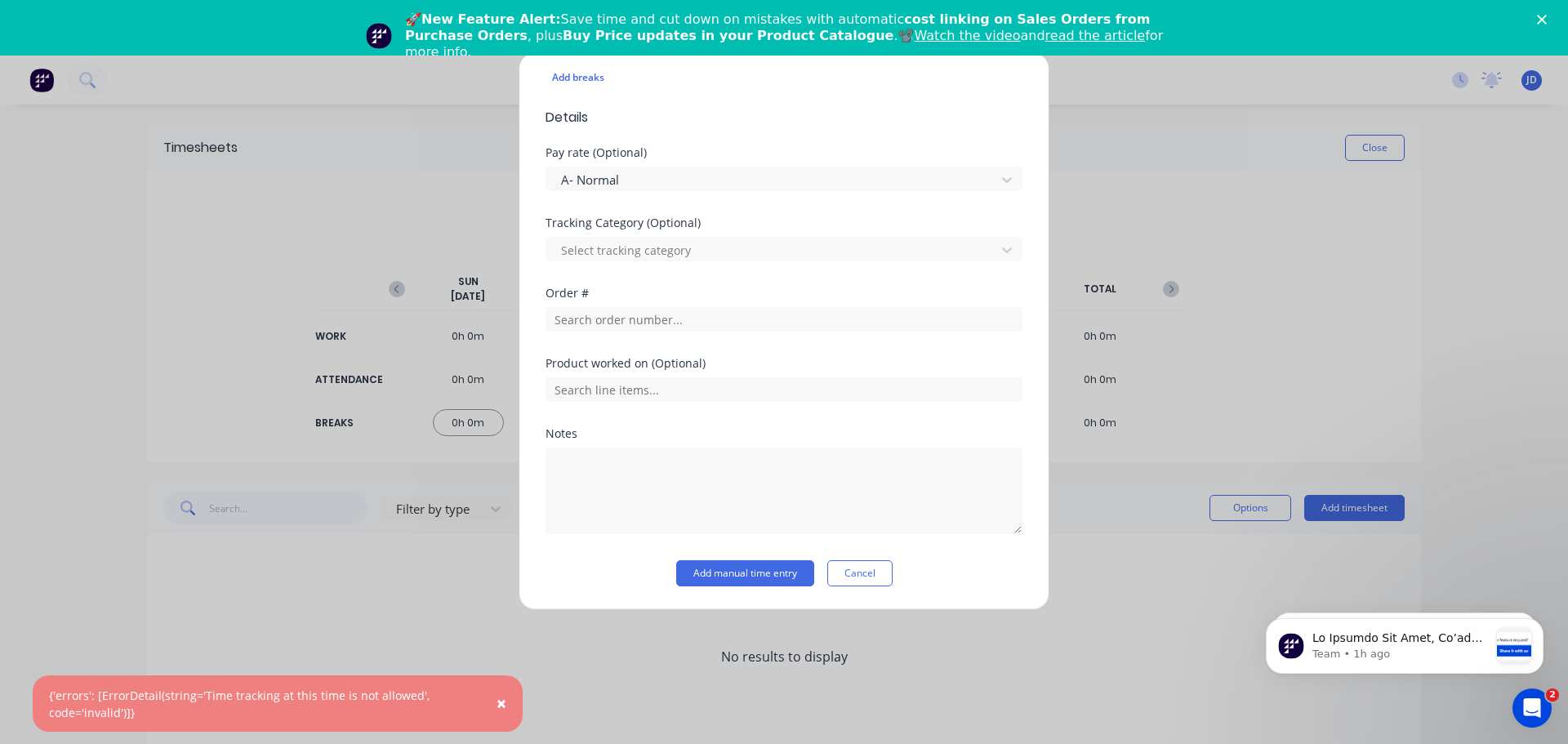
scroll to position [141, 0]
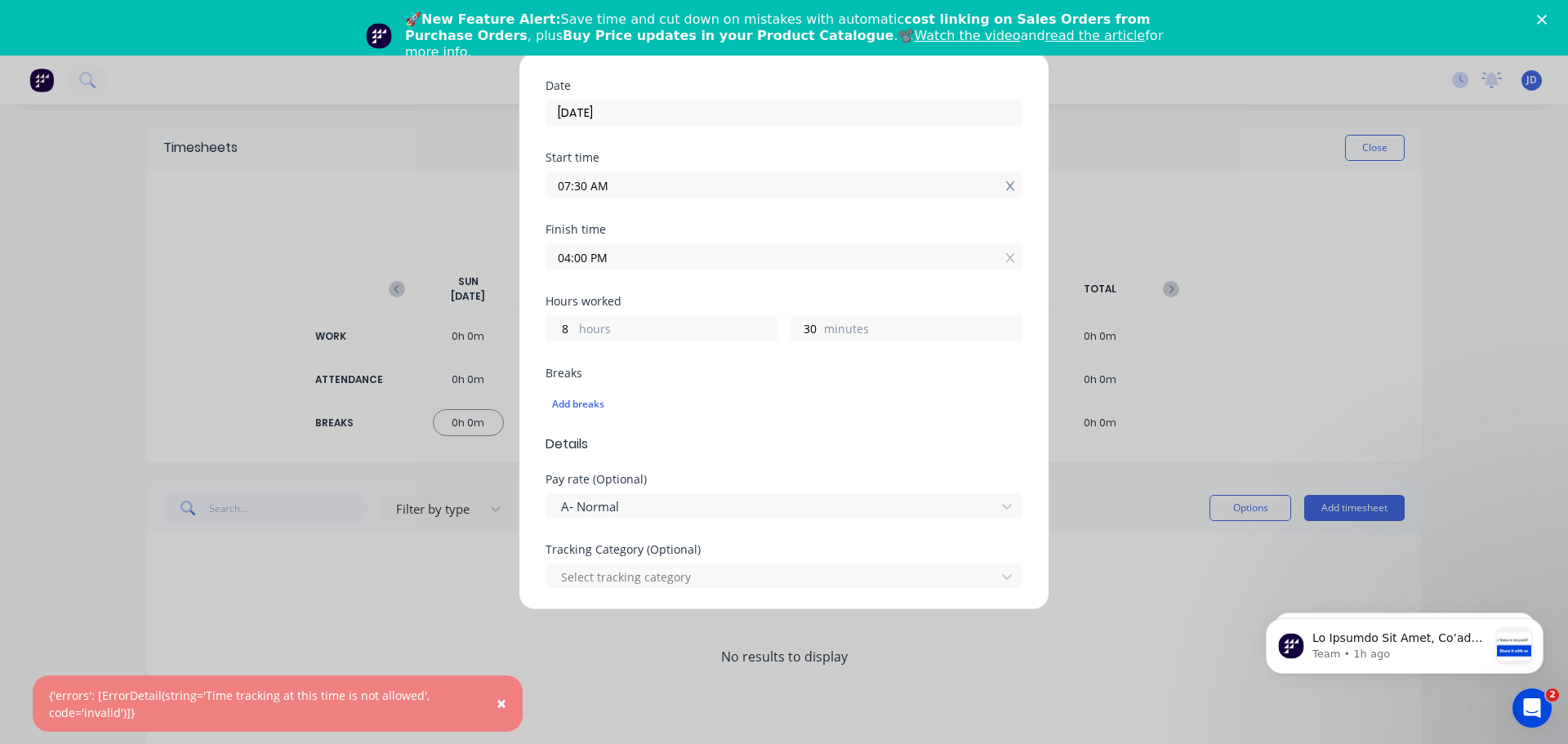
click at [1006, 187] on icon at bounding box center [1010, 186] width 9 height 11
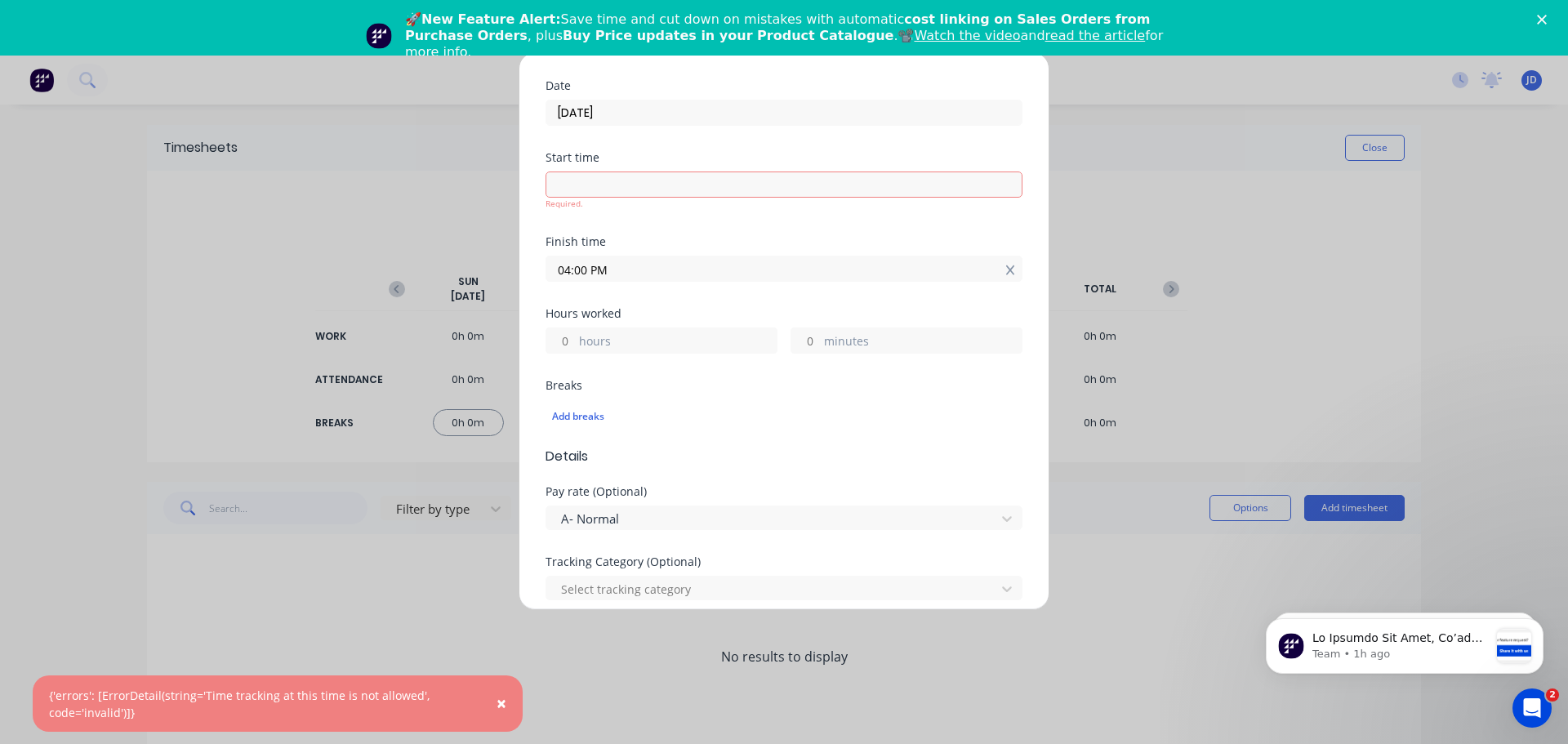
click at [1006, 267] on icon at bounding box center [1010, 270] width 9 height 11
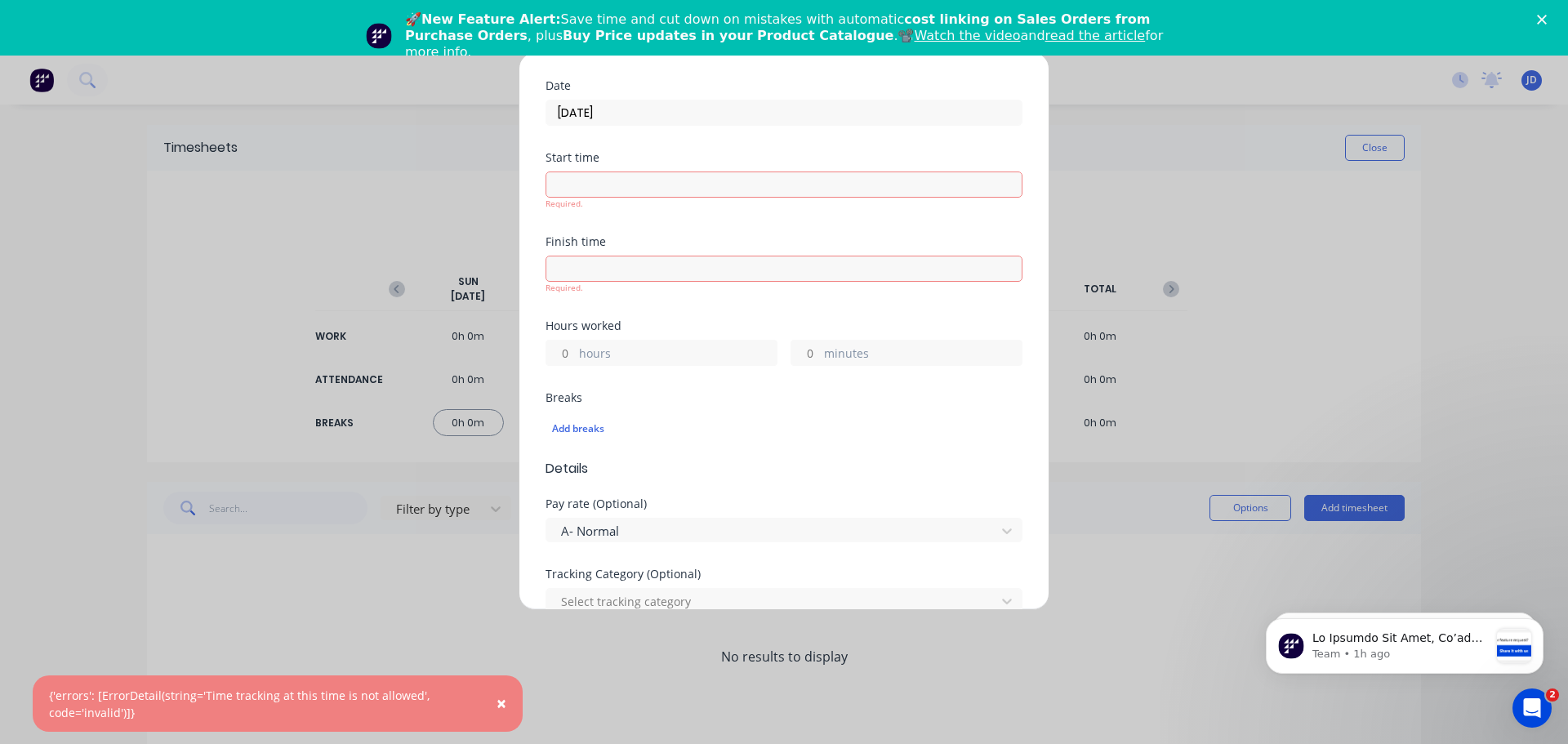
click at [1005, 223] on div "Start time Required." at bounding box center [784, 194] width 477 height 84
click at [867, 177] on input at bounding box center [784, 185] width 475 height 25
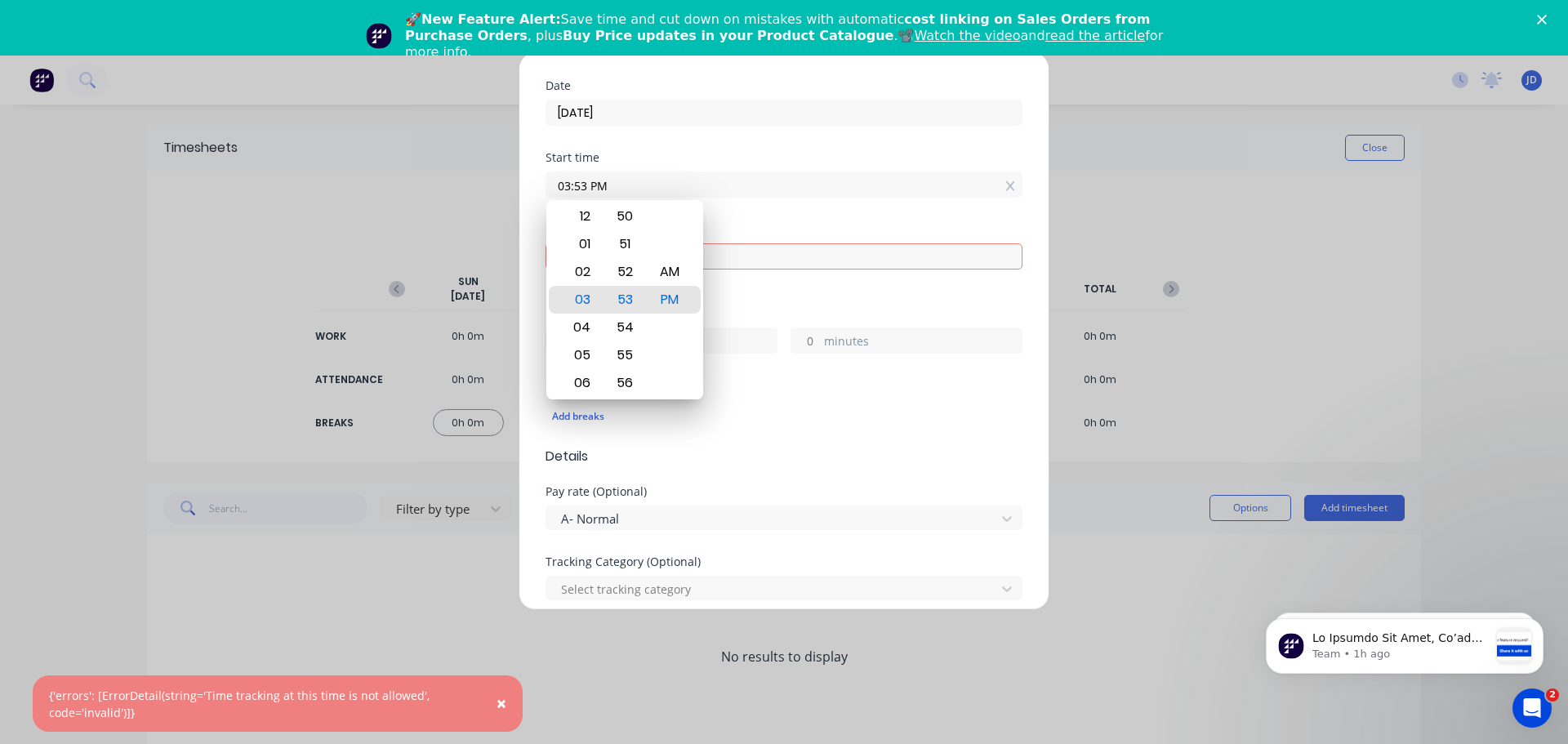
click at [867, 177] on input "03:53 PM" at bounding box center [784, 185] width 475 height 25
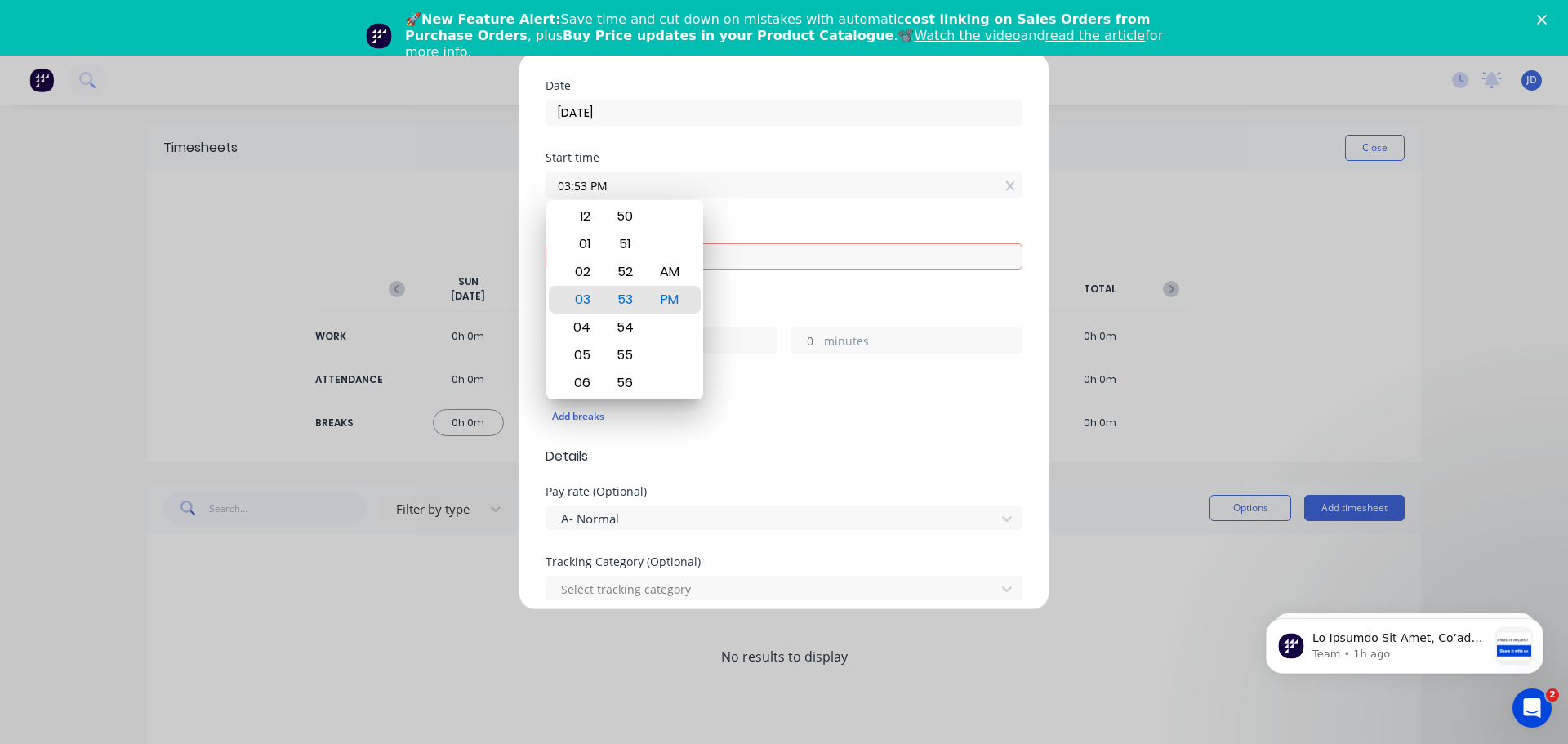
click at [867, 177] on input "03:53 PM" at bounding box center [784, 185] width 475 height 25
type input "07:30 AM"
click at [915, 208] on div "Start time 07:30 AM" at bounding box center [784, 188] width 477 height 72
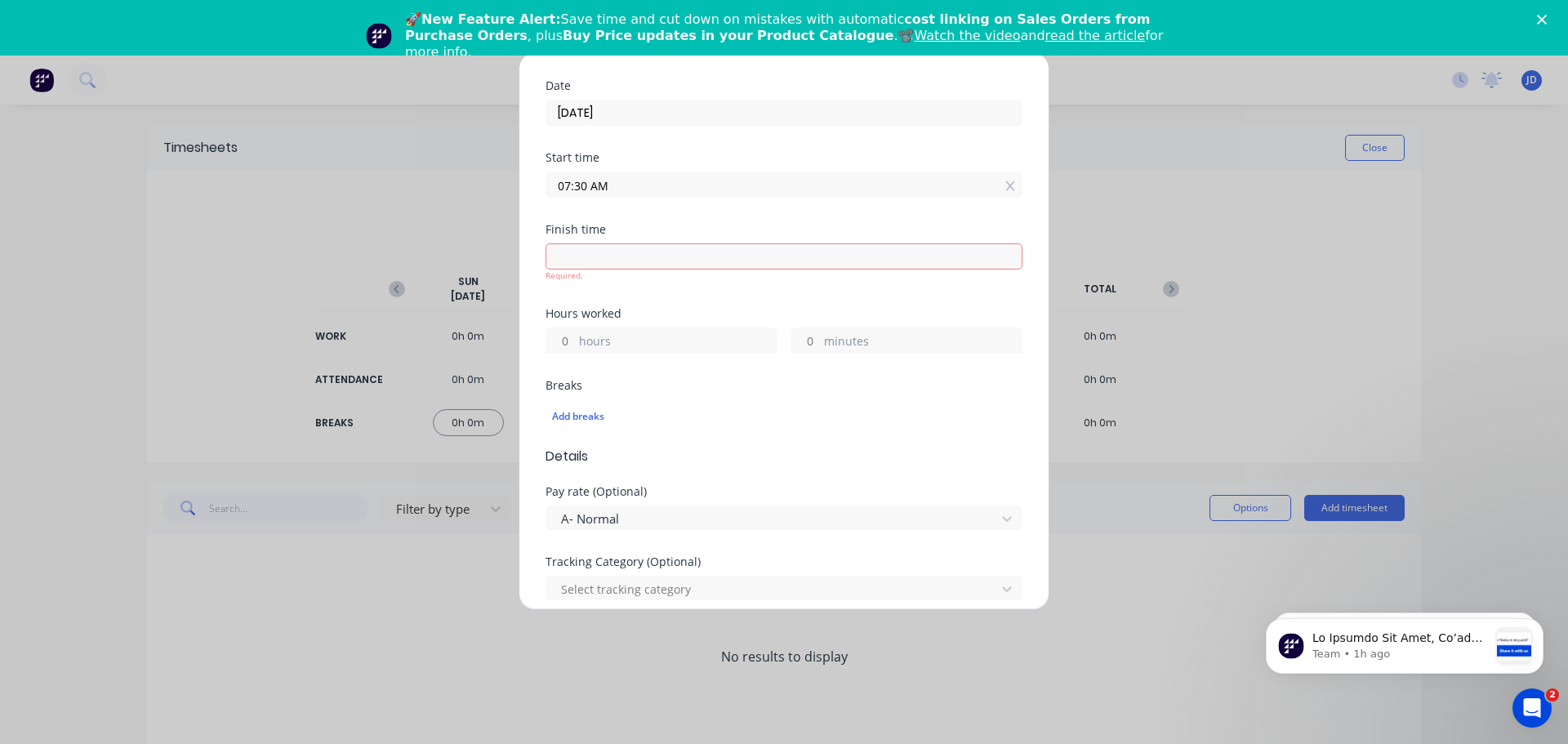
click at [690, 248] on input at bounding box center [784, 257] width 475 height 25
type input "03:53 PM"
type input "8"
type input "23"
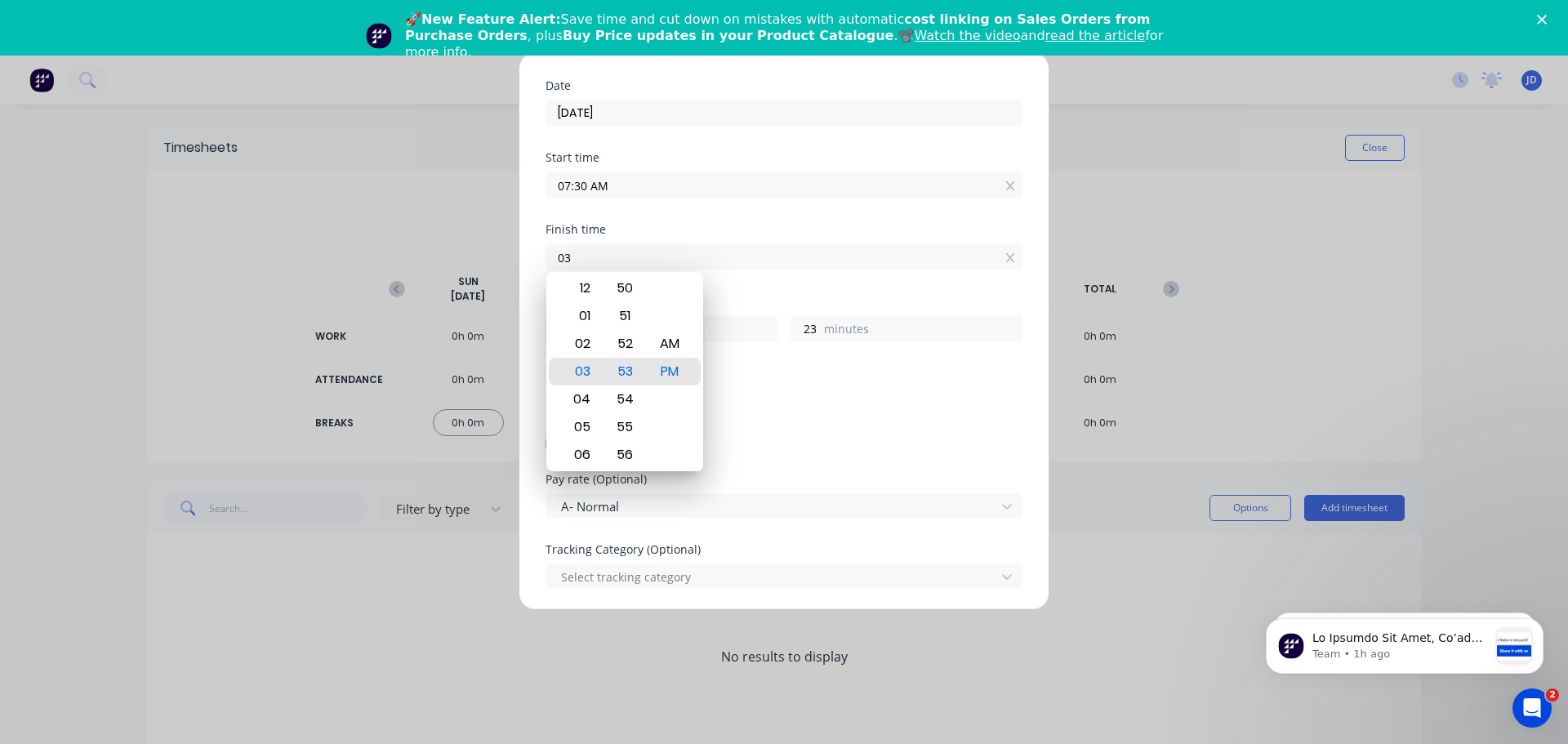
type input "0"
type input "04:00 AM"
type input "20"
type input "30"
click at [697, 221] on div "Start time 07:30 AM" at bounding box center [784, 188] width 477 height 72
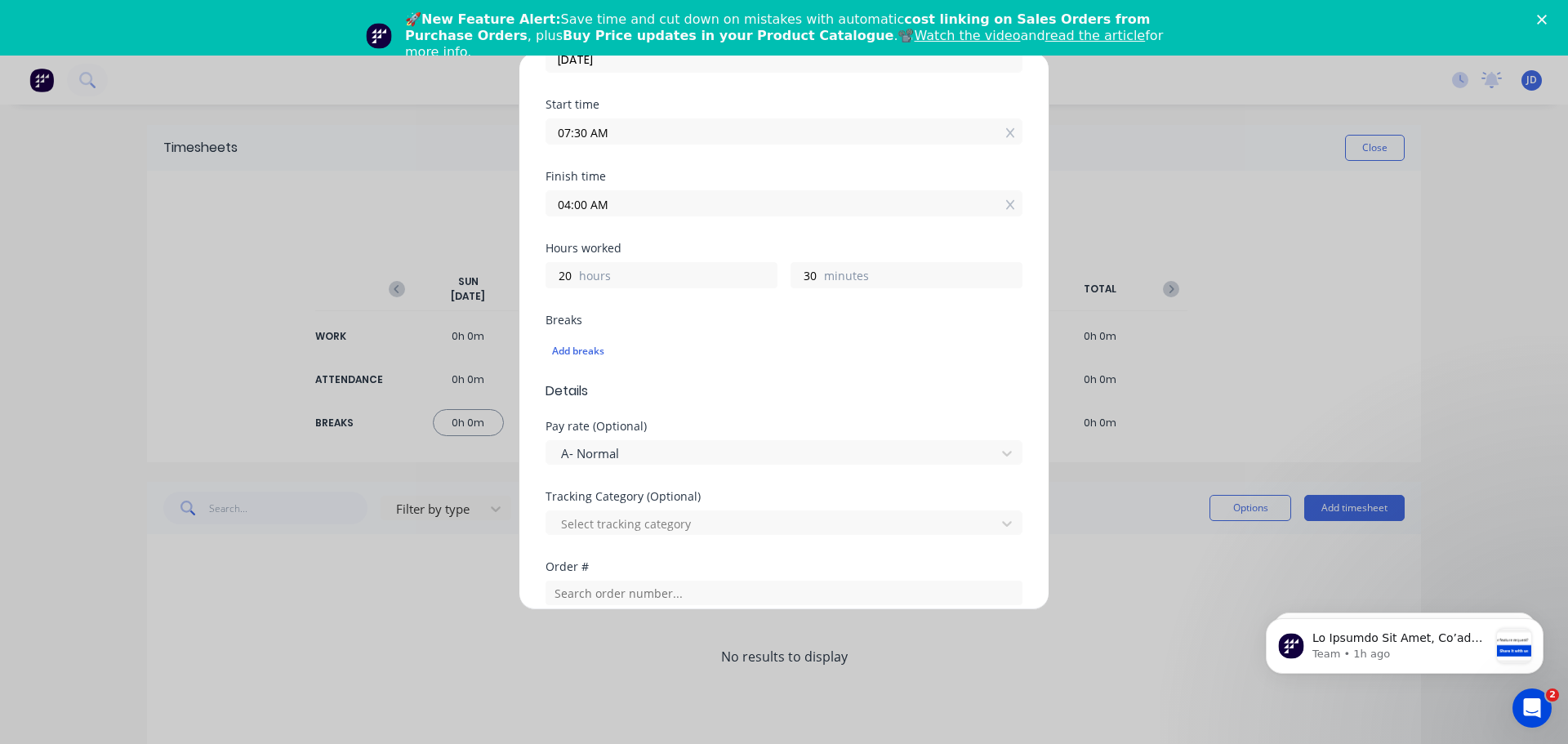
scroll to position [223, 0]
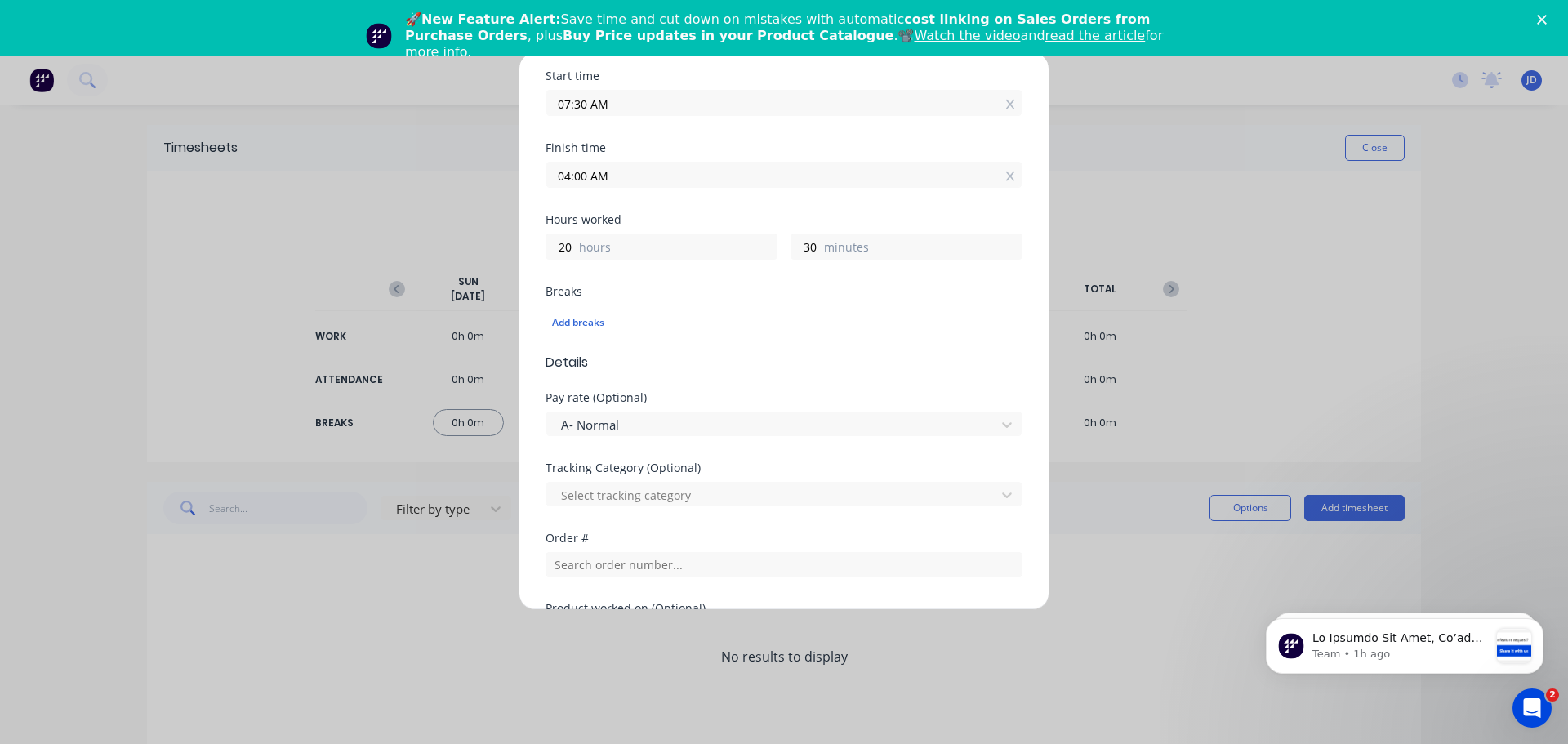
click at [837, 328] on div "Add breaks" at bounding box center [784, 323] width 464 height 21
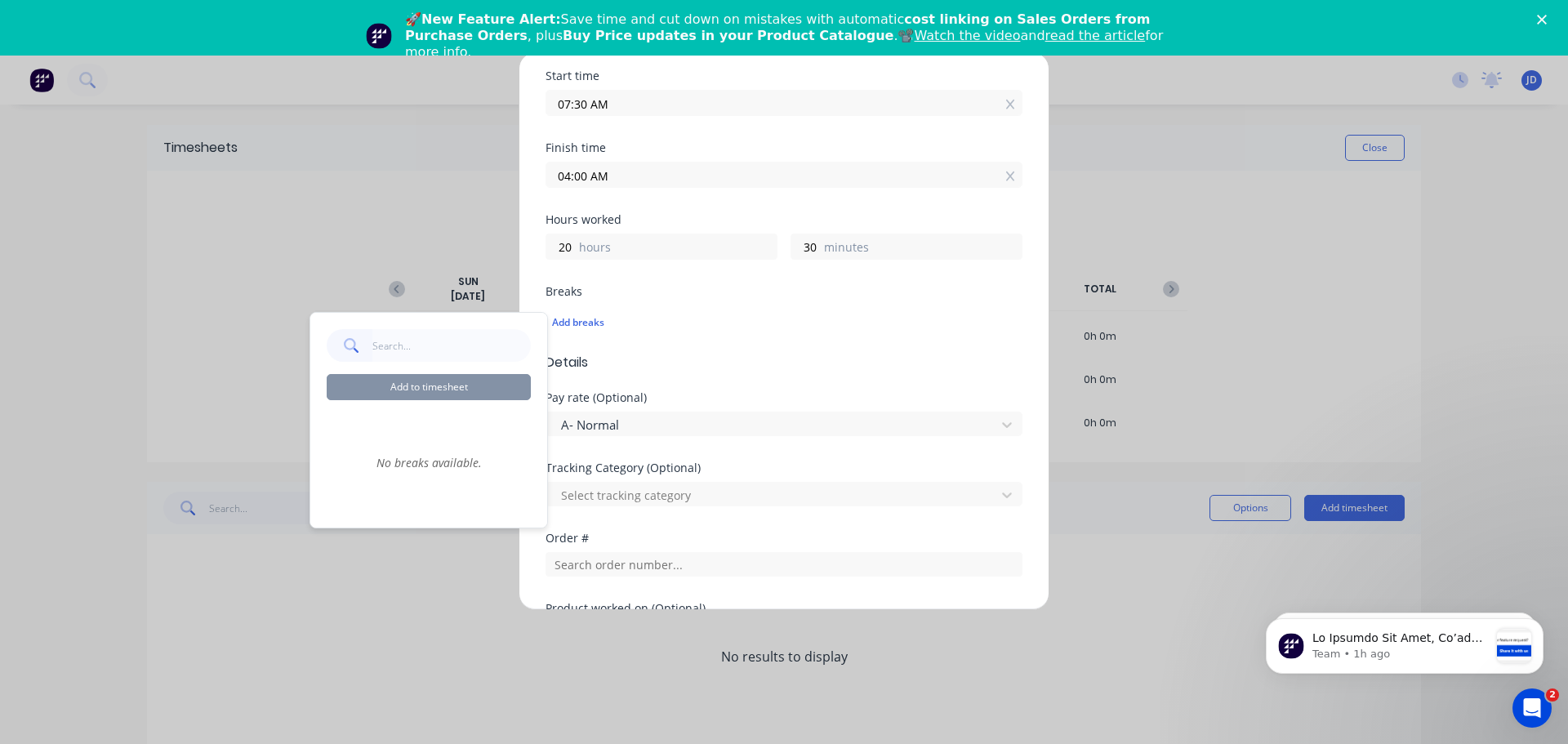
click at [1026, 383] on div "Add timesheet Work Attendance When Date [DATE] Start time 07:30 AM Finish time …" at bounding box center [784, 331] width 531 height 558
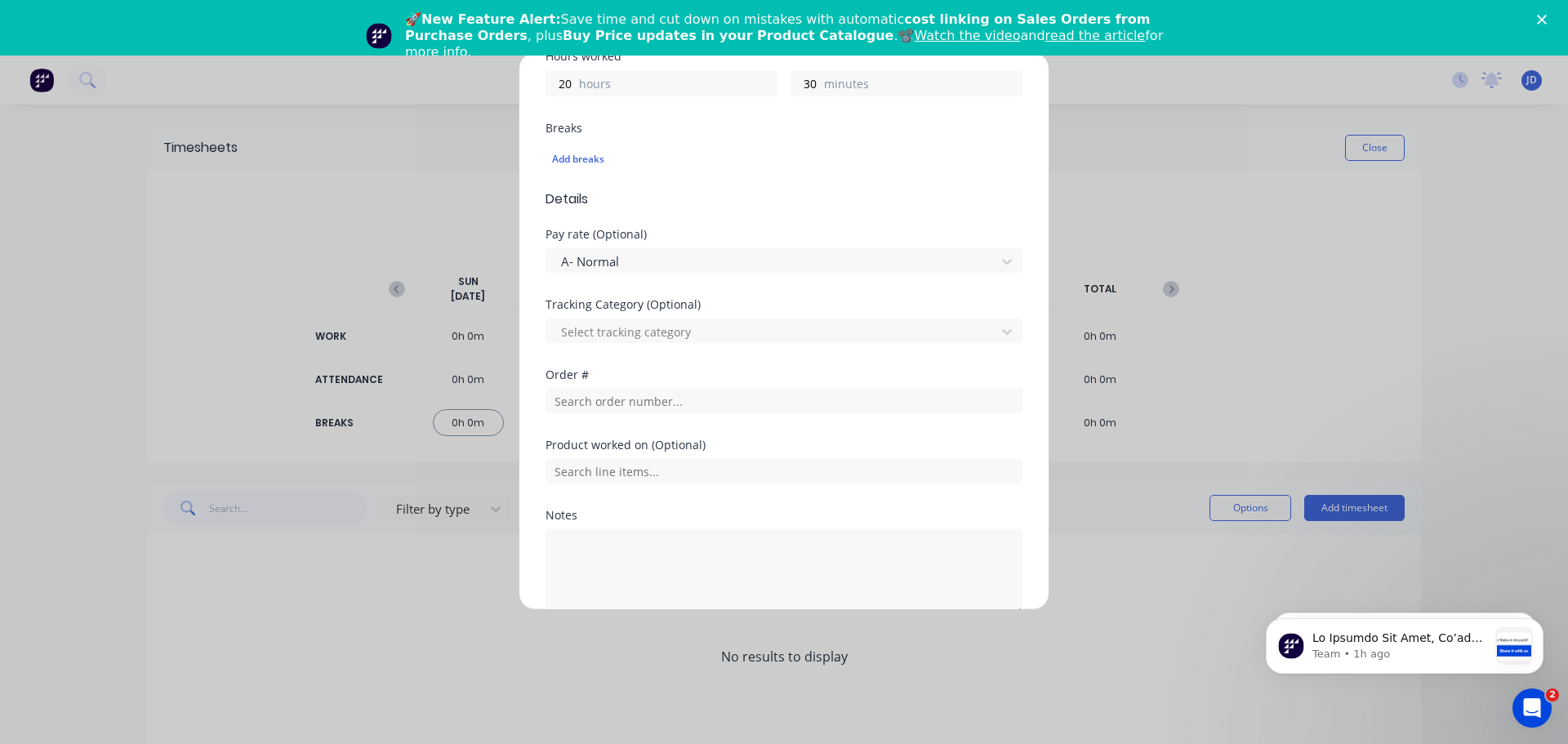
scroll to position [467, 0]
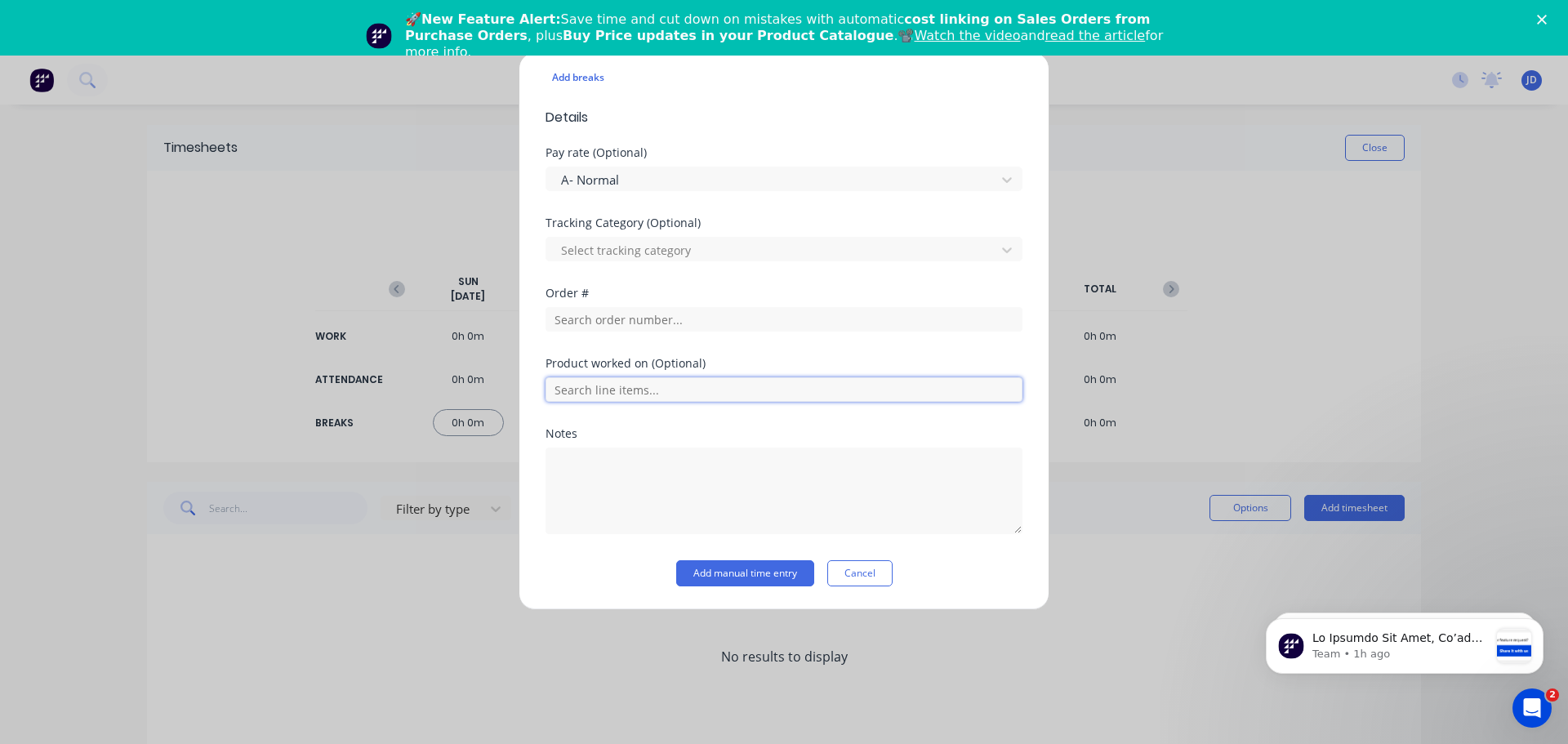
click at [699, 390] on input "text" at bounding box center [784, 389] width 477 height 25
click at [707, 262] on div "Select tracking category" at bounding box center [773, 250] width 437 height 25
click at [1018, 318] on div "Add timesheet Work Attendance When Date [DATE] Start time 07:30 AM Finish time …" at bounding box center [784, 331] width 531 height 558
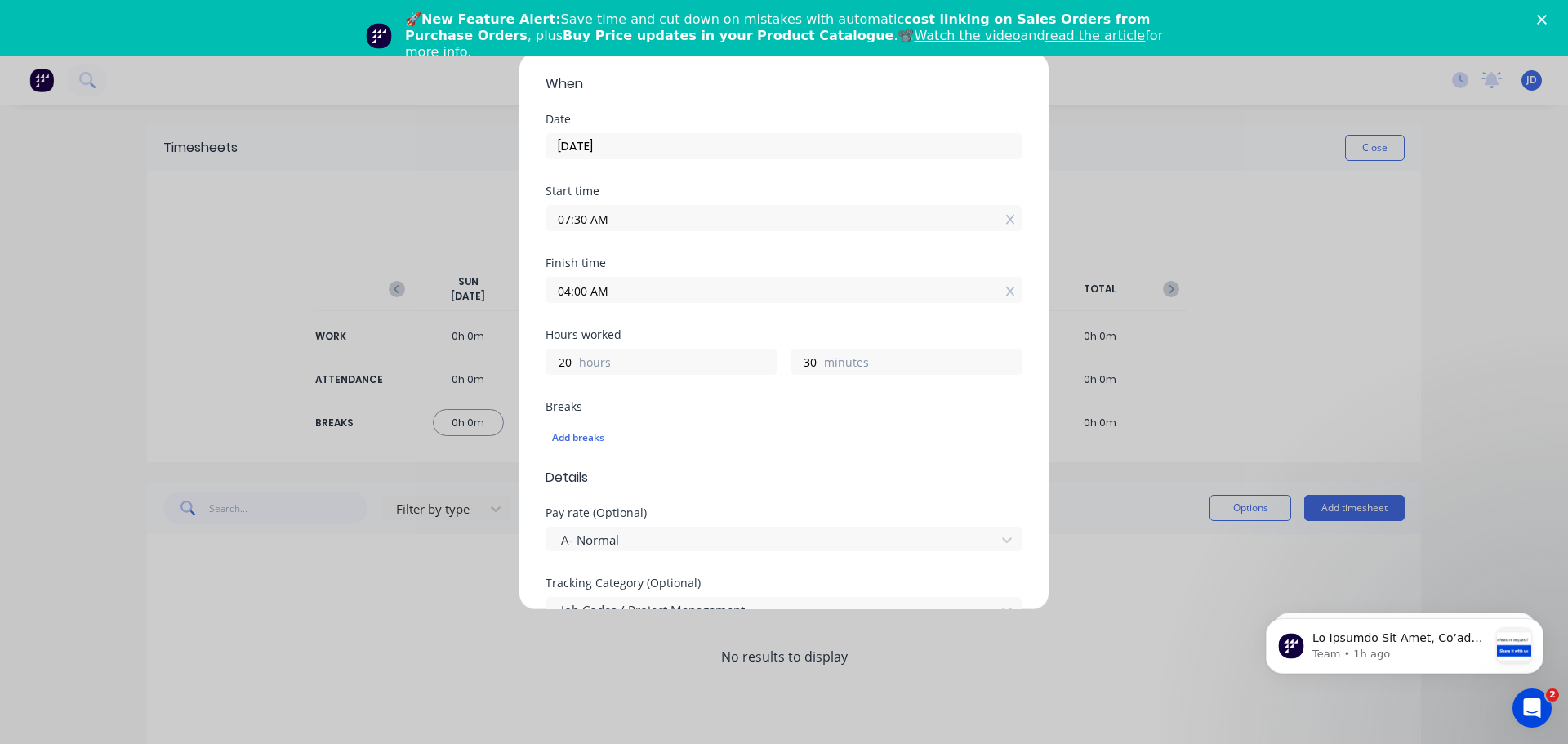
scroll to position [59, 0]
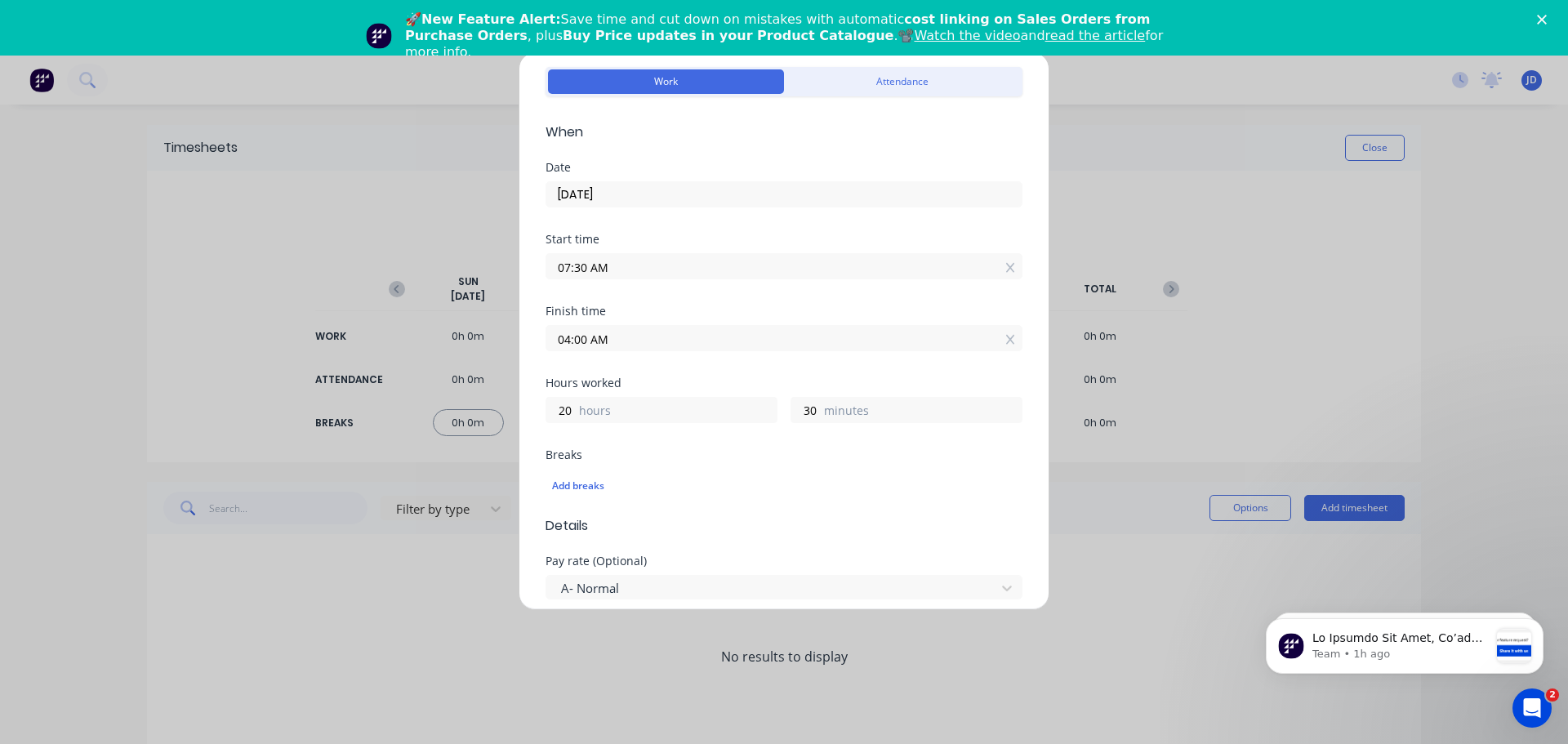
click at [597, 340] on input "04:00 AM" at bounding box center [784, 338] width 475 height 25
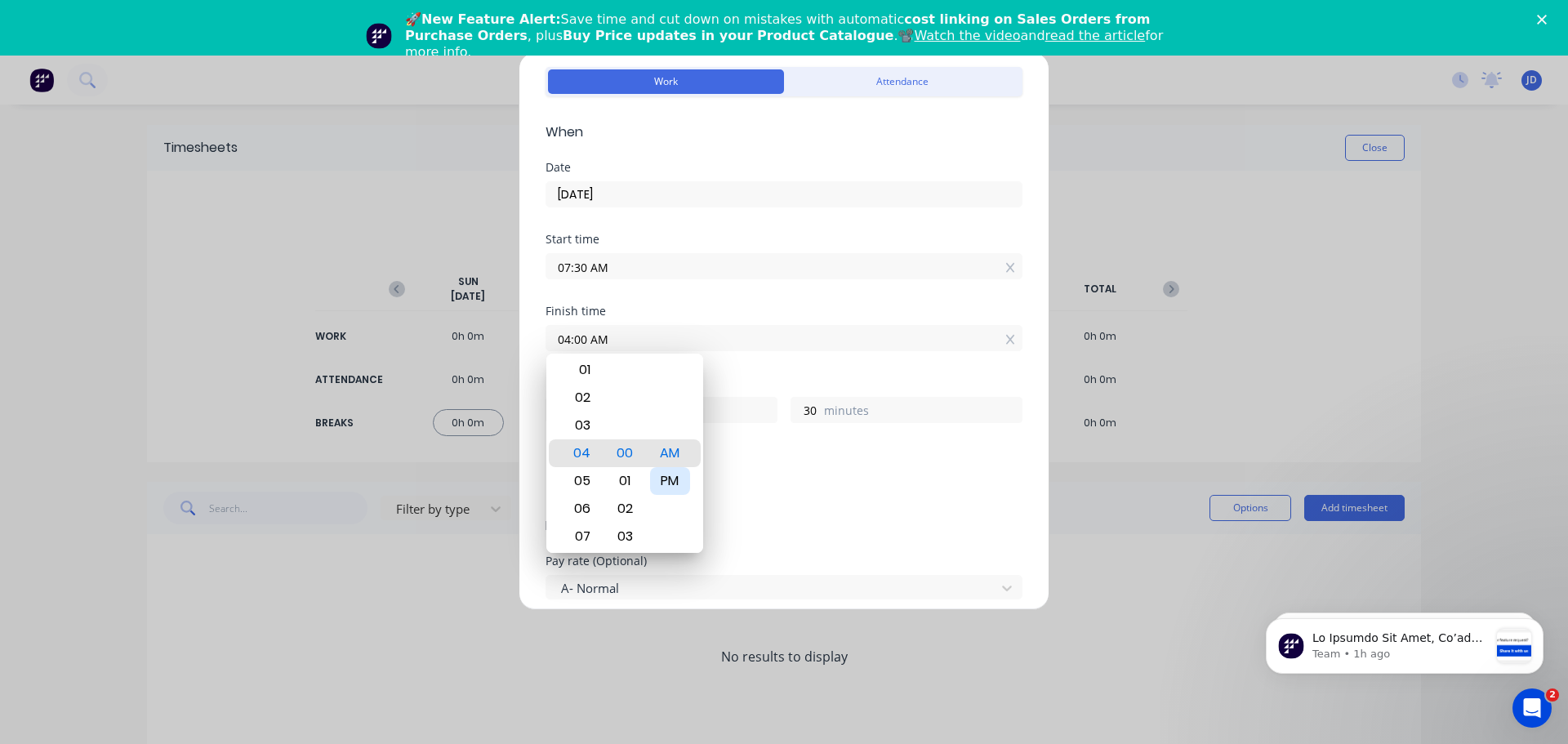
click at [665, 483] on div "PM" at bounding box center [670, 481] width 40 height 28
type input "04:00 PM"
type input "8"
click at [1021, 393] on div "Add timesheet Work Attendance When Date [DATE] Start time 07:30 AM Finish time …" at bounding box center [784, 331] width 531 height 558
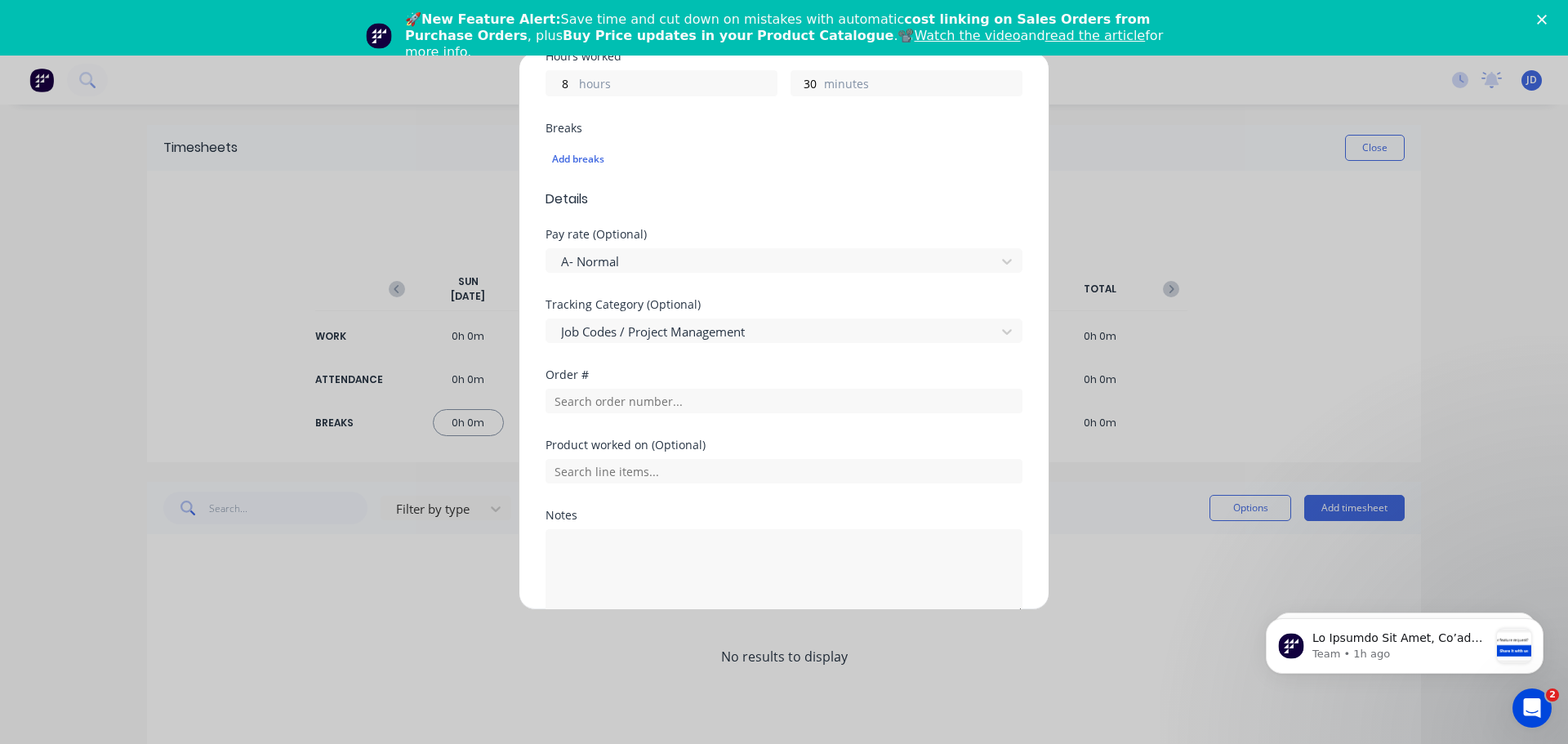
scroll to position [467, 0]
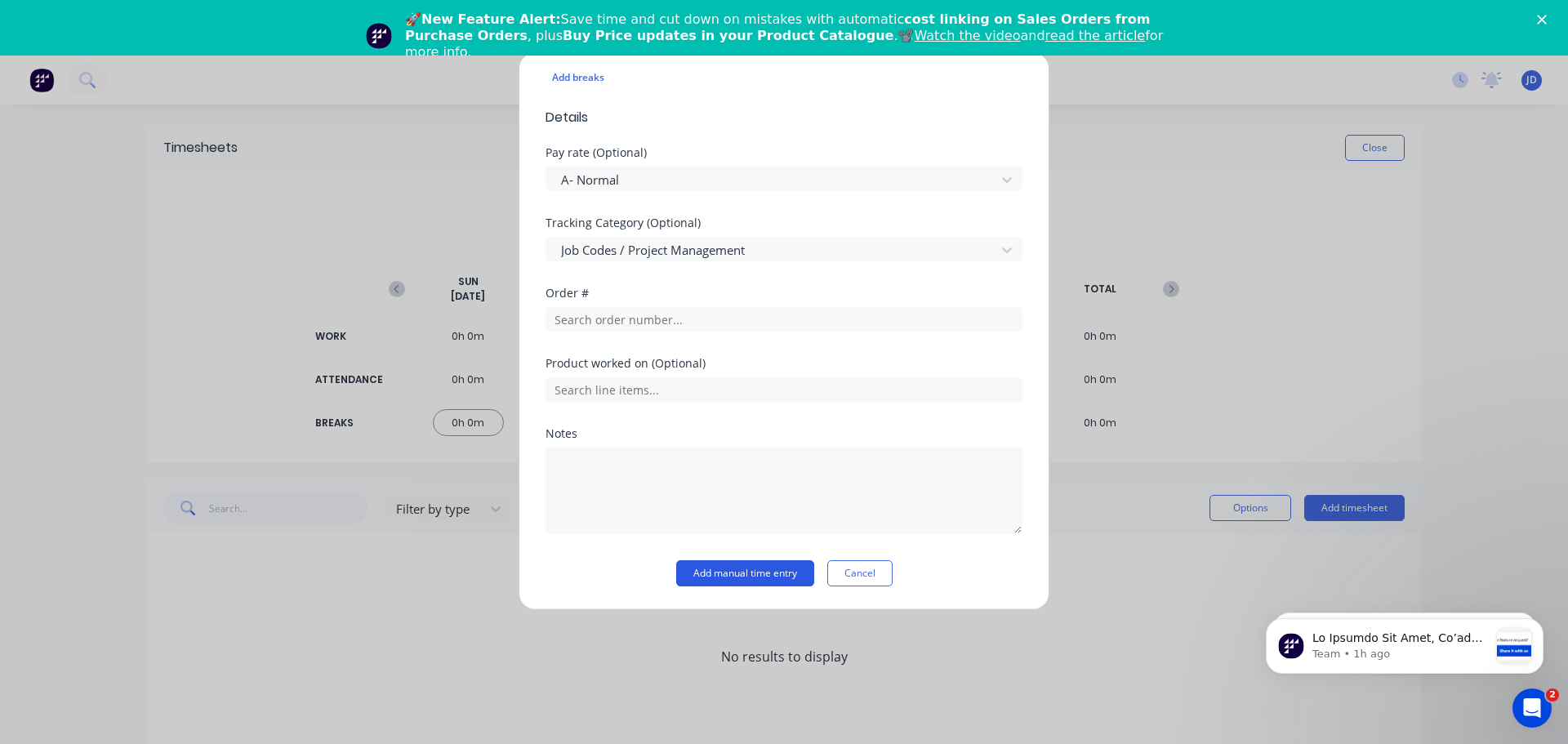
click at [731, 568] on button "Add manual time entry" at bounding box center [745, 573] width 138 height 26
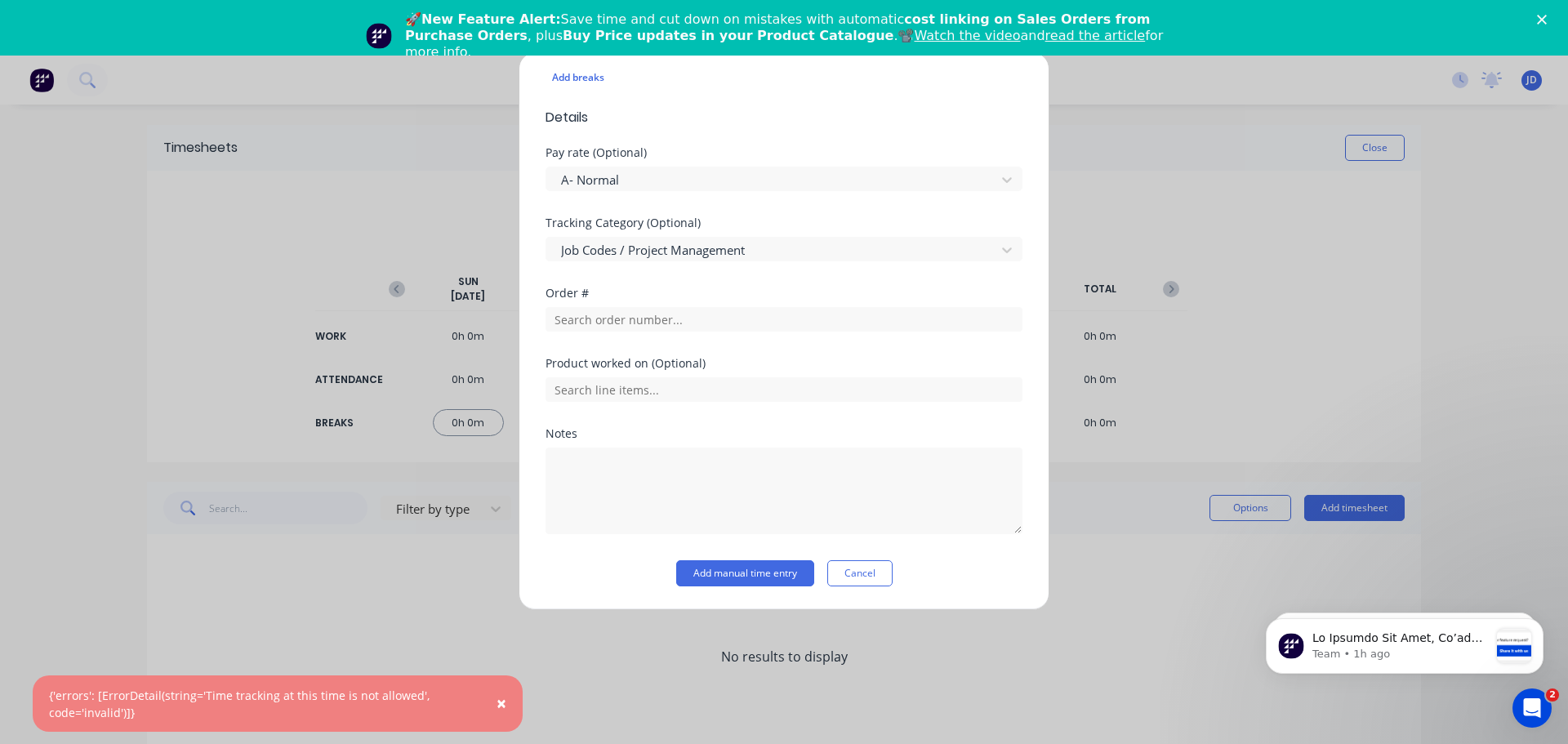
click at [1538, 23] on polygon "Close" at bounding box center [1542, 20] width 10 height 10
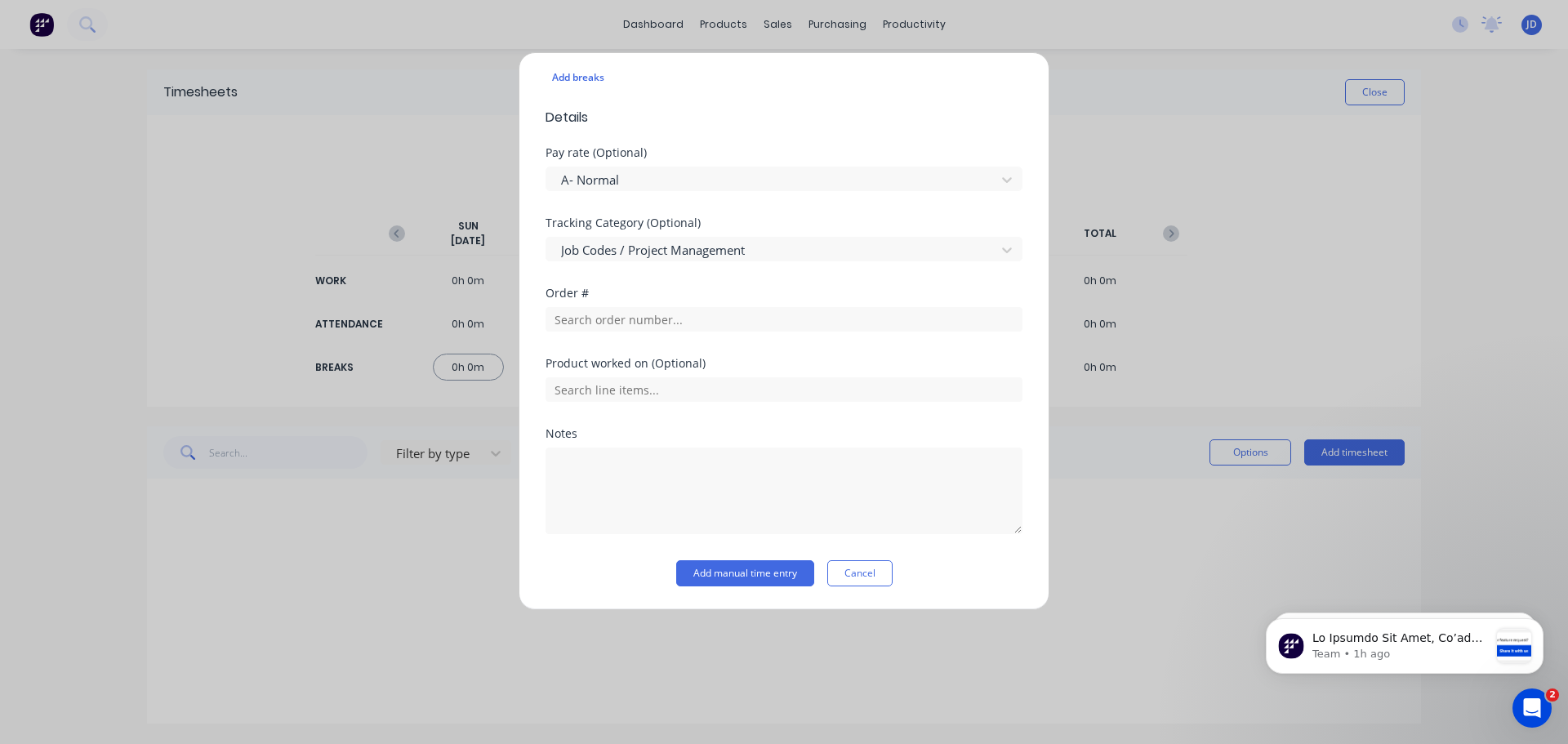
click at [1182, 162] on div "Add timesheet Work Attendance When Date [DATE] Start time 07:30 AM Finish time …" at bounding box center [784, 372] width 1568 height 744
